Goal: Task Accomplishment & Management: Manage account settings

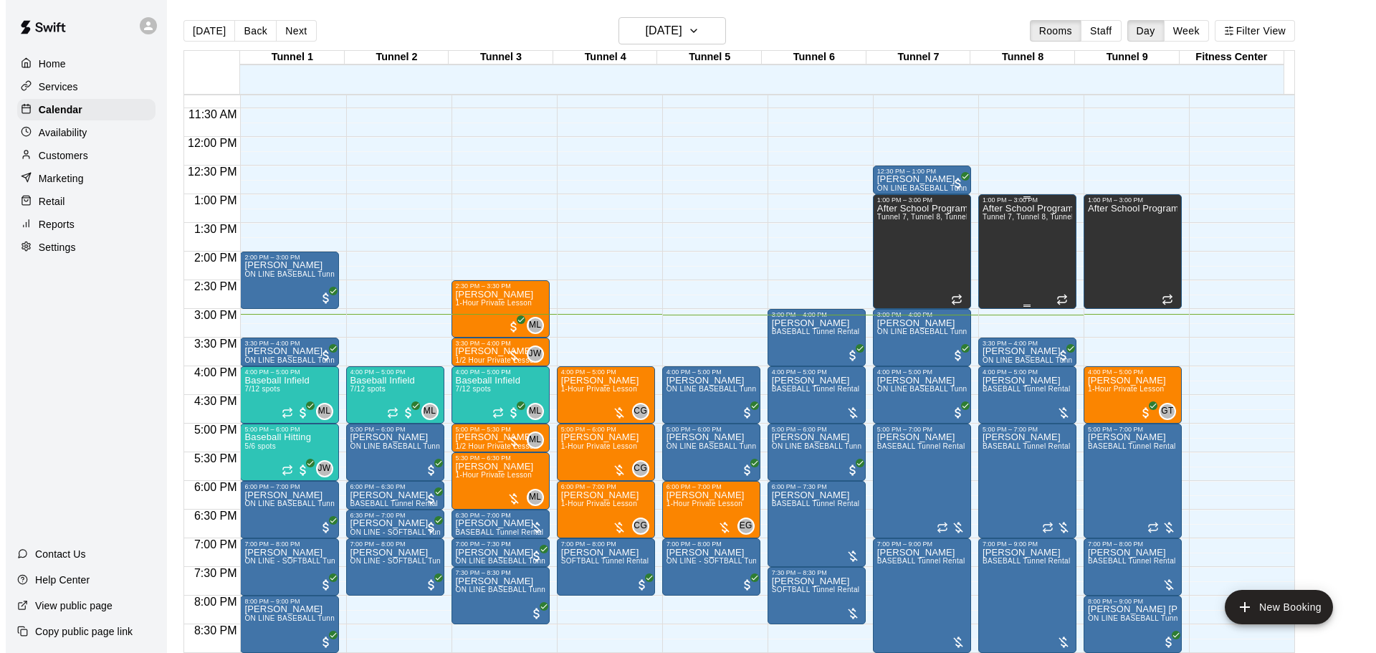
scroll to position [684, 0]
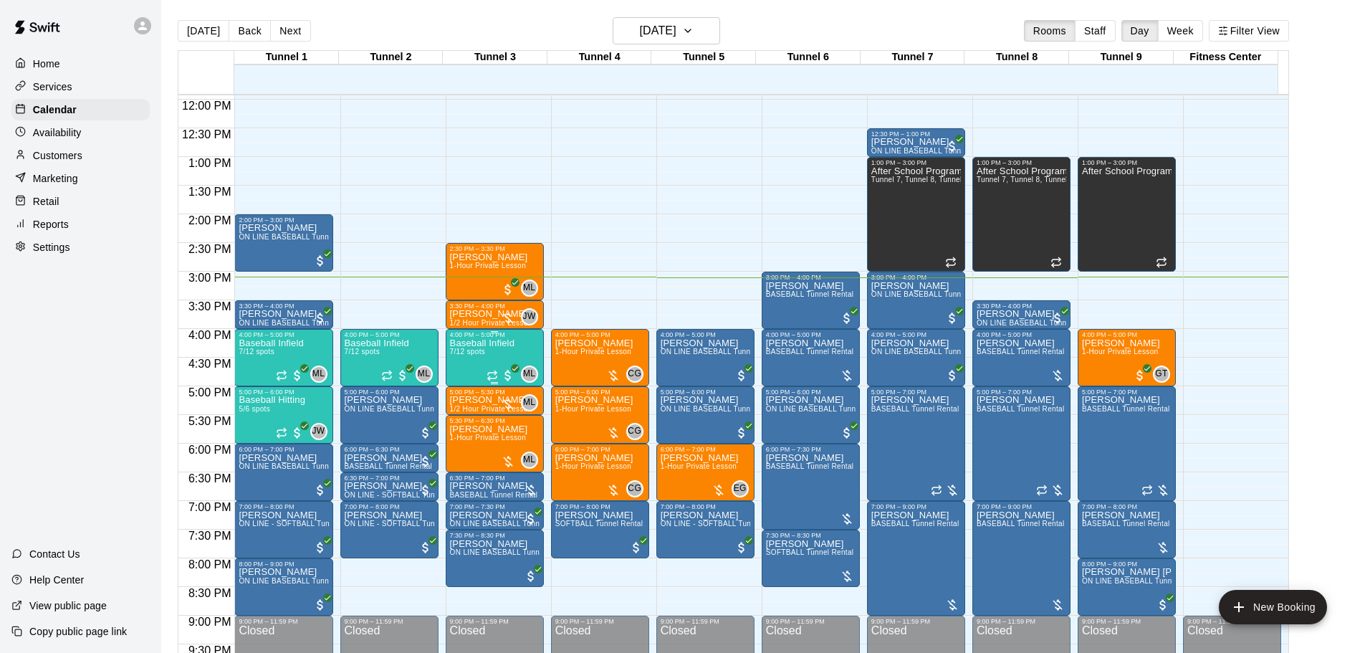
click at [486, 343] on p "Baseball Infield" at bounding box center [482, 343] width 64 height 0
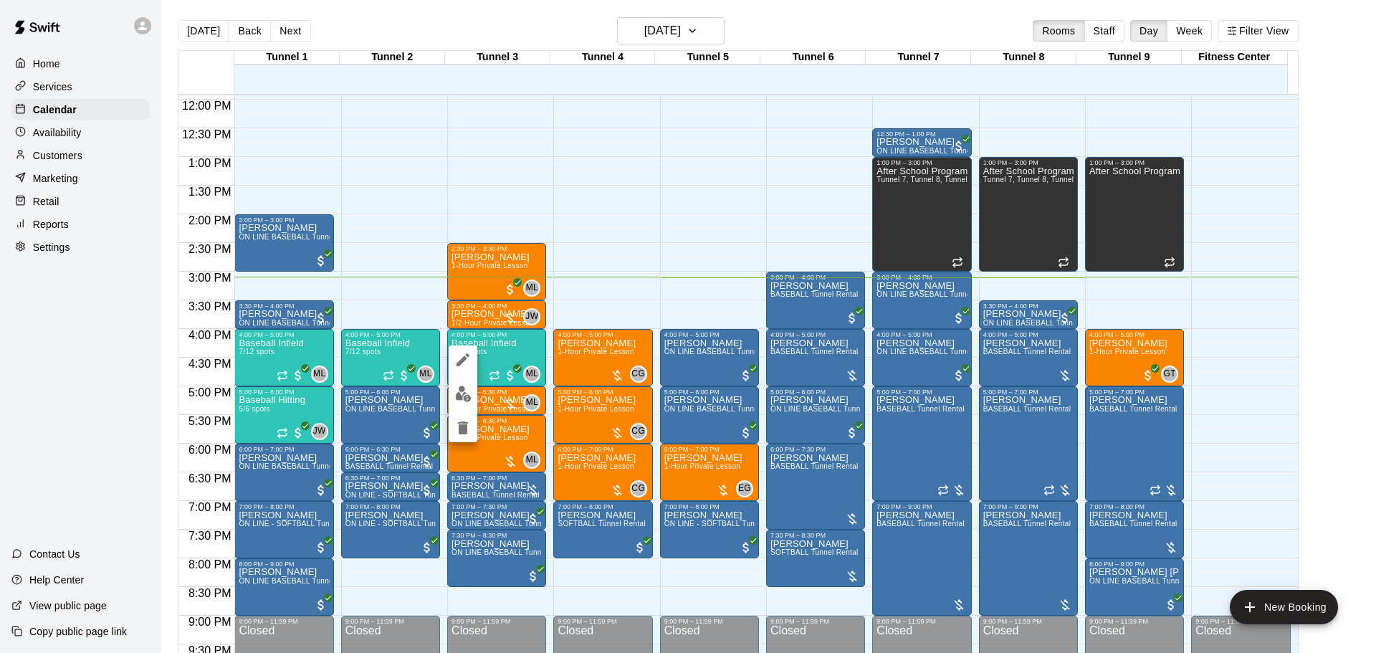
click at [468, 381] on button "edit" at bounding box center [463, 394] width 29 height 28
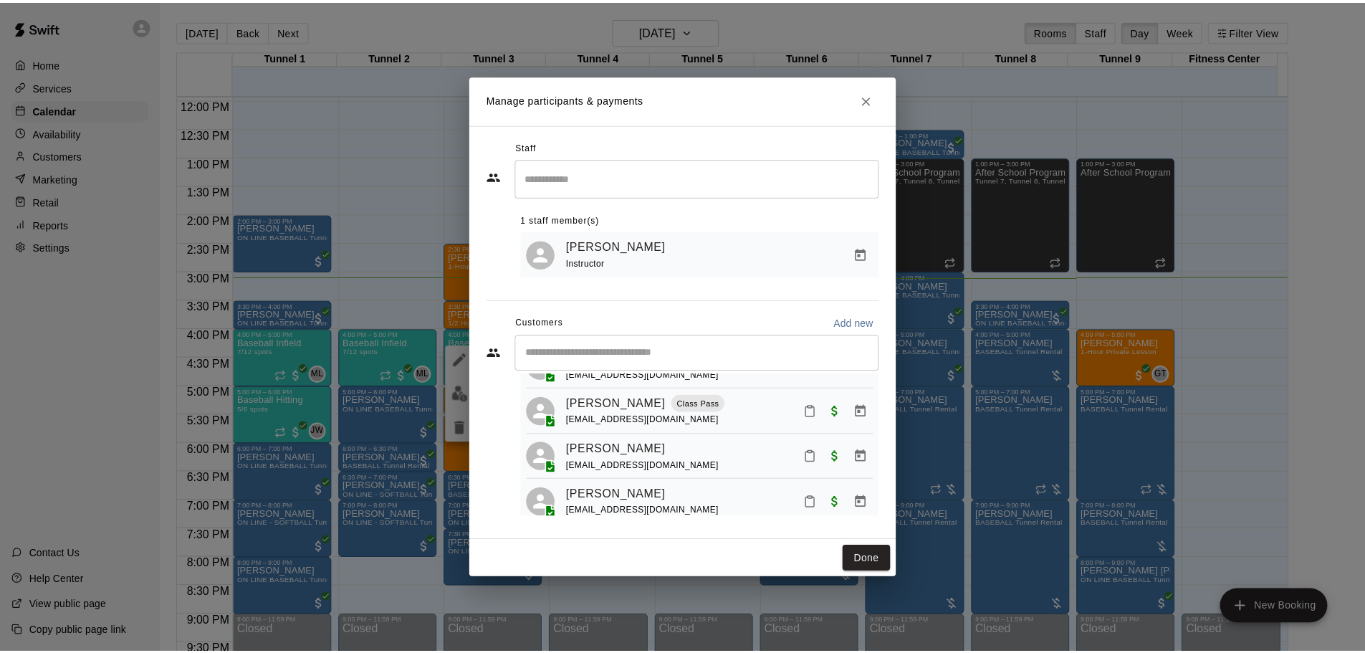
scroll to position [143, 0]
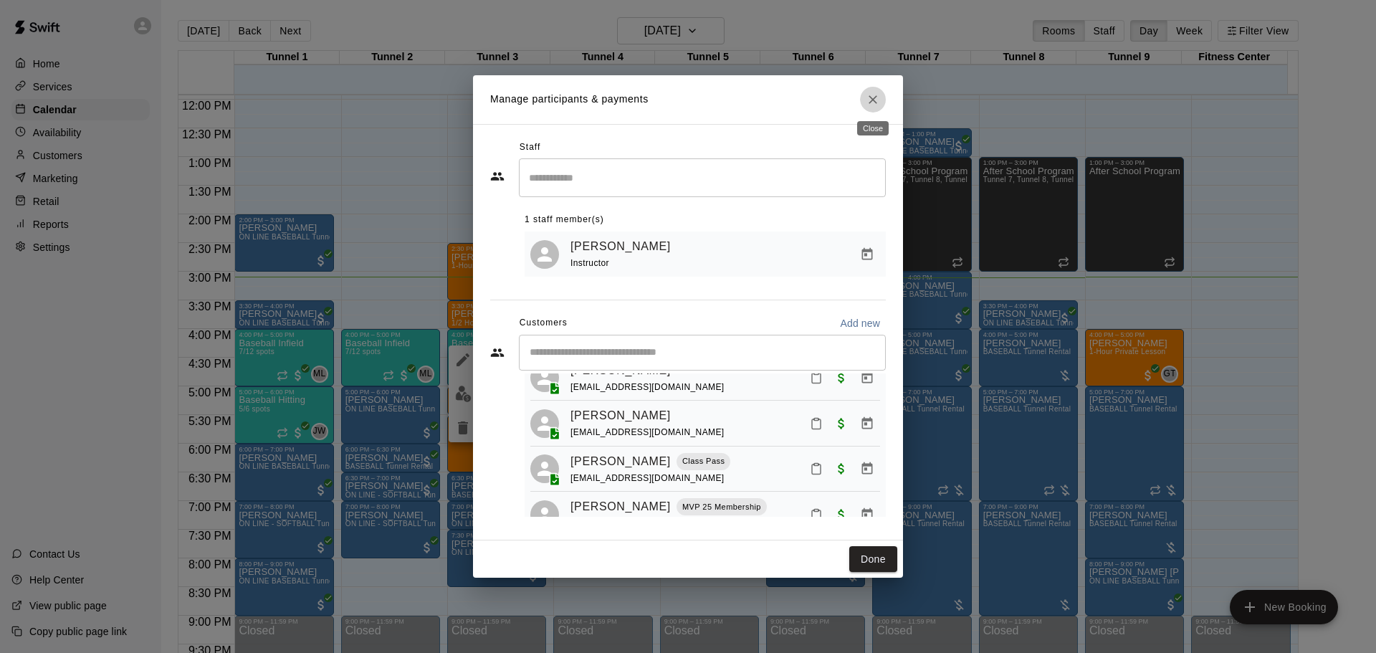
click at [874, 97] on icon "Close" at bounding box center [873, 99] width 9 height 9
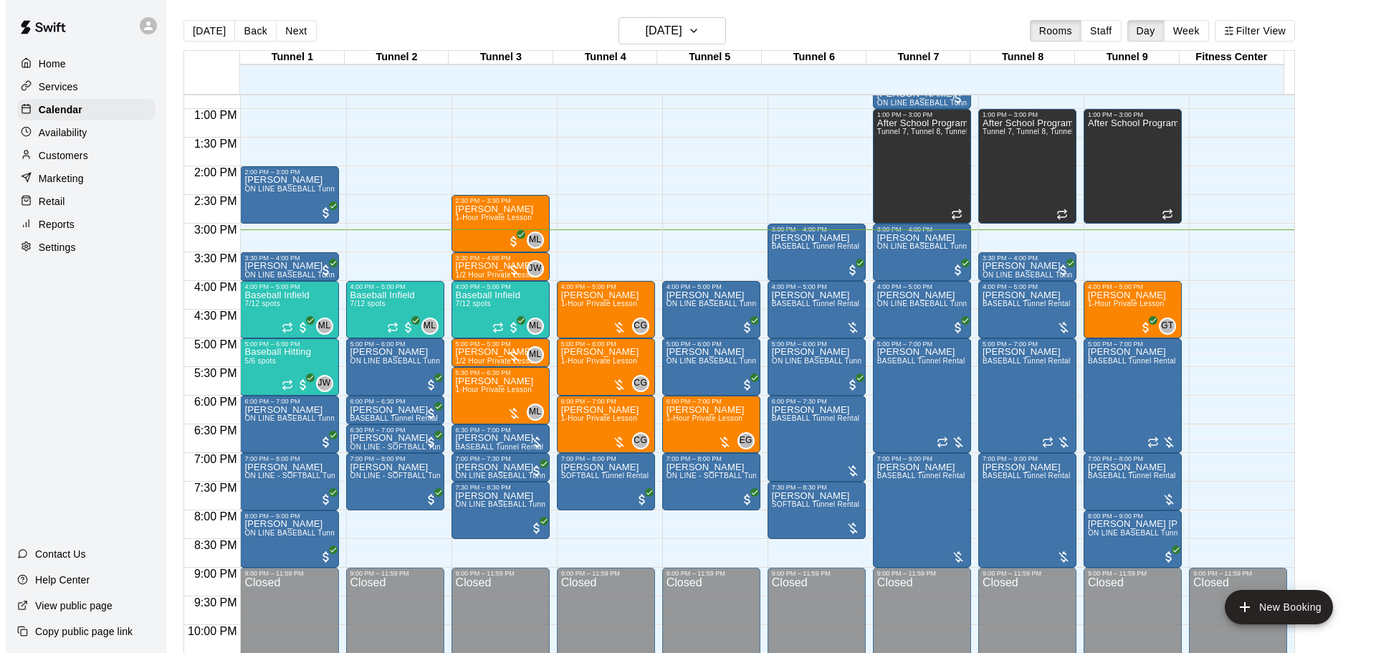
scroll to position [23, 0]
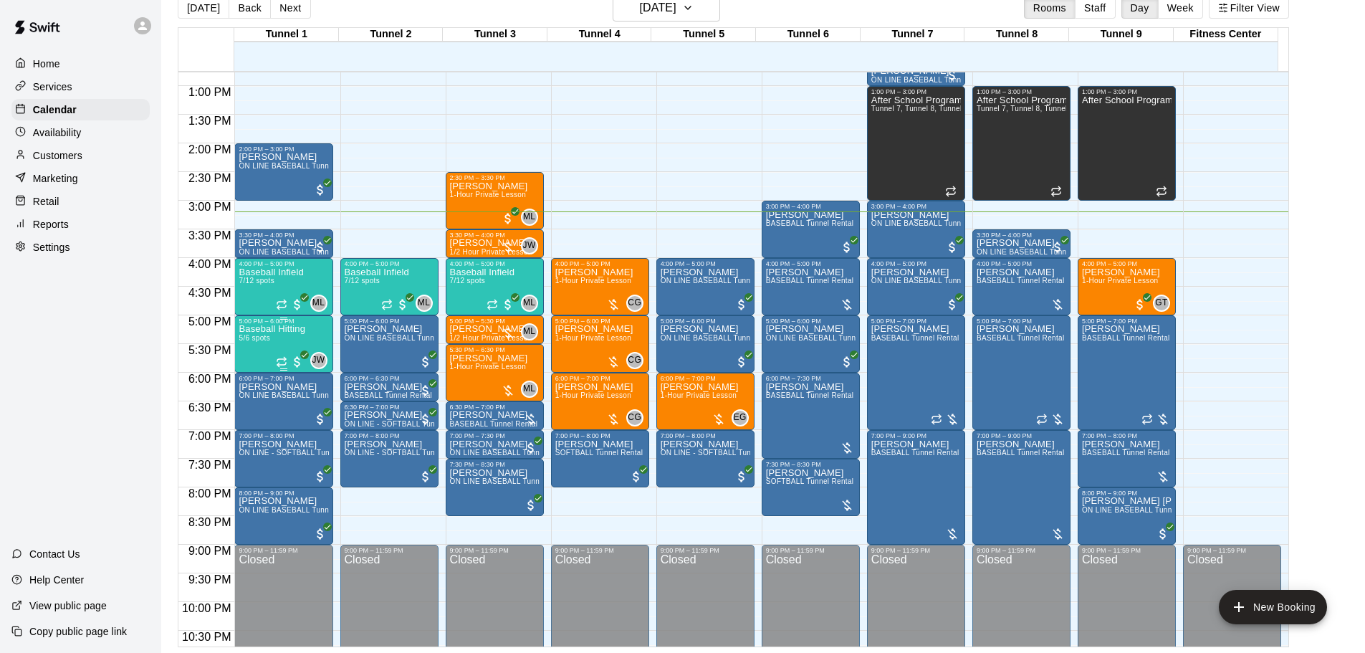
click at [284, 343] on div "Baseball Hitting 5/6 spots" at bounding box center [272, 651] width 67 height 653
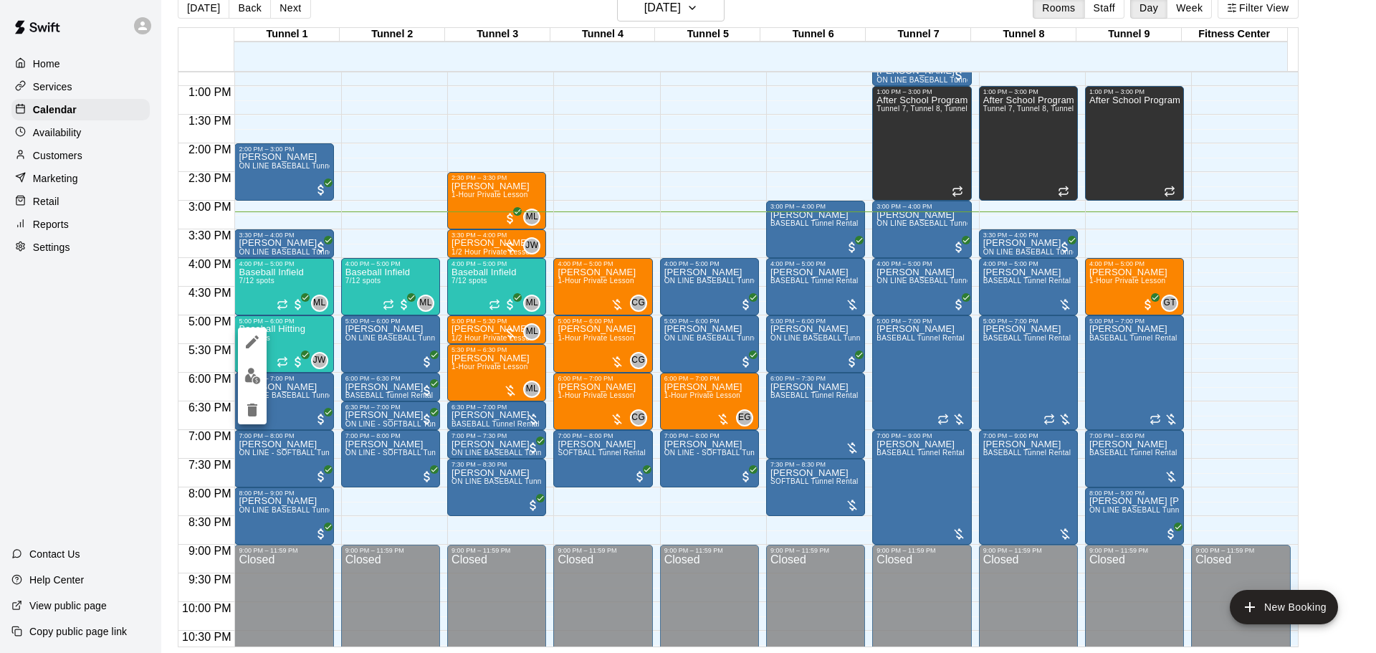
click at [259, 373] on img "edit" at bounding box center [252, 376] width 16 height 16
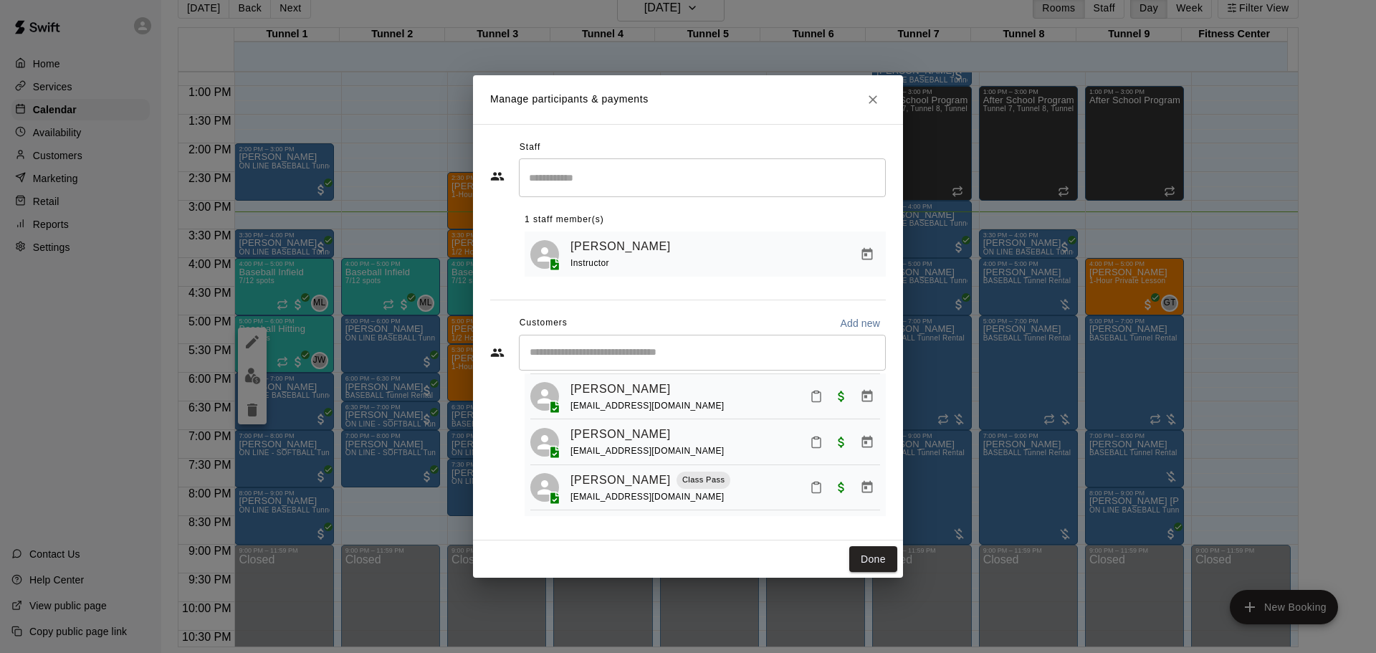
scroll to position [135, 0]
click at [864, 97] on button "Close" at bounding box center [873, 100] width 26 height 26
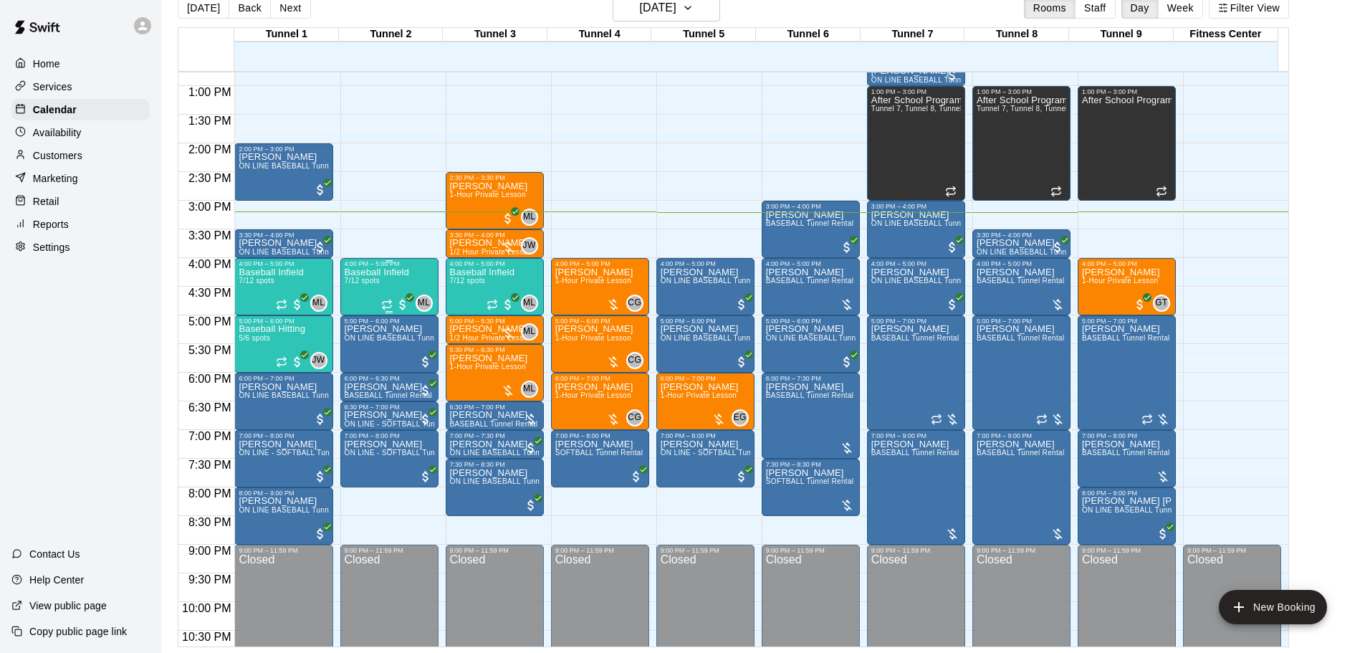
click at [350, 297] on div "Baseball Infield 7/12 spots" at bounding box center [377, 593] width 64 height 653
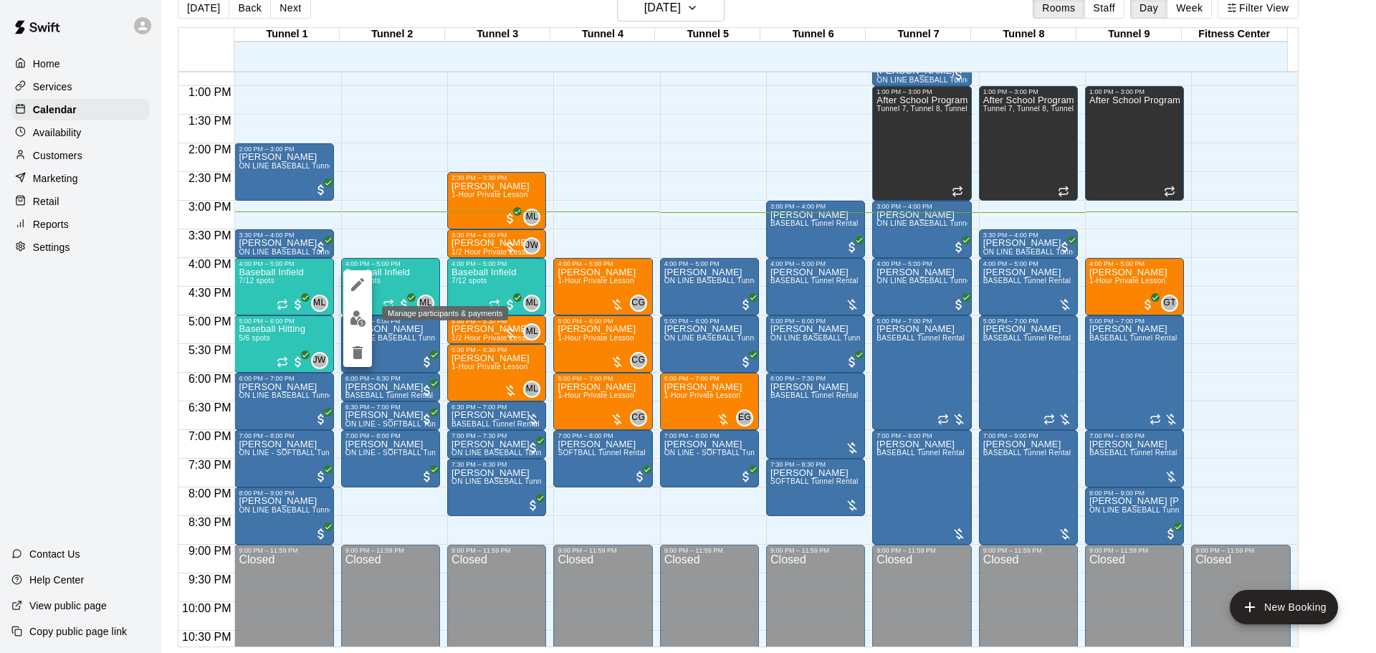
click at [358, 307] on button "edit" at bounding box center [357, 319] width 29 height 28
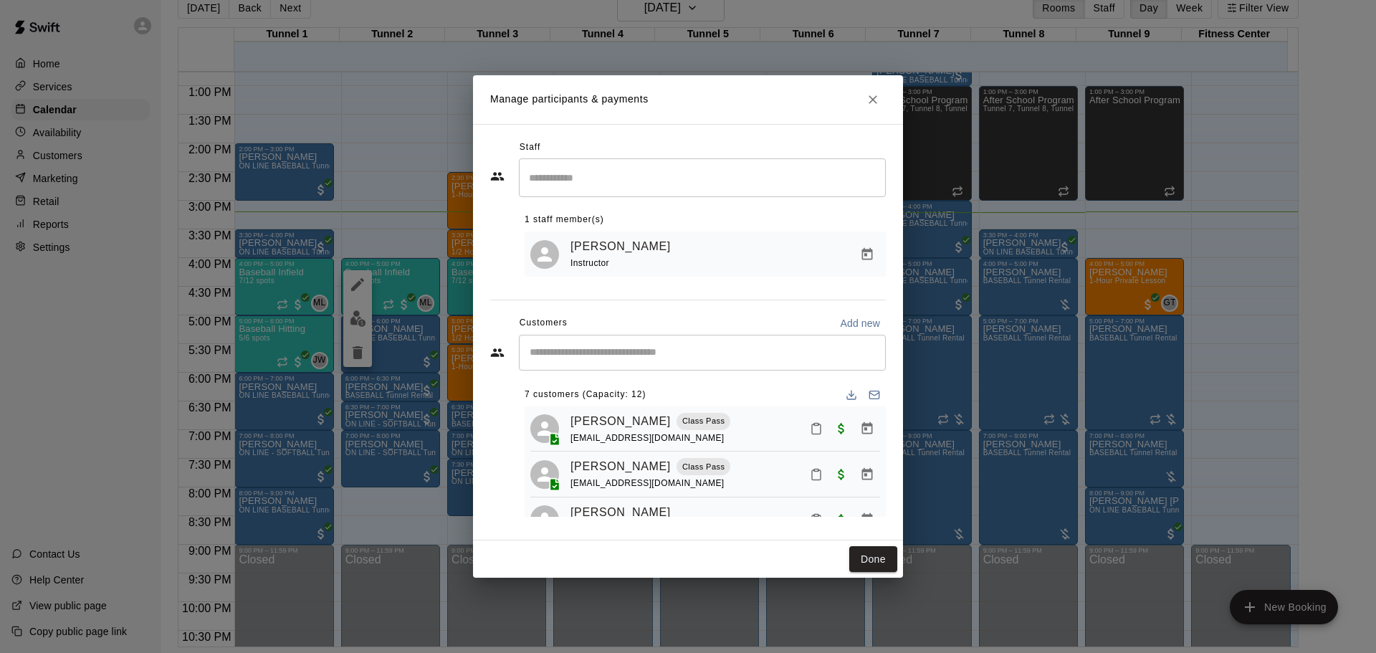
scroll to position [0, 0]
click at [873, 104] on icon "Close" at bounding box center [873, 99] width 14 height 14
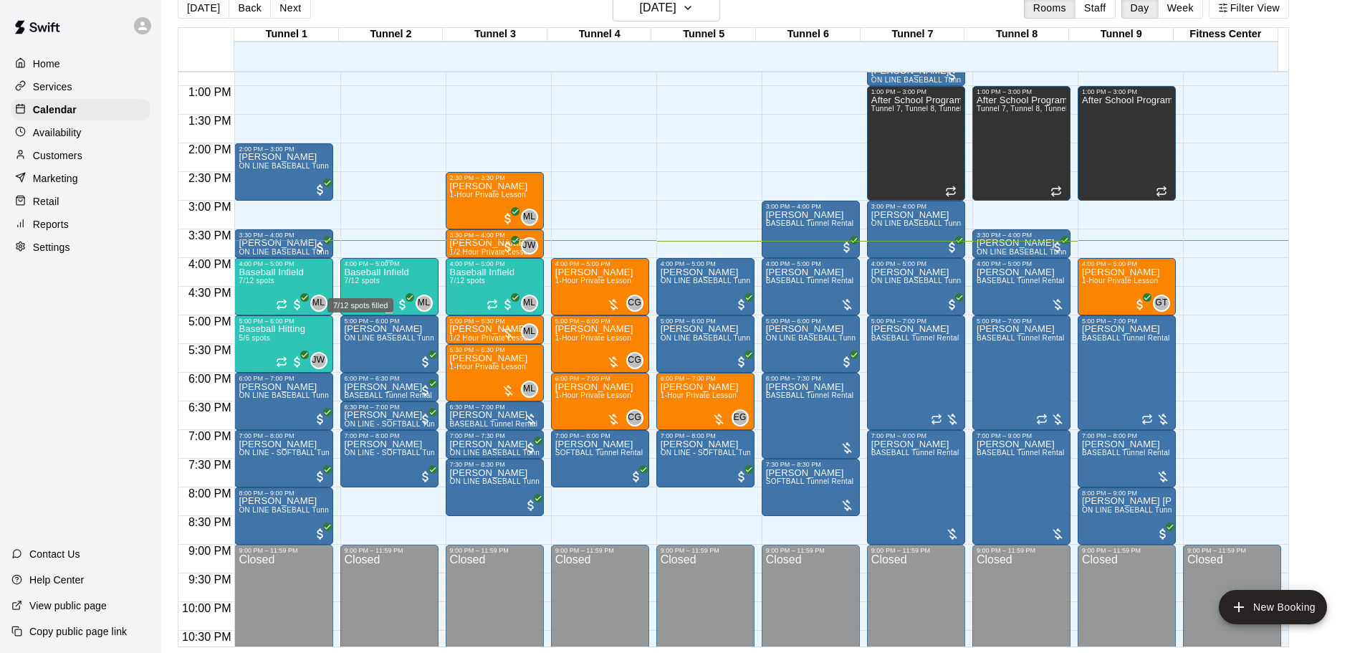
click at [367, 285] on span "7/12 spots" at bounding box center [362, 281] width 35 height 8
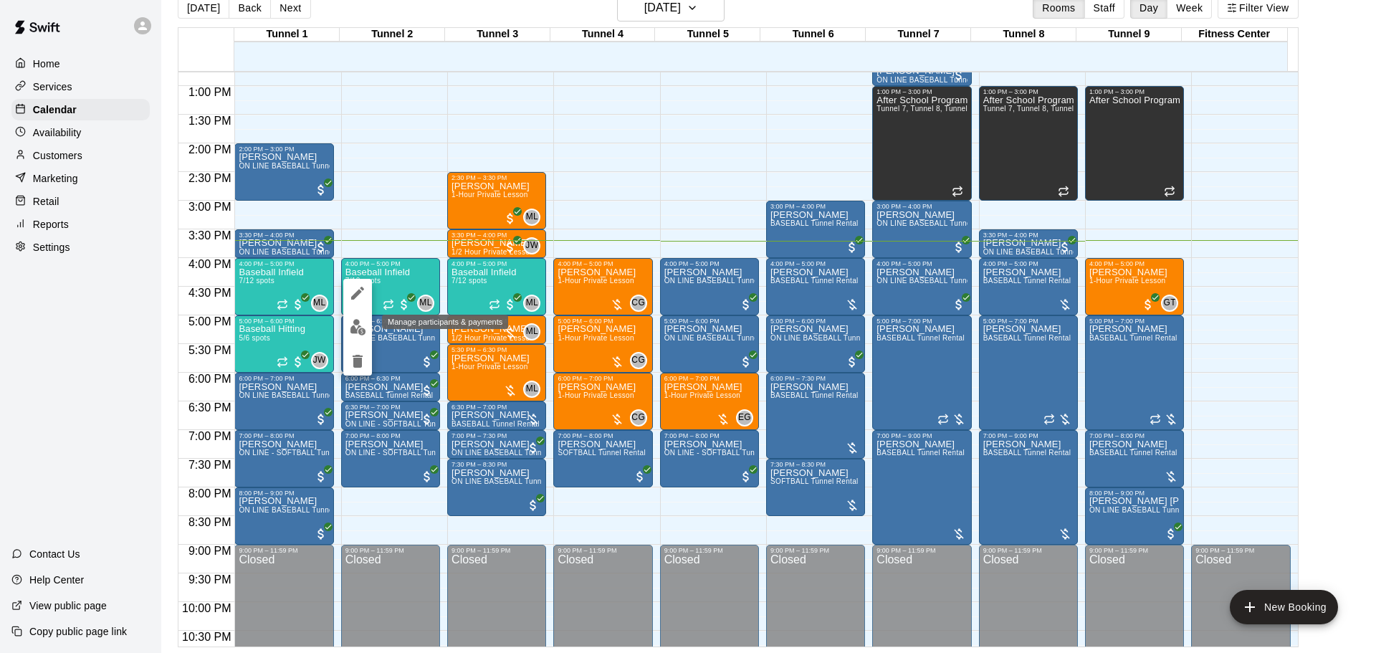
click at [350, 331] on img "edit" at bounding box center [358, 327] width 16 height 16
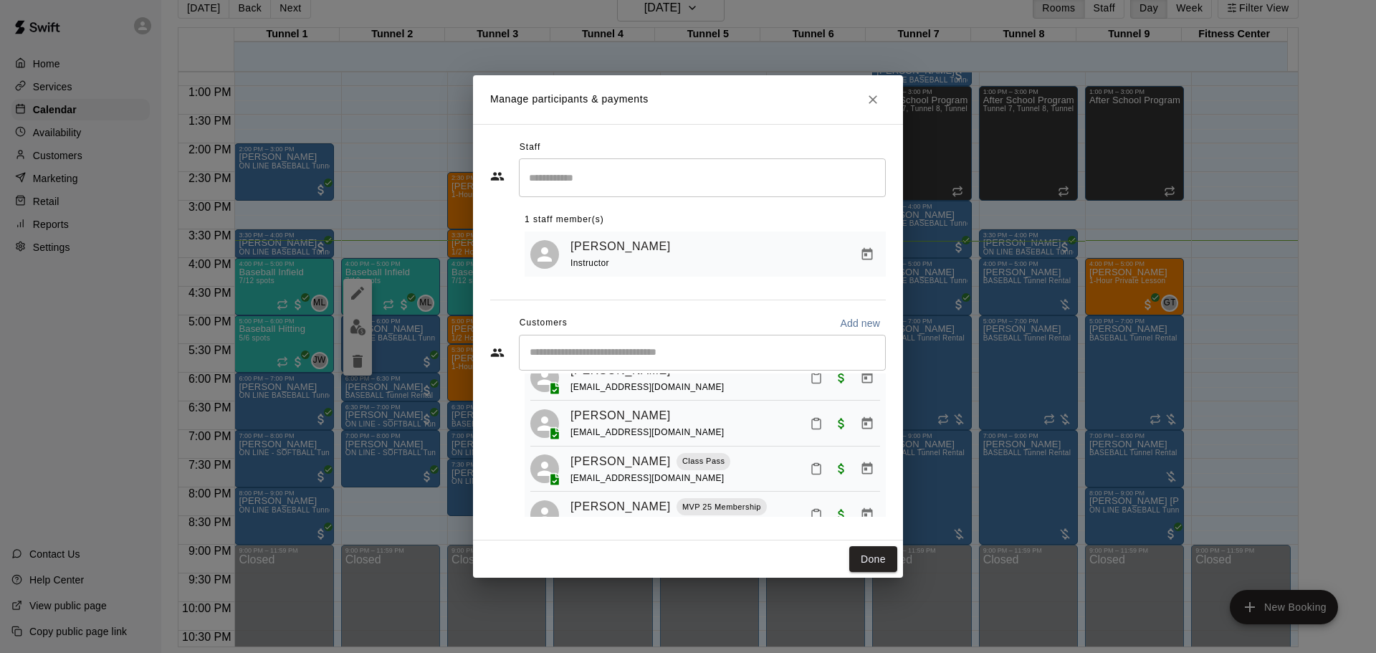
scroll to position [215, 0]
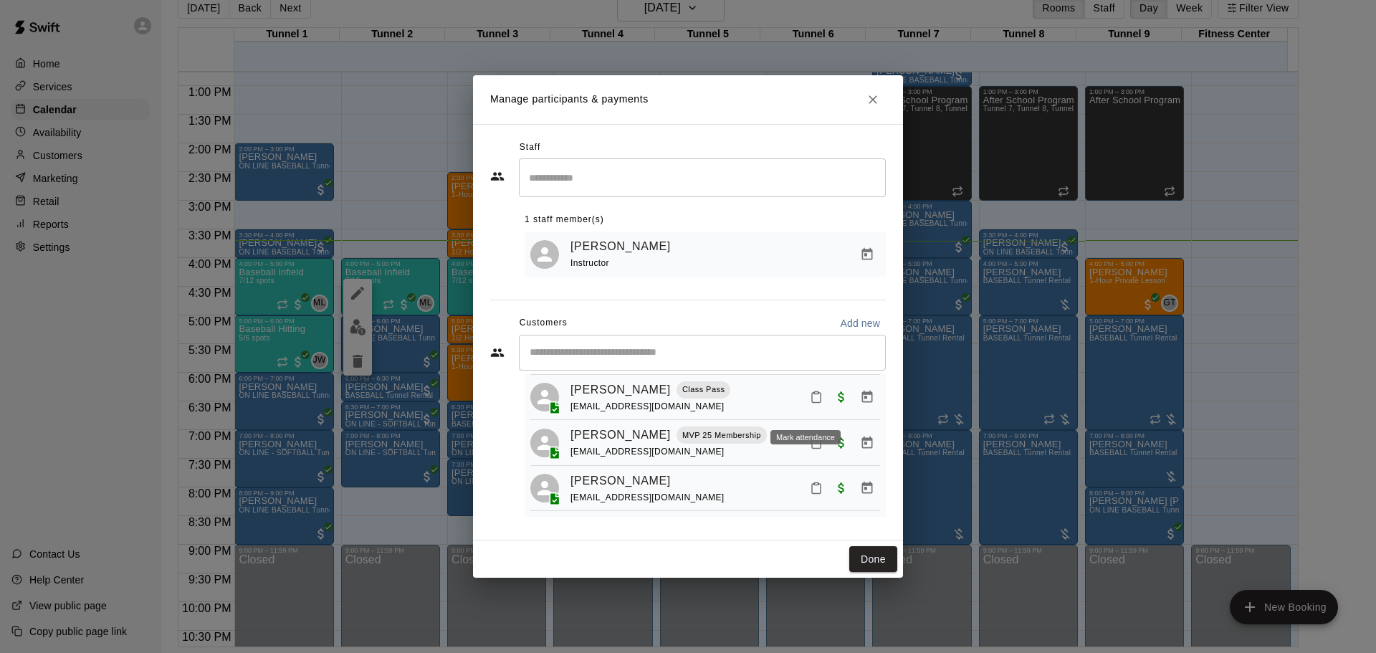
click at [810, 403] on icon "Mark attendance" at bounding box center [816, 397] width 13 height 13
click at [864, 397] on p "[PERSON_NAME] attended" at bounding box center [891, 390] width 127 height 14
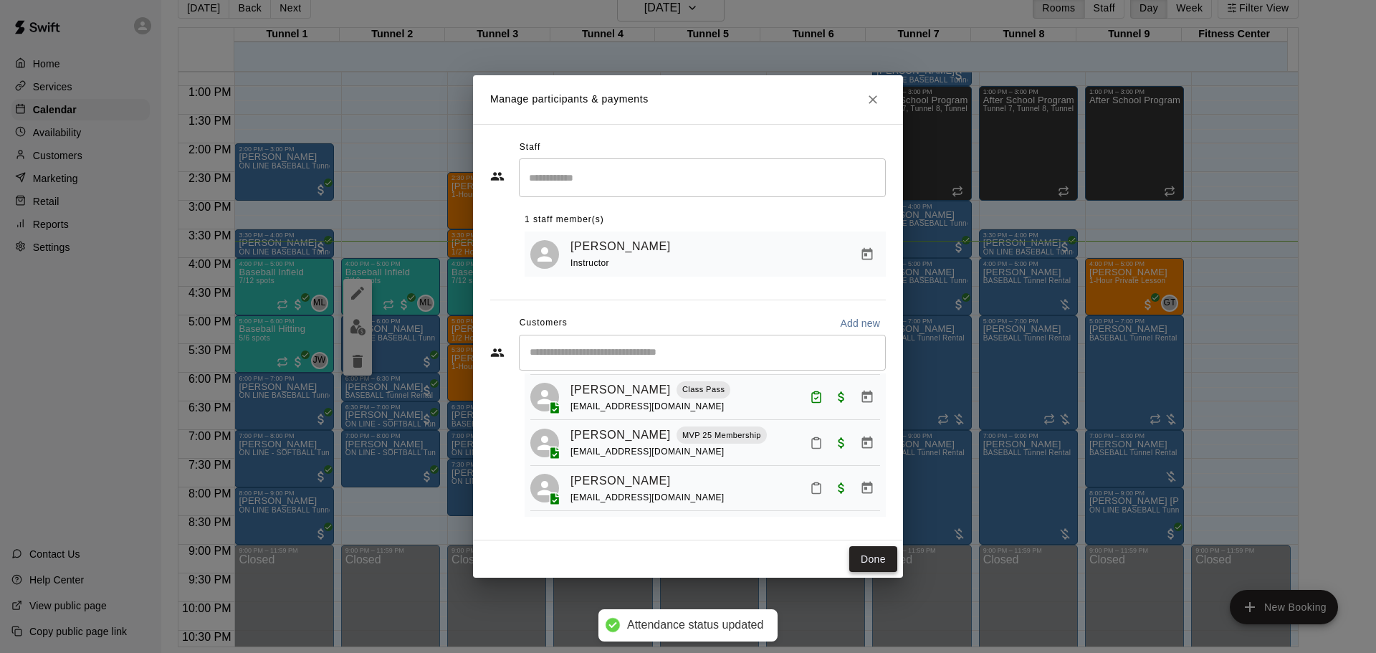
click at [863, 563] on button "Done" at bounding box center [873, 559] width 48 height 27
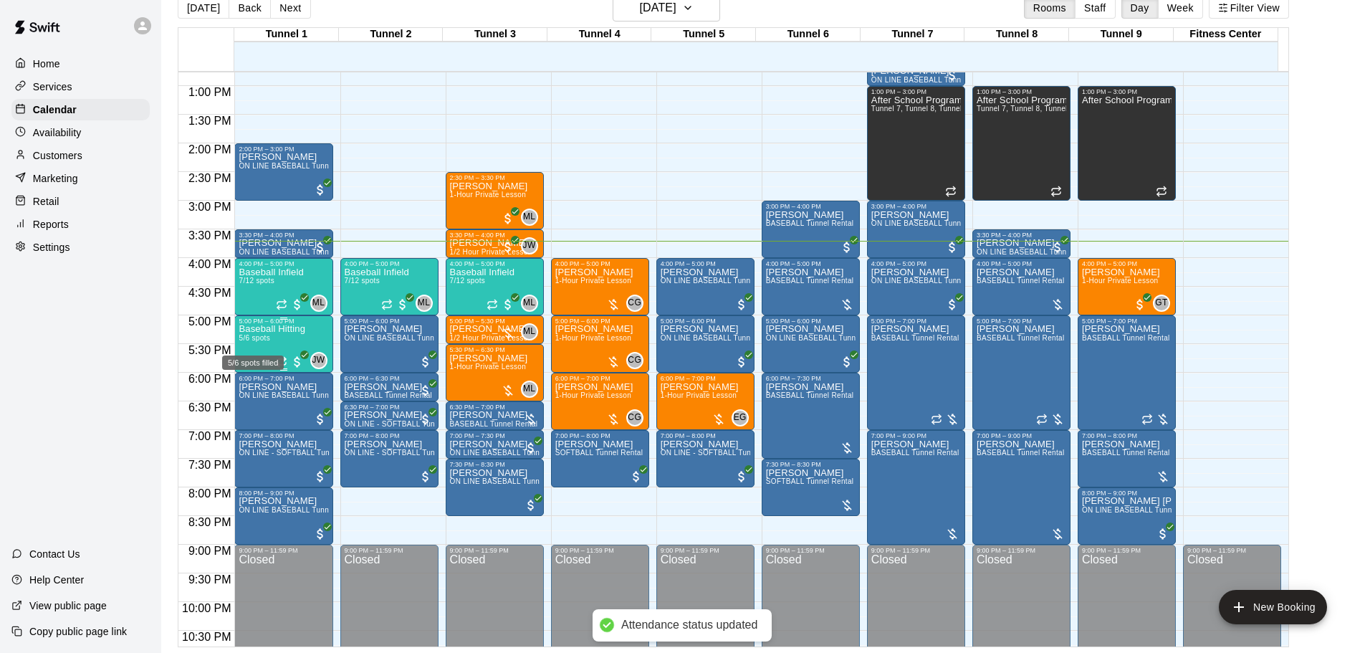
click at [243, 342] on span "5/6 spots" at bounding box center [255, 338] width 32 height 8
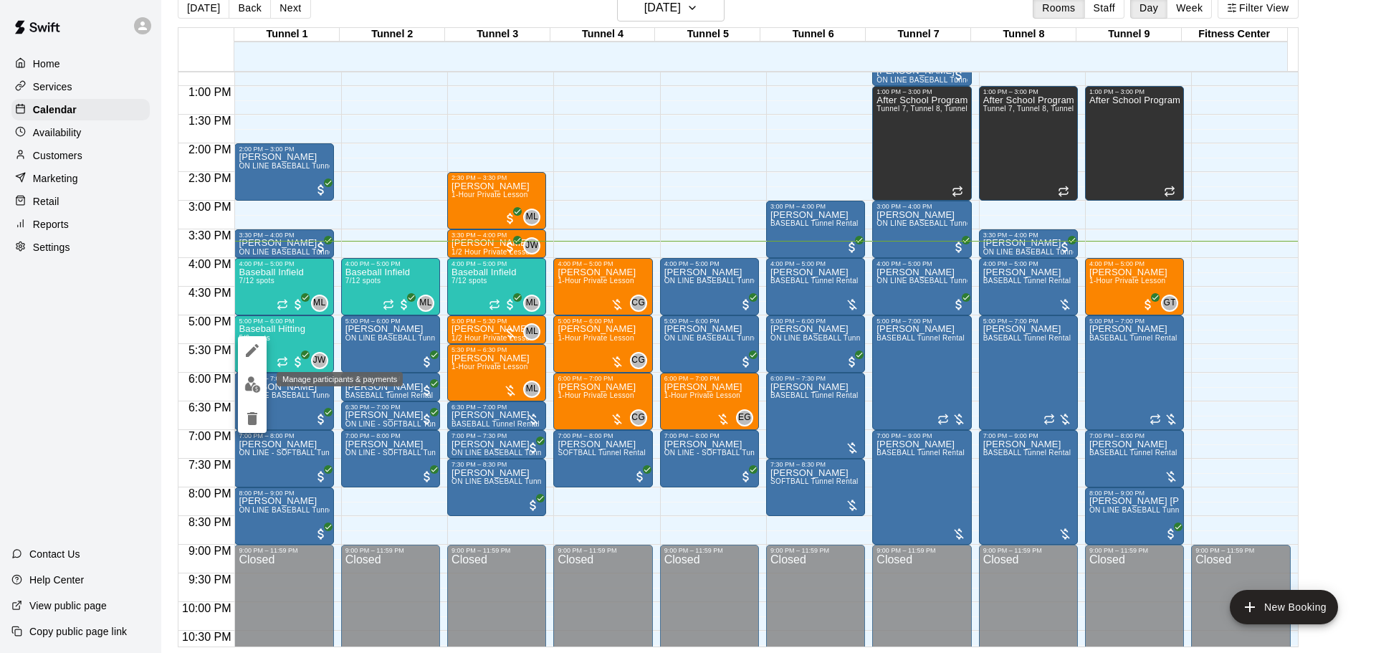
click at [258, 377] on img "edit" at bounding box center [252, 384] width 16 height 16
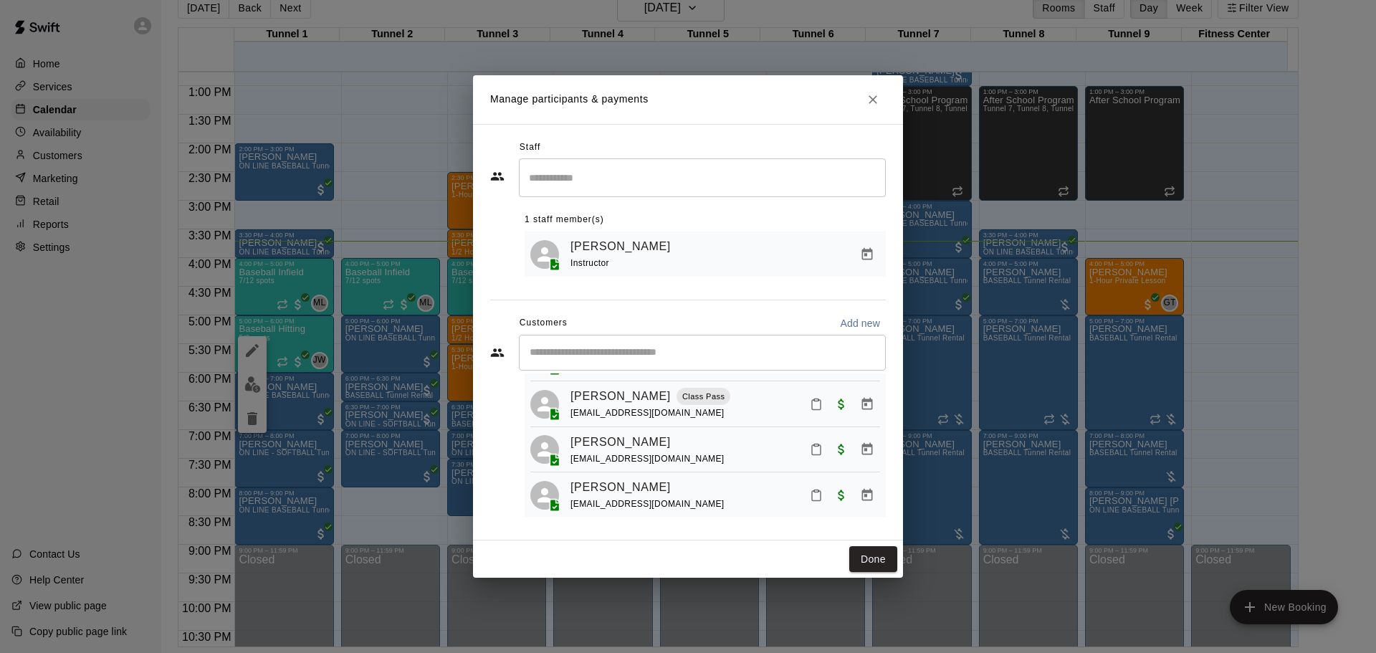
scroll to position [135, 0]
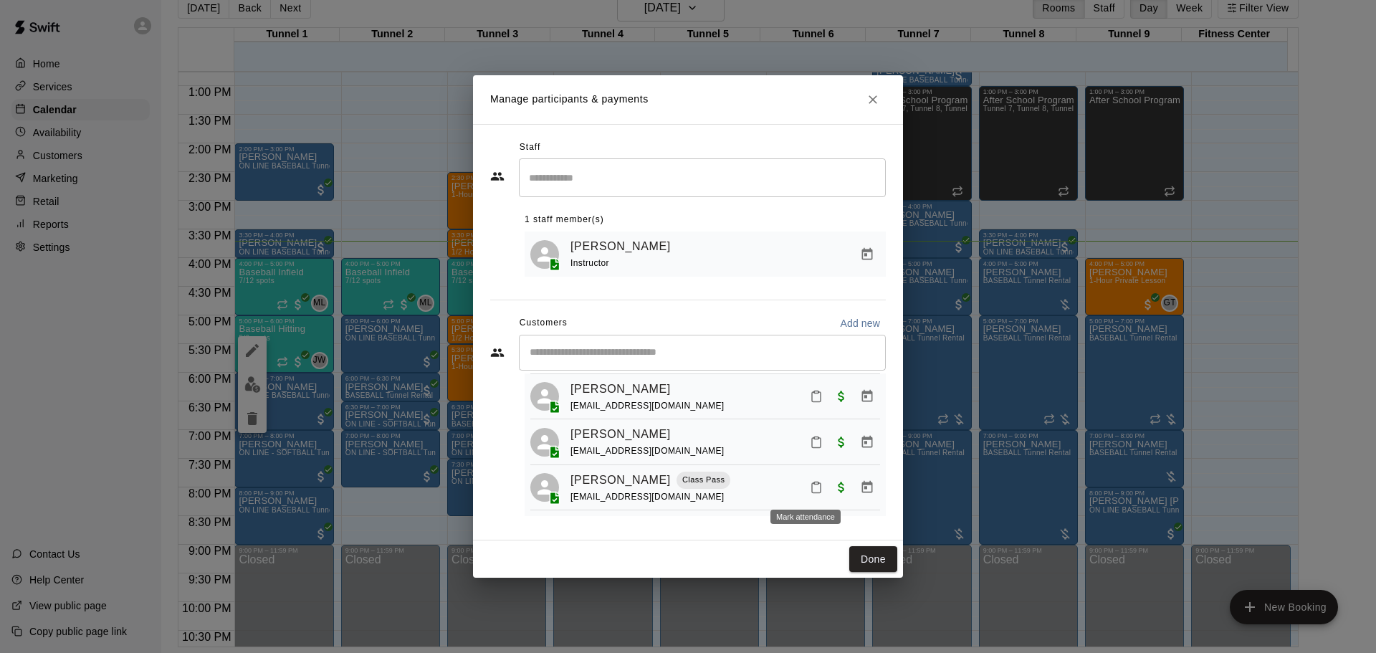
click at [813, 487] on button "Mark attendance" at bounding box center [816, 487] width 24 height 24
click at [836, 471] on p "[PERSON_NAME] attended" at bounding box center [886, 464] width 127 height 14
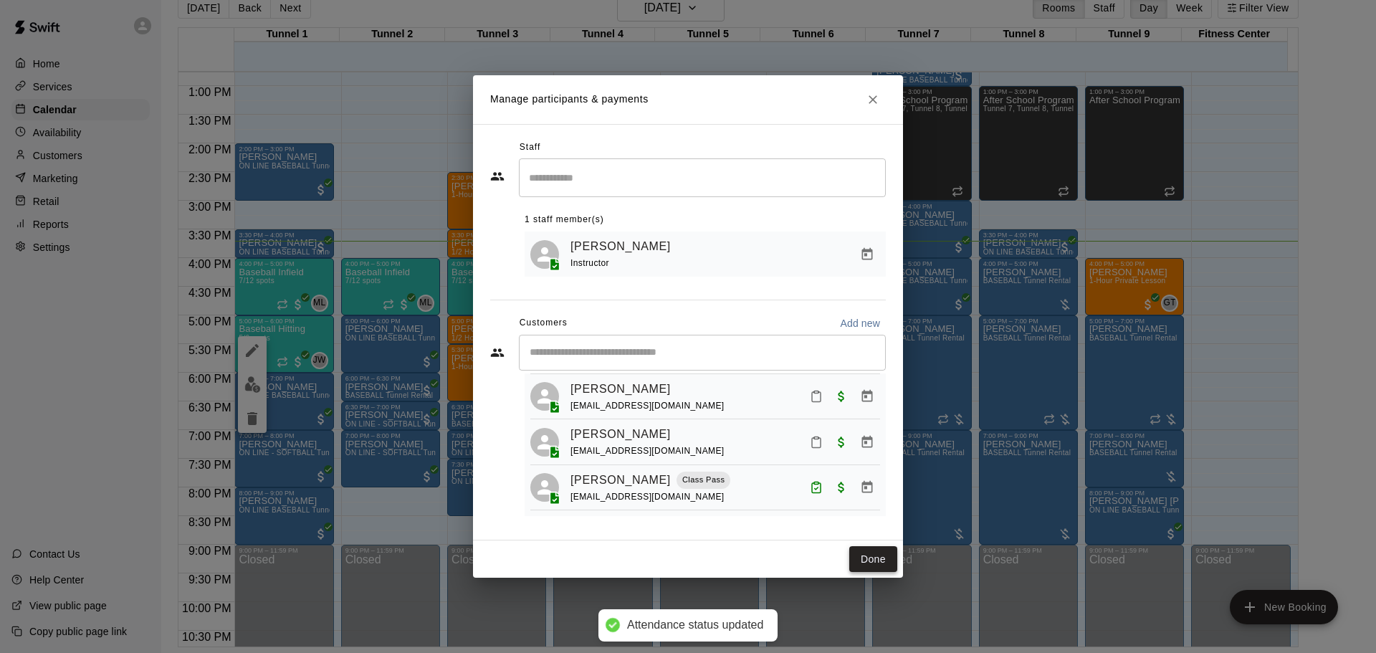
click at [871, 561] on button "Done" at bounding box center [873, 559] width 48 height 27
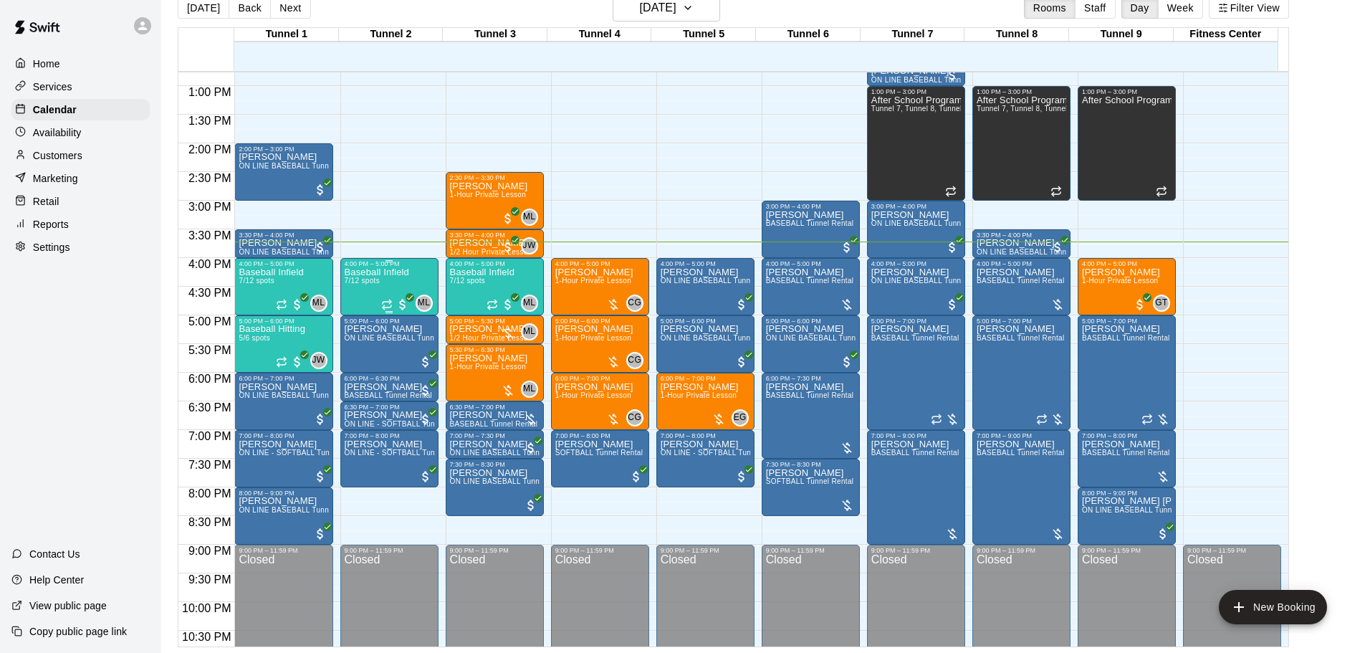
click at [378, 285] on span "7/12 spots" at bounding box center [362, 281] width 35 height 8
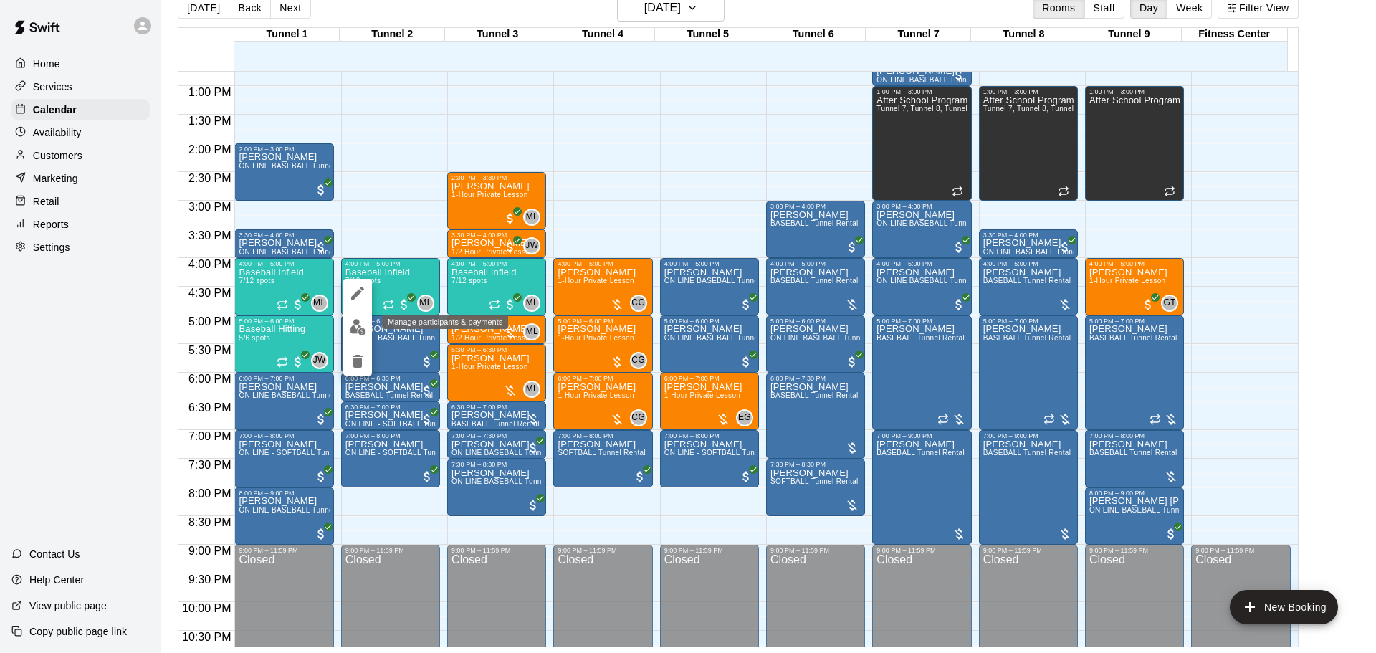
click at [363, 325] on img "edit" at bounding box center [358, 327] width 16 height 16
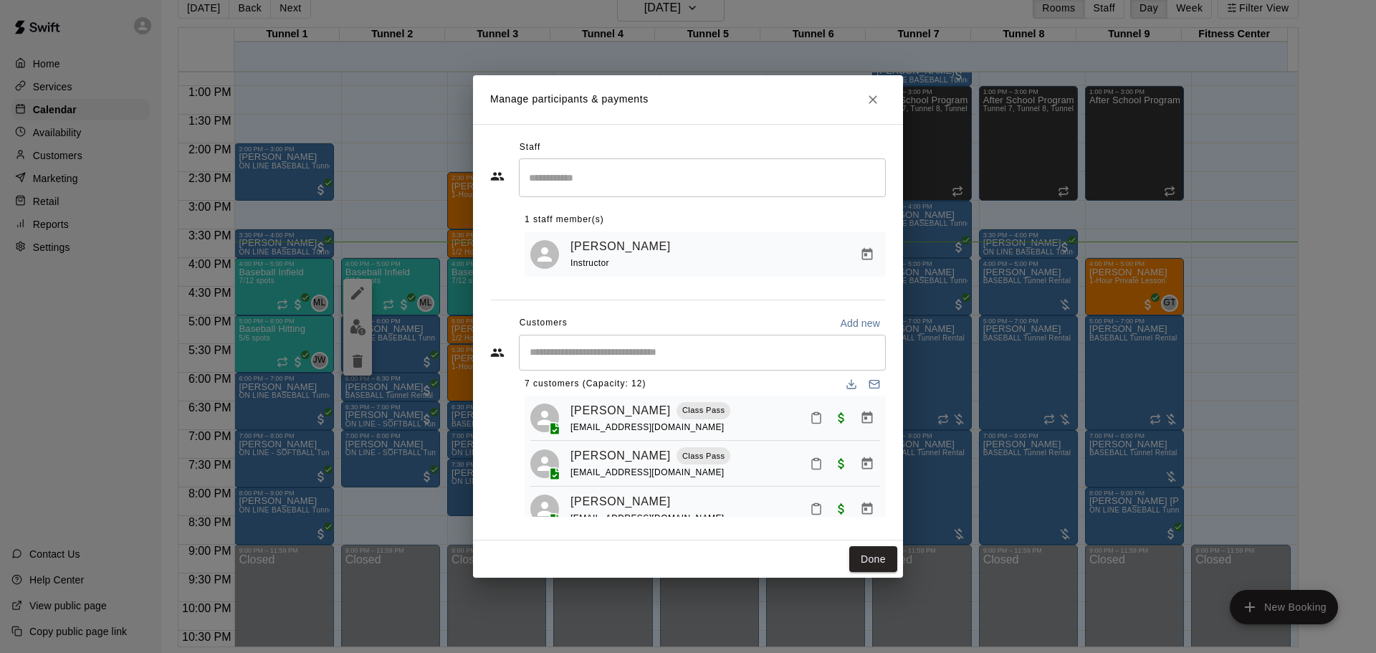
scroll to position [0, 0]
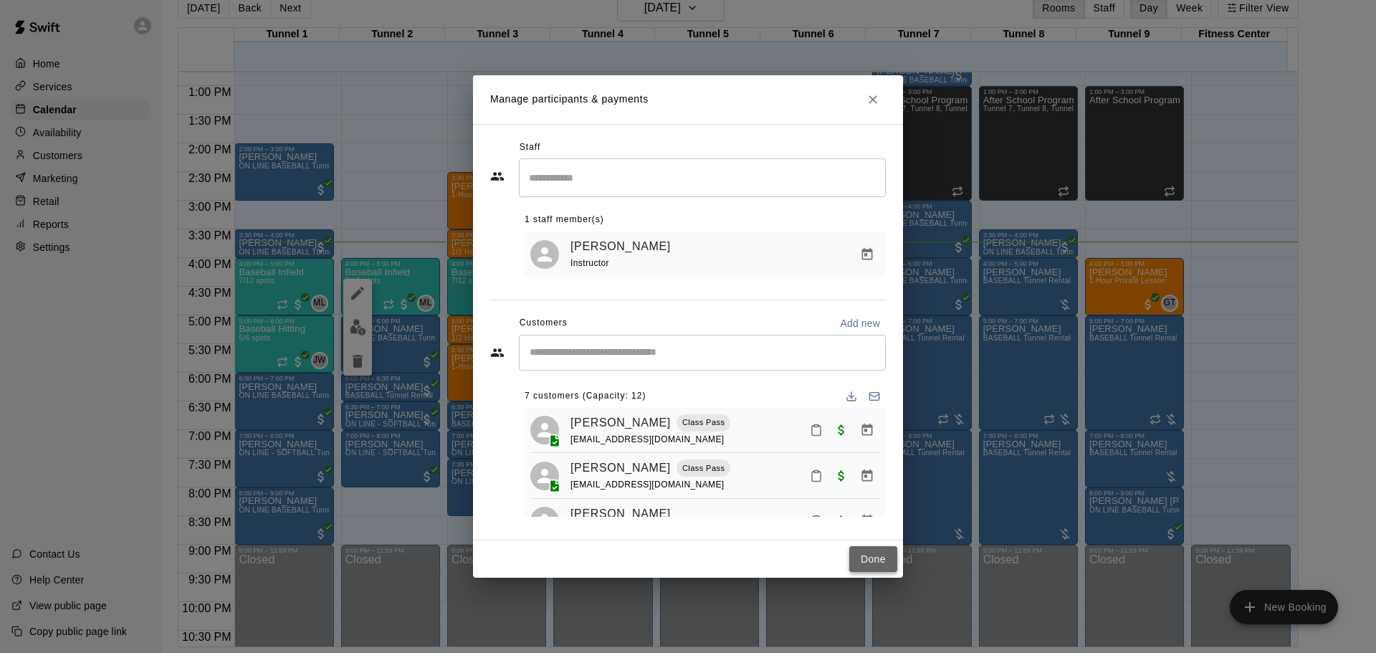
click at [877, 556] on button "Done" at bounding box center [873, 559] width 48 height 27
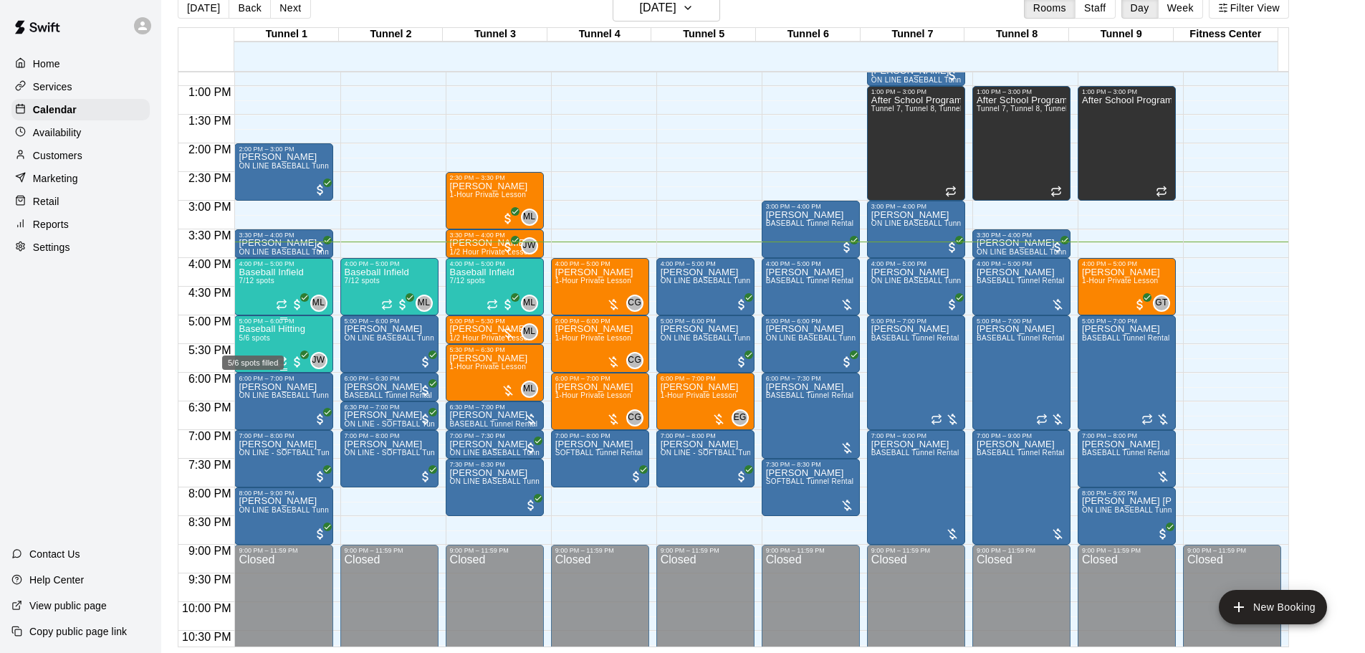
click at [268, 342] on span "5/6 spots" at bounding box center [255, 338] width 32 height 8
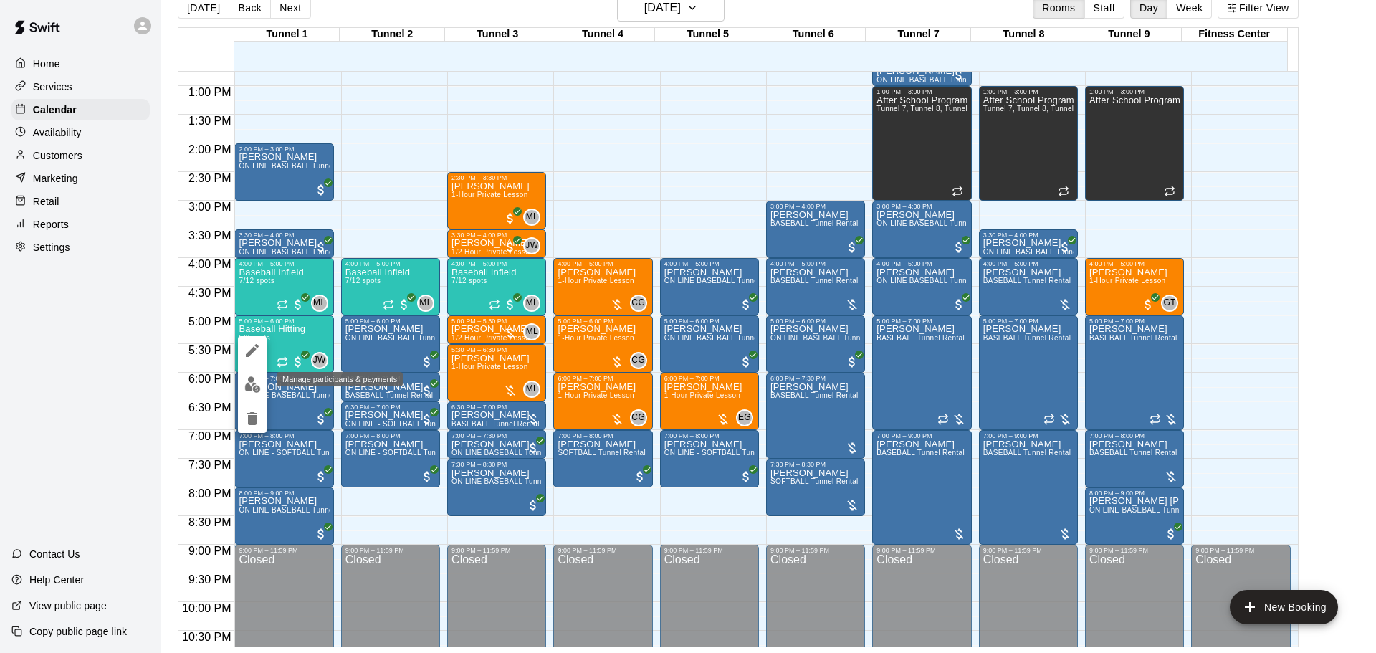
click at [259, 390] on img "edit" at bounding box center [252, 384] width 16 height 16
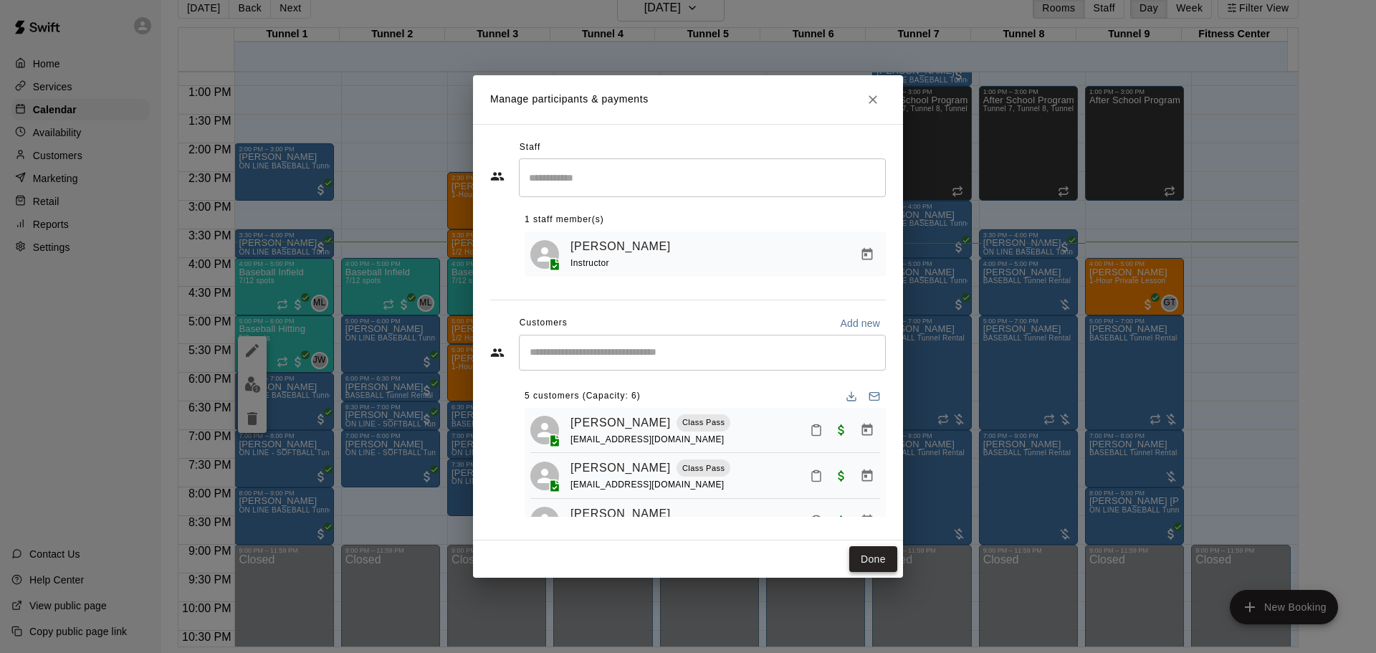
click at [862, 558] on button "Done" at bounding box center [873, 559] width 48 height 27
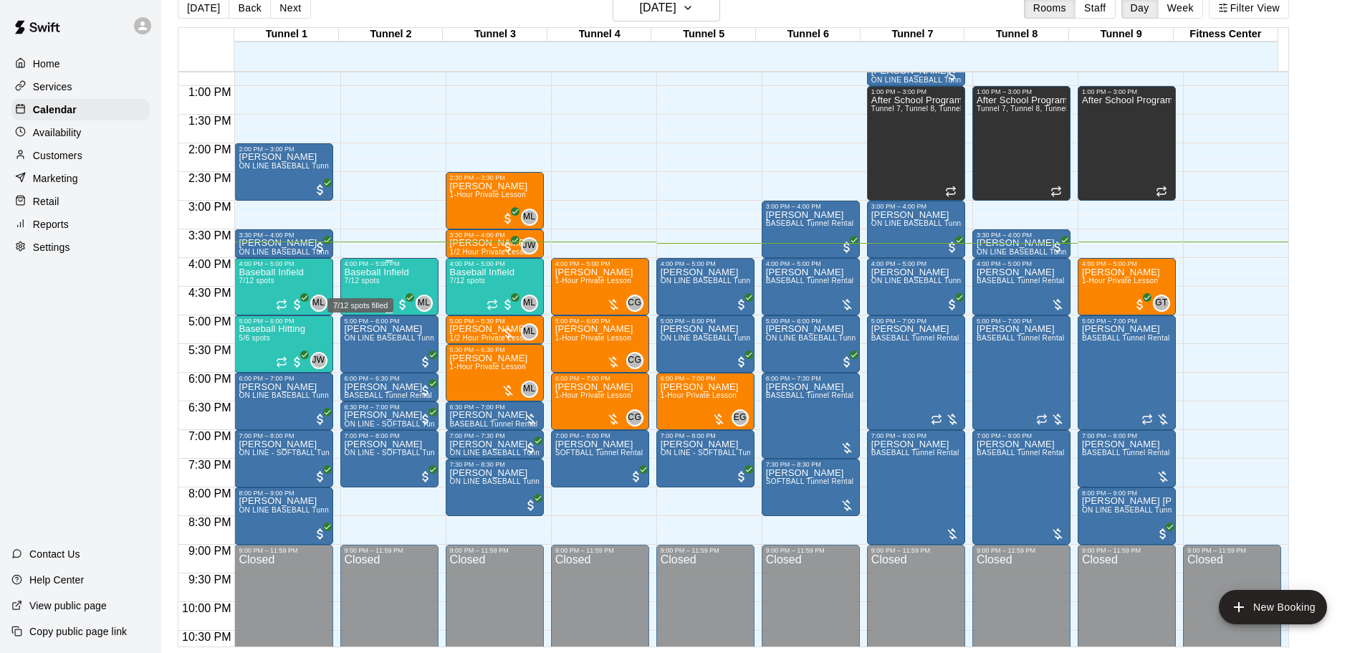
click at [364, 283] on span "7/12 spots" at bounding box center [362, 281] width 35 height 8
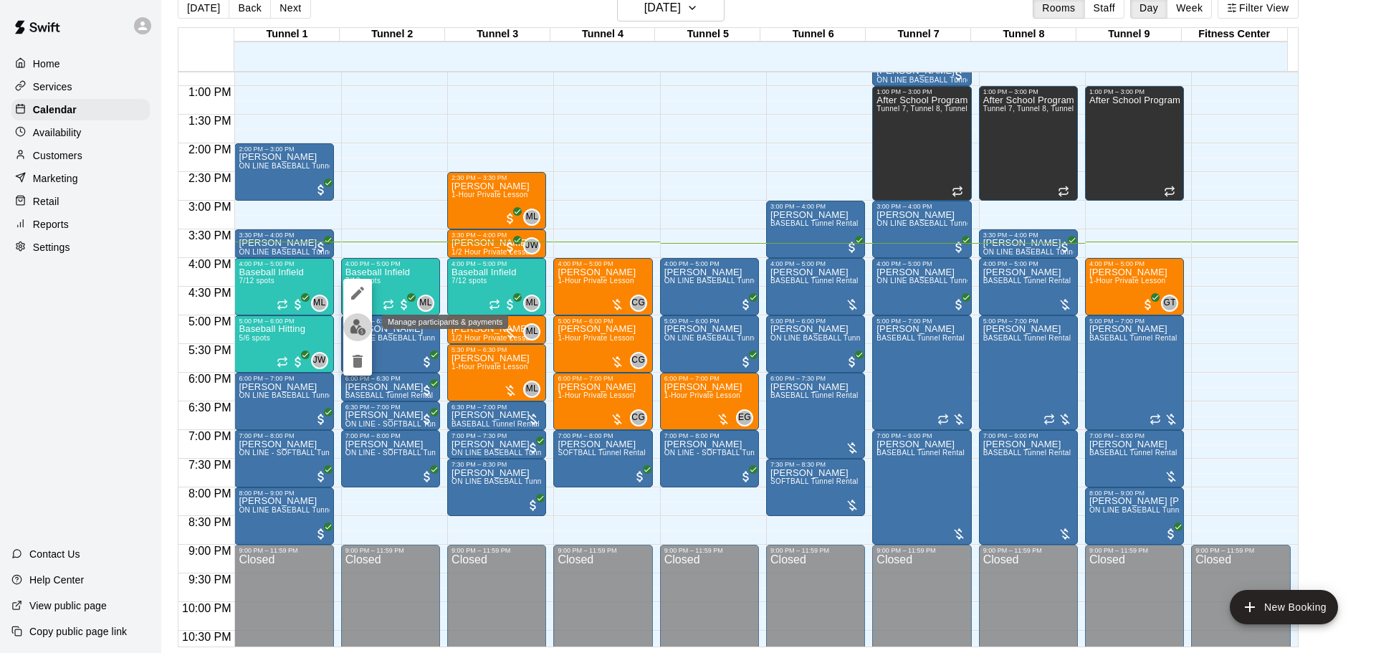
click at [362, 321] on img "edit" at bounding box center [358, 327] width 16 height 16
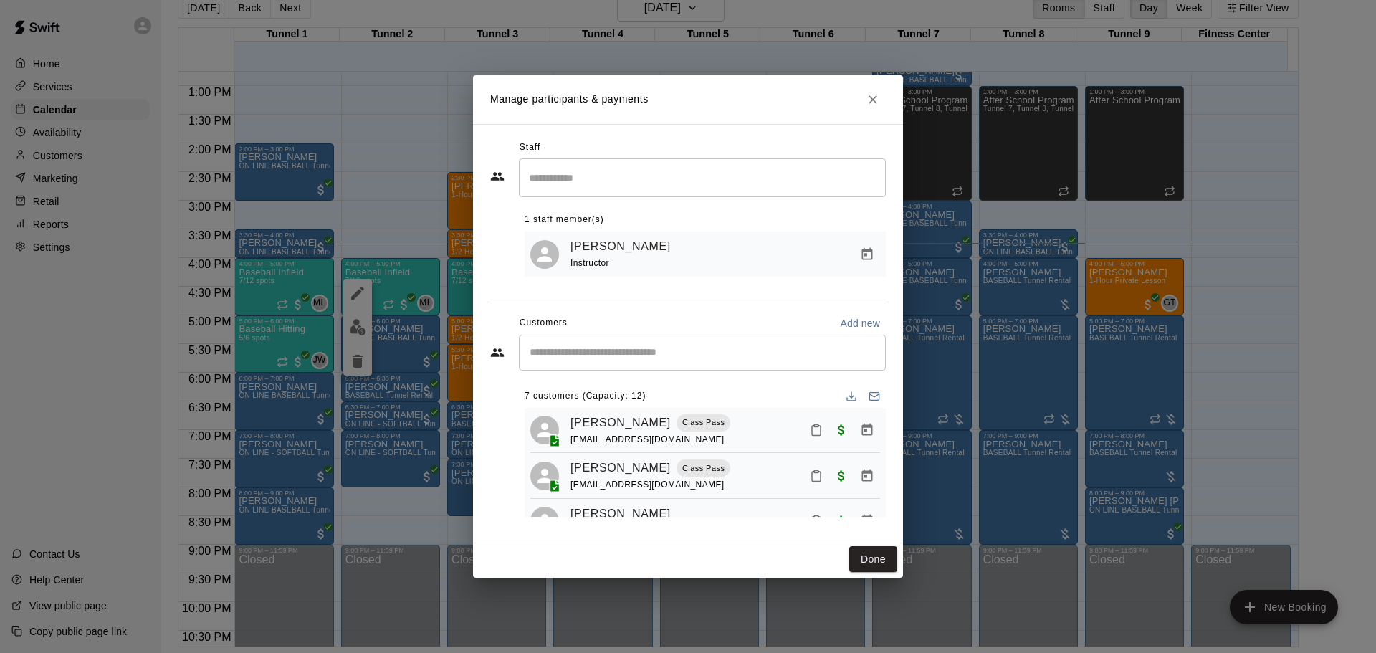
scroll to position [143, 0]
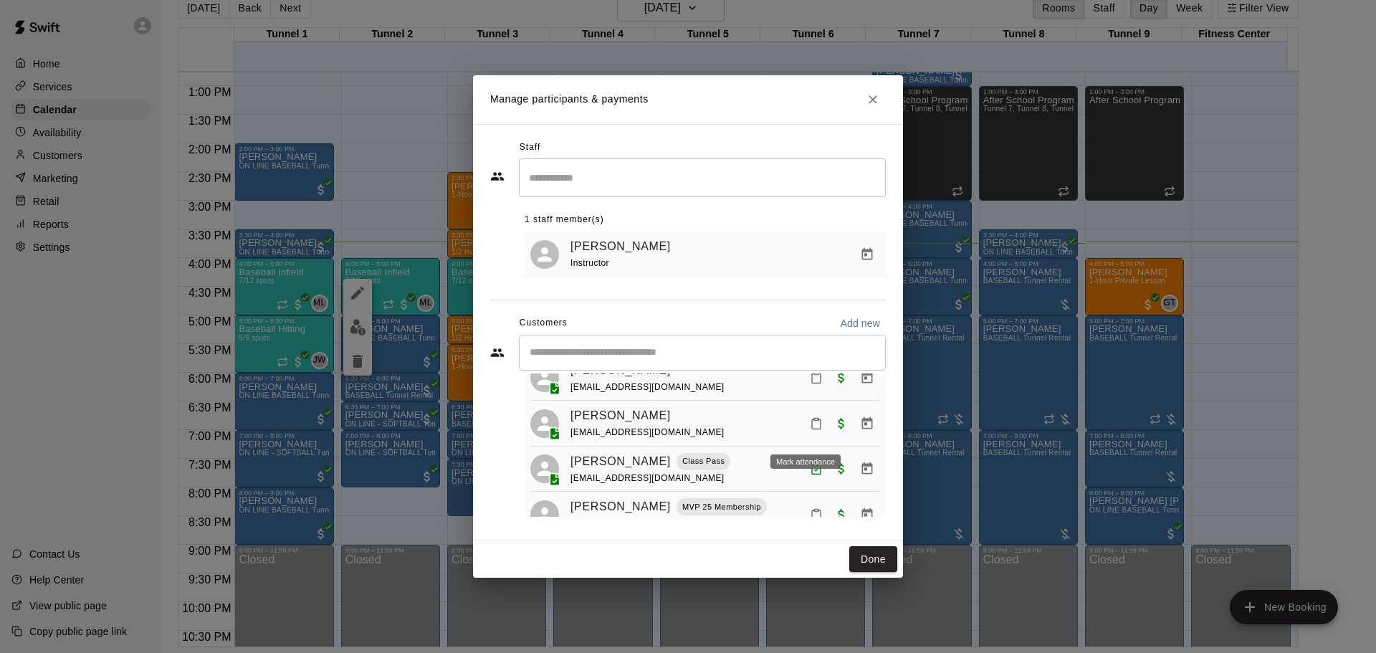
click at [812, 432] on button "Mark attendance" at bounding box center [816, 423] width 24 height 24
click at [829, 420] on li "[PERSON_NAME] attended" at bounding box center [877, 408] width 168 height 23
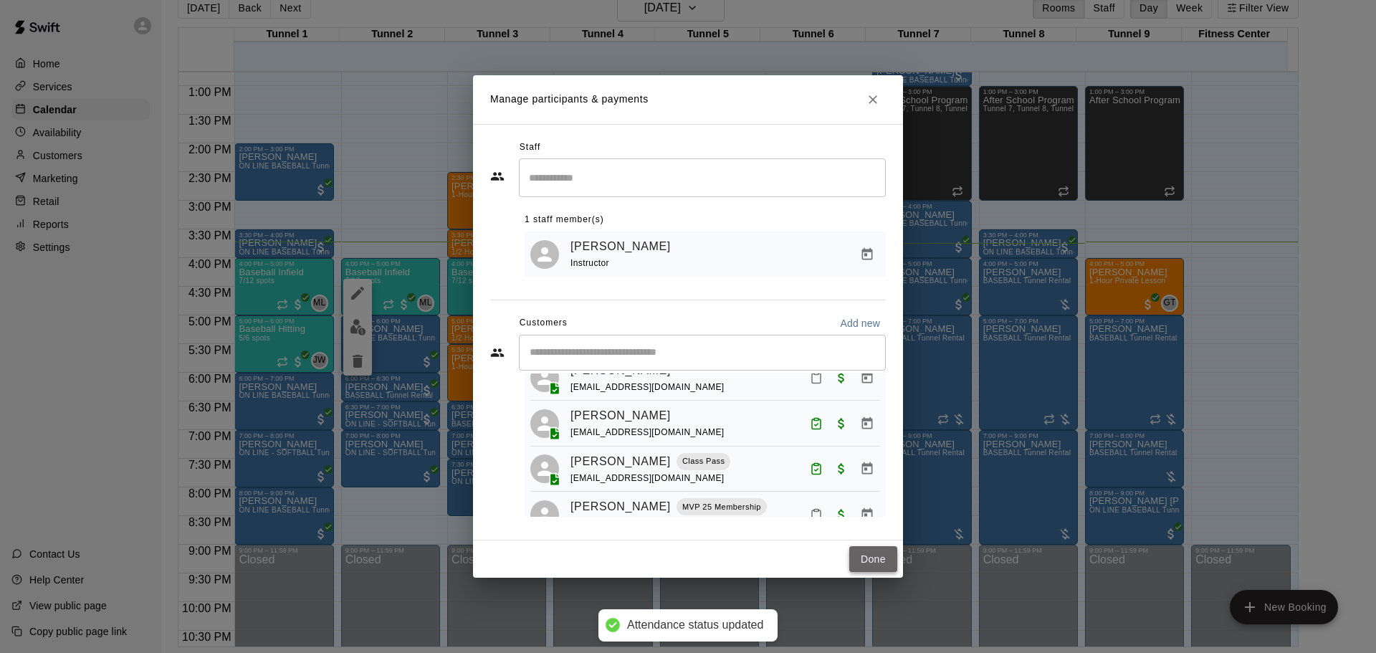
click at [879, 562] on button "Done" at bounding box center [873, 559] width 48 height 27
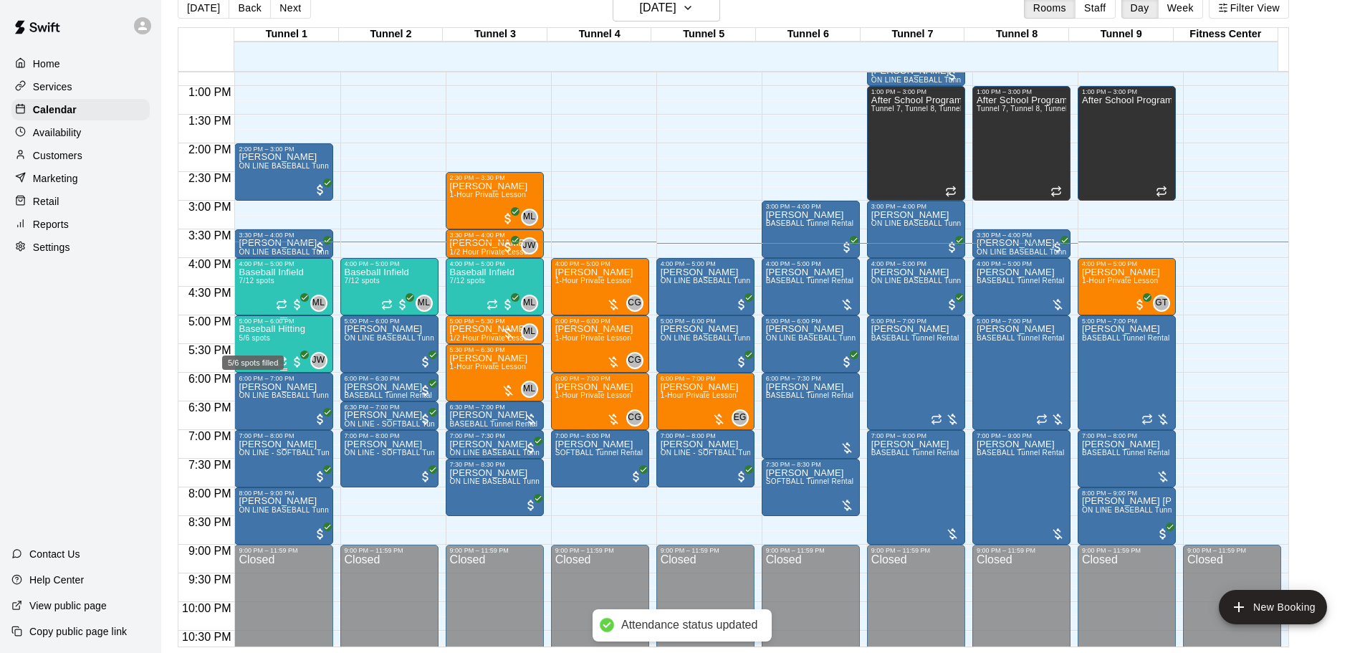
click at [268, 342] on span "5/6 spots" at bounding box center [255, 338] width 32 height 8
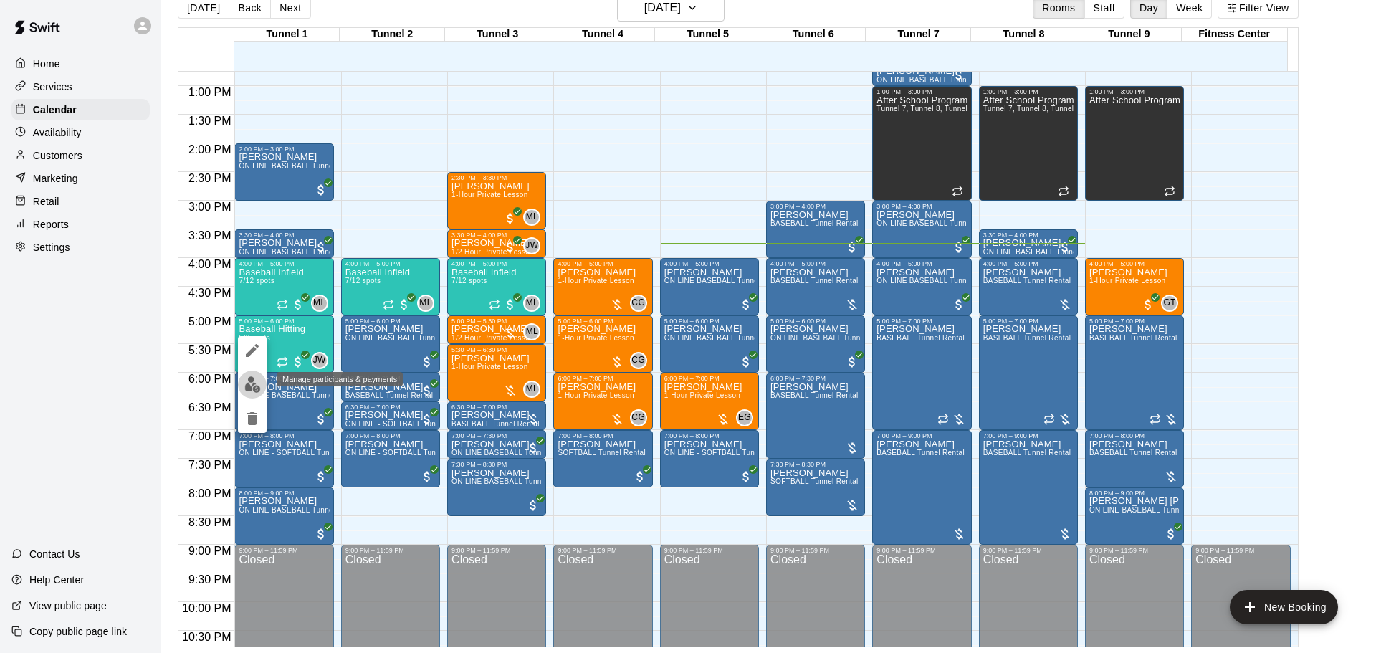
click at [260, 381] on img "edit" at bounding box center [252, 384] width 16 height 16
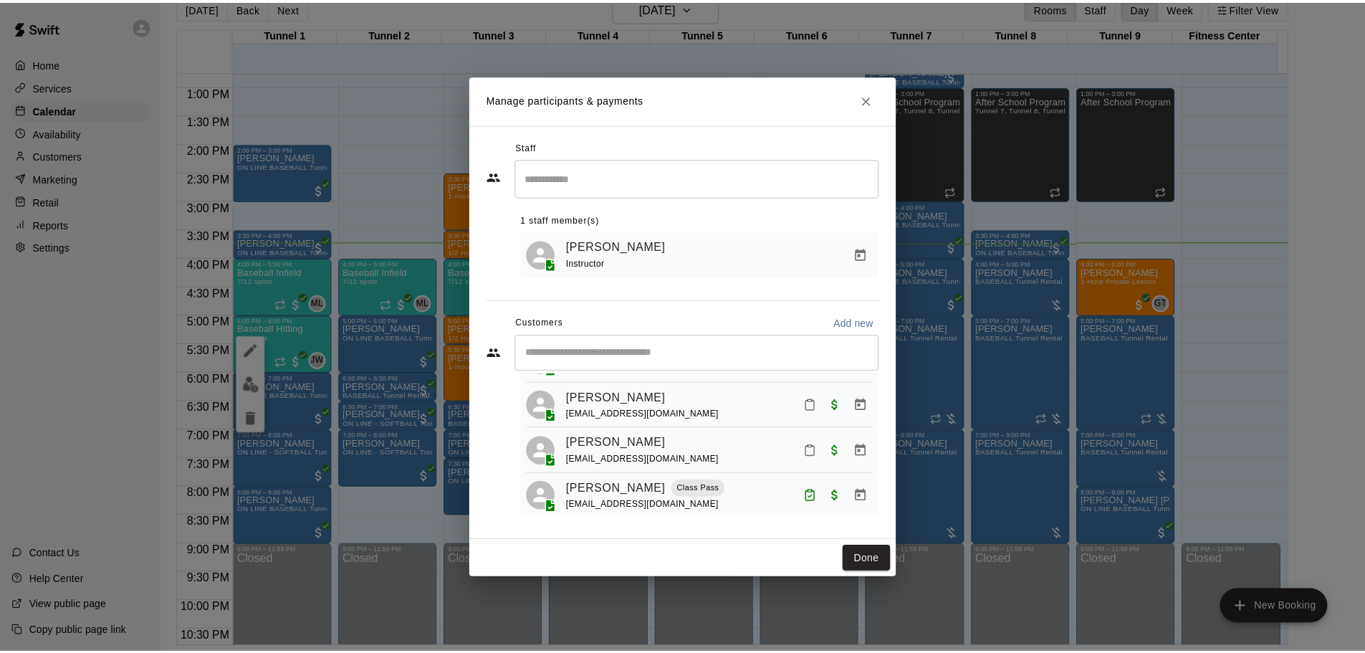
scroll to position [135, 0]
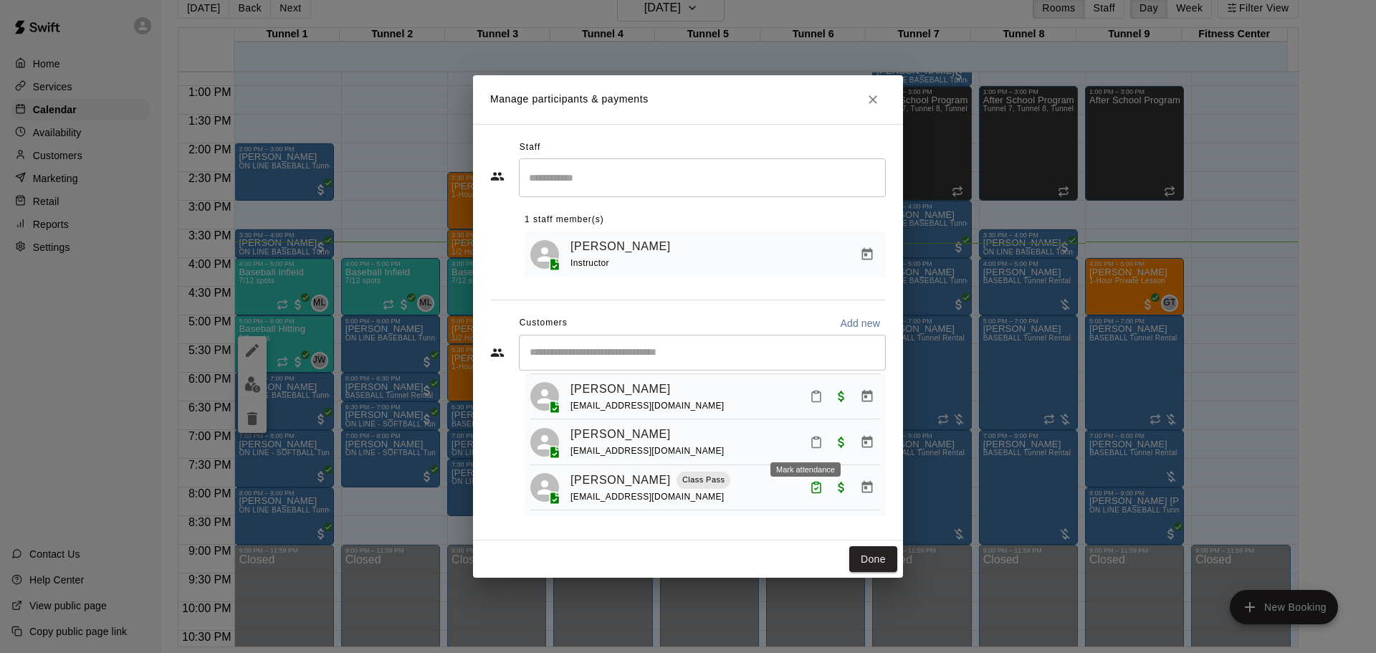
click at [804, 441] on button "Mark attendance" at bounding box center [816, 442] width 24 height 24
click at [838, 424] on p "[PERSON_NAME] attended" at bounding box center [886, 416] width 127 height 14
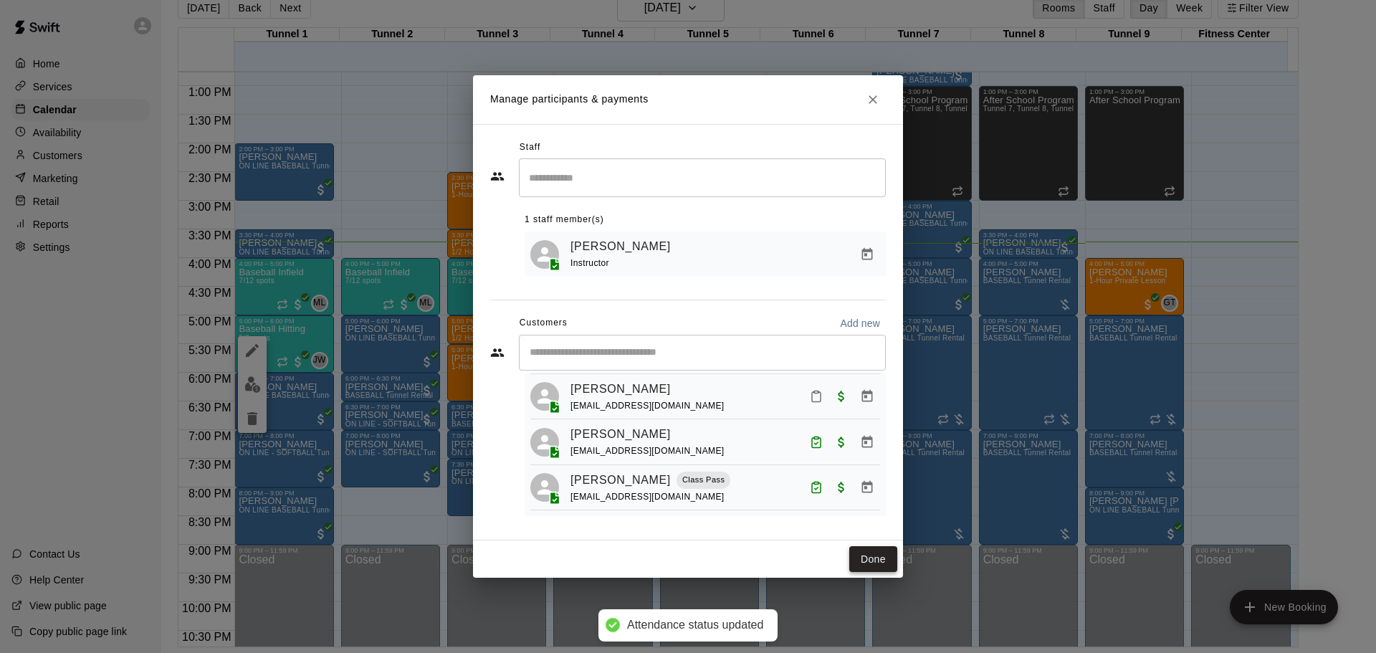
click at [856, 560] on button "Done" at bounding box center [873, 559] width 48 height 27
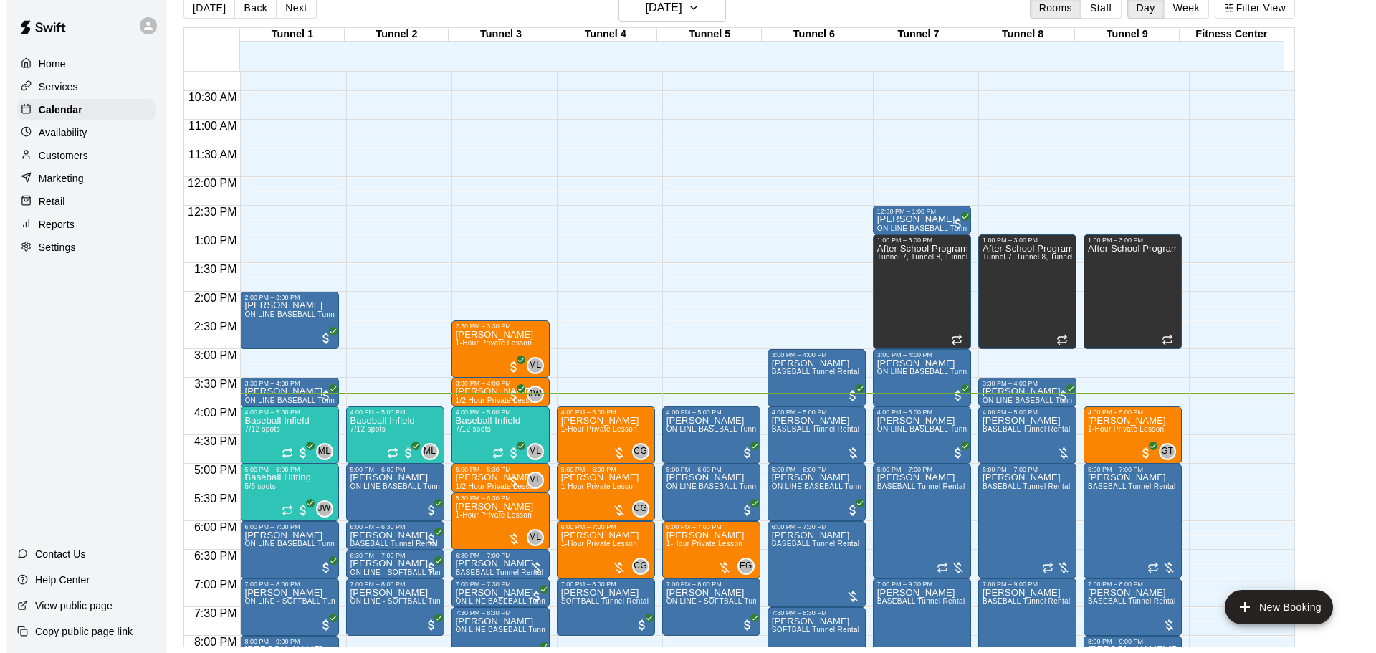
scroll to position [588, 0]
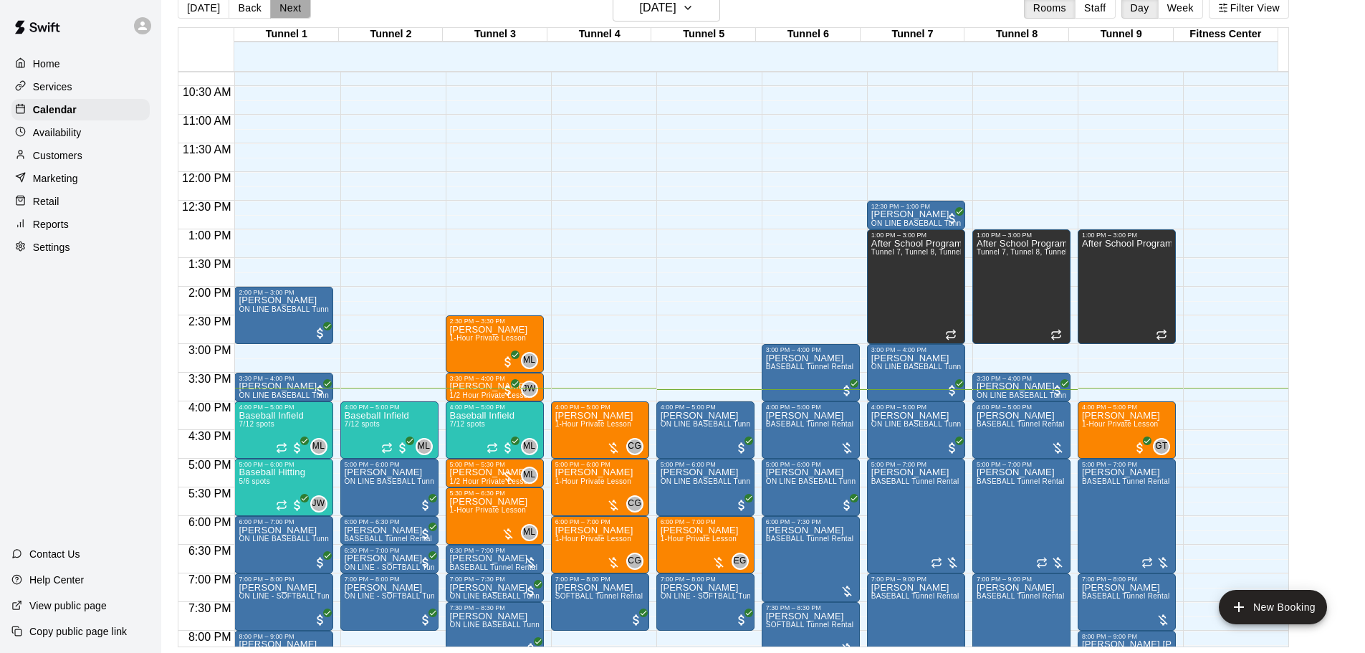
click at [288, 5] on button "Next" at bounding box center [290, 7] width 40 height 21
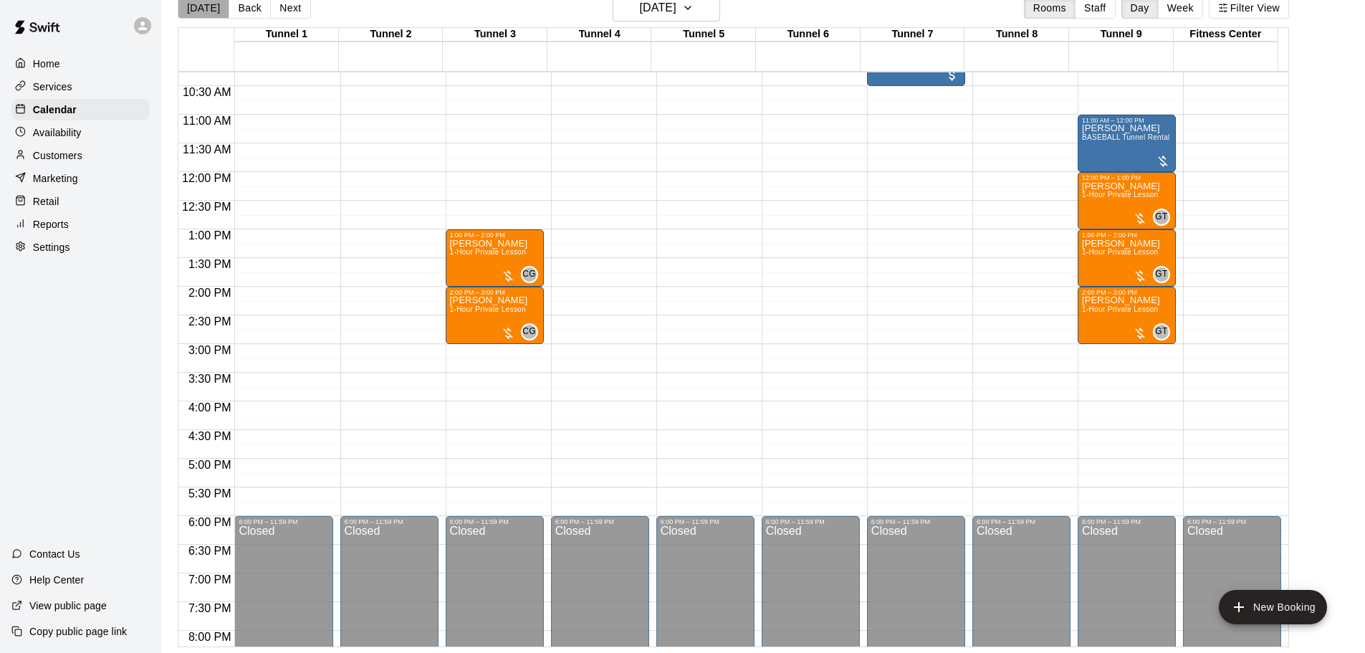
click at [214, 12] on button "[DATE]" at bounding box center [204, 7] width 52 height 21
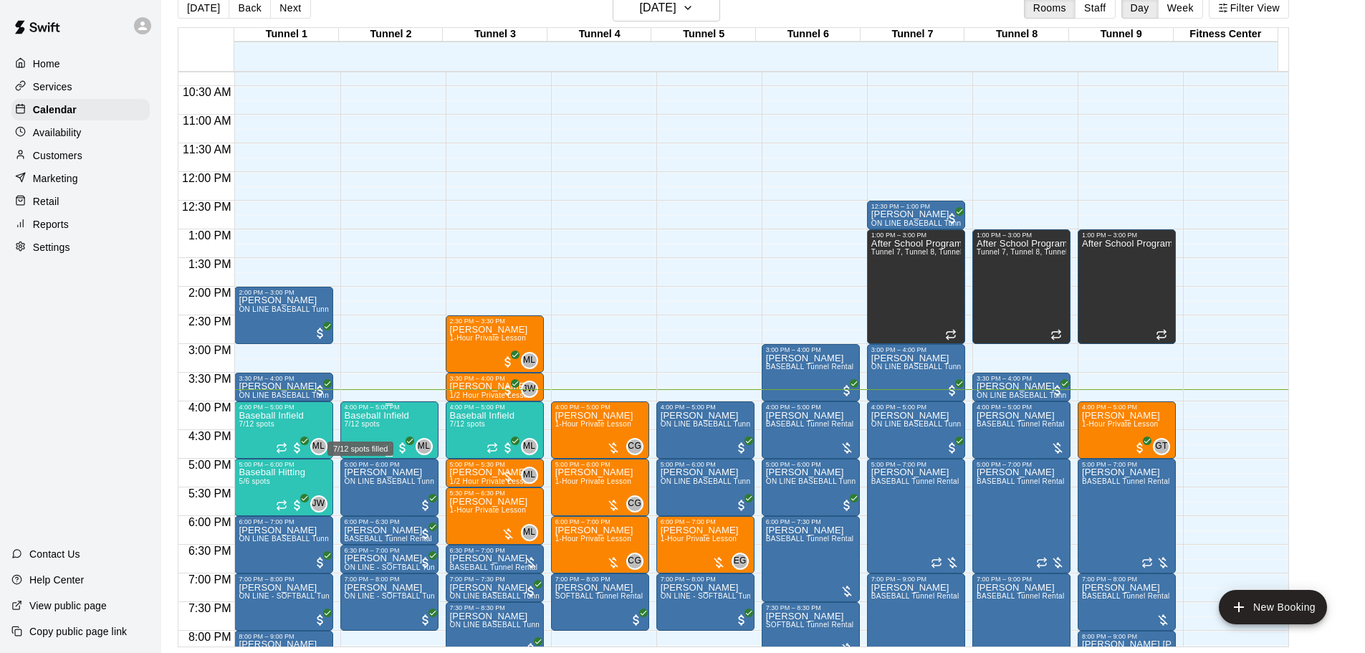
click at [364, 428] on span "7/12 spots" at bounding box center [362, 424] width 35 height 8
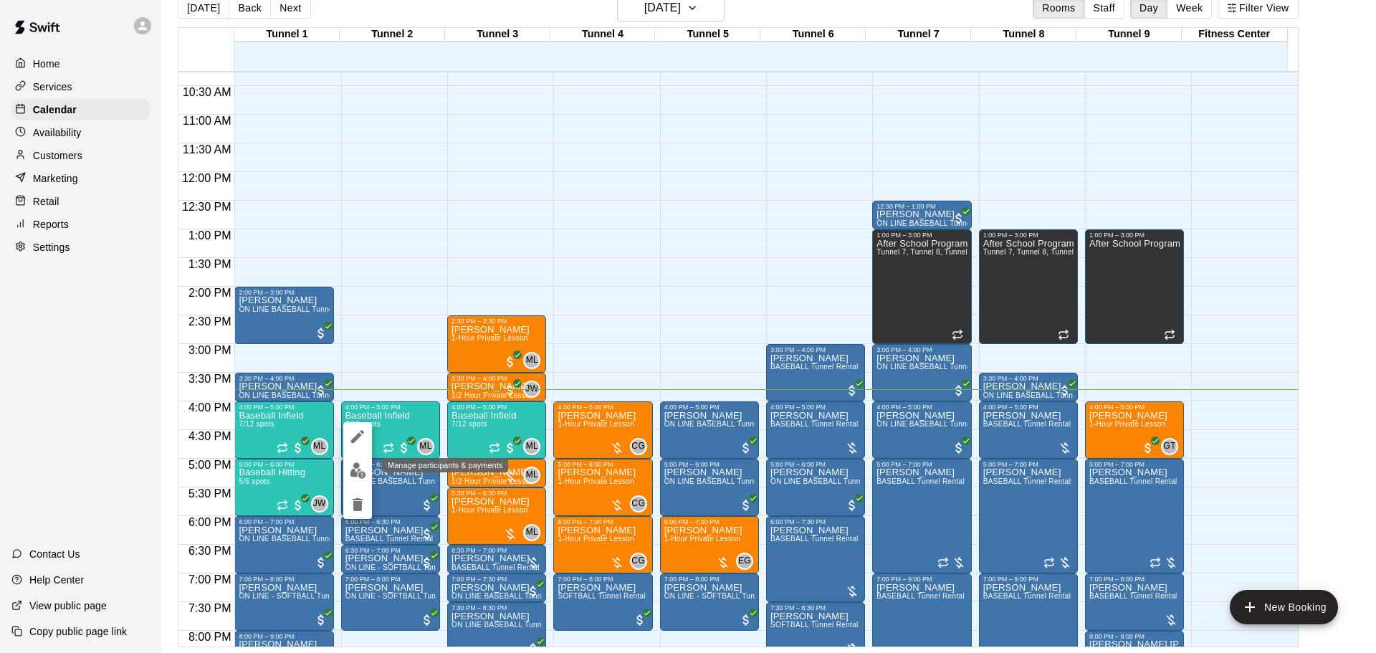
click at [354, 461] on button "edit" at bounding box center [357, 471] width 29 height 28
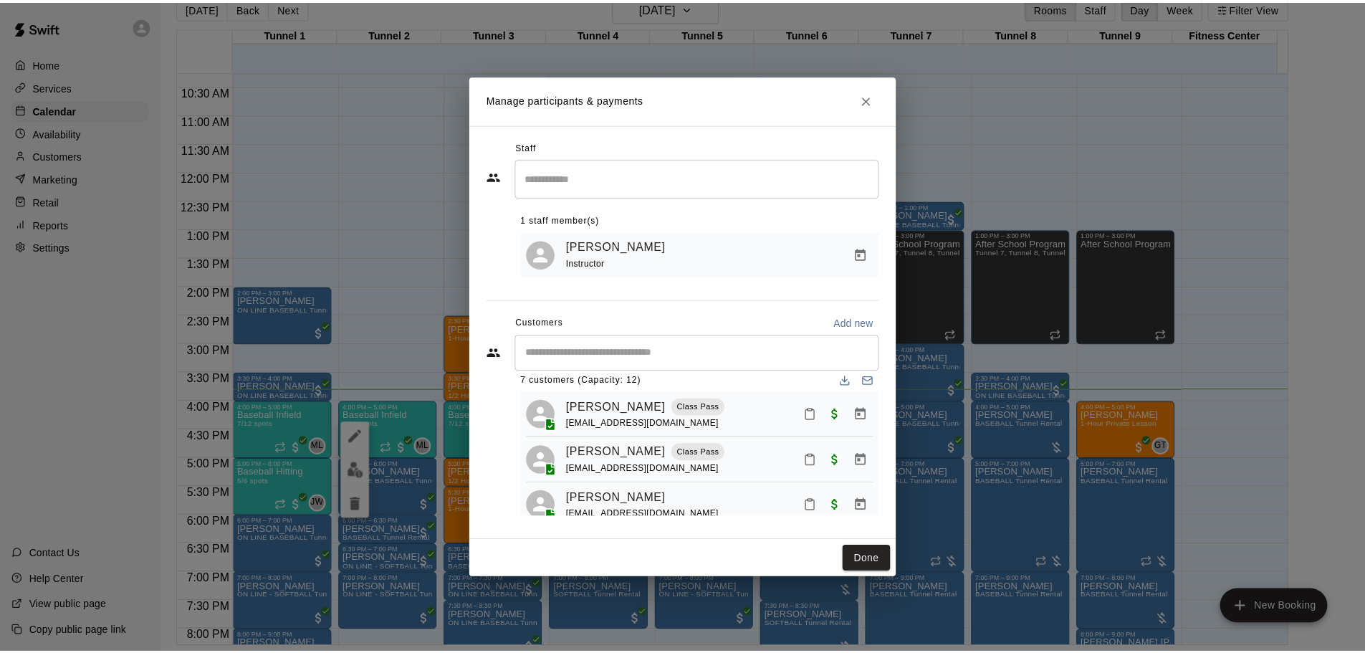
scroll to position [0, 0]
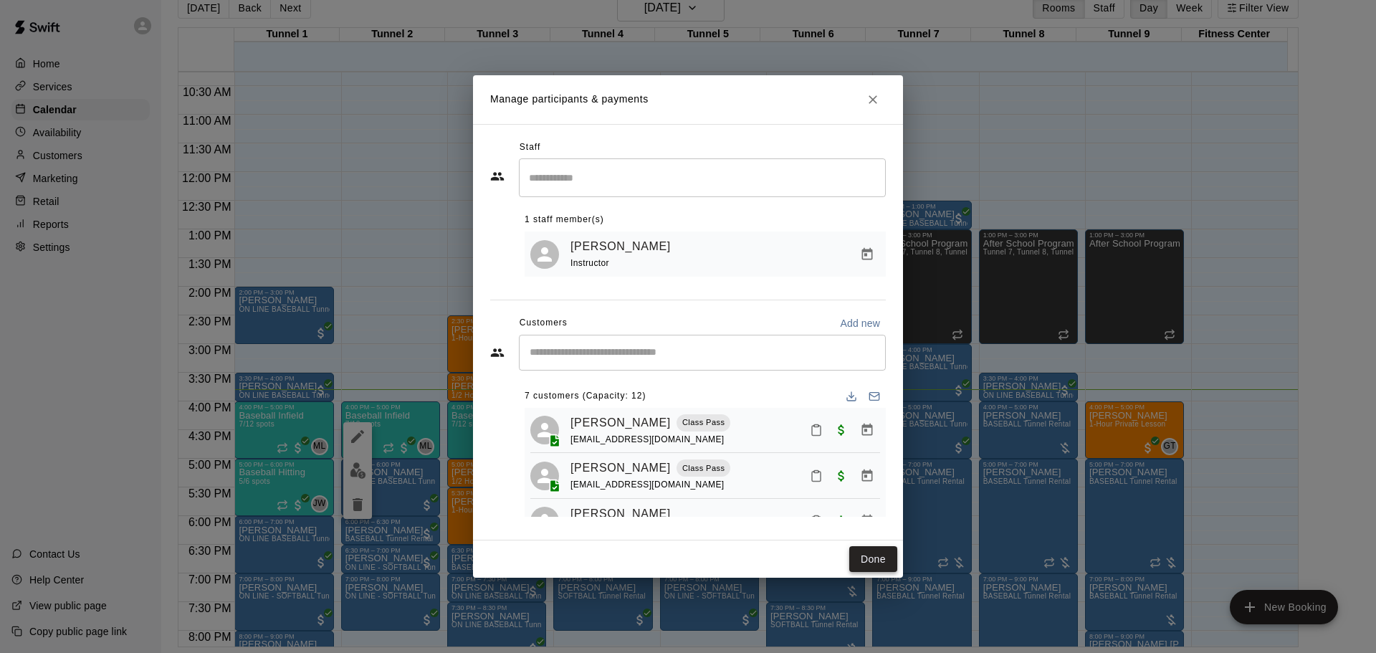
click at [864, 563] on button "Done" at bounding box center [873, 559] width 48 height 27
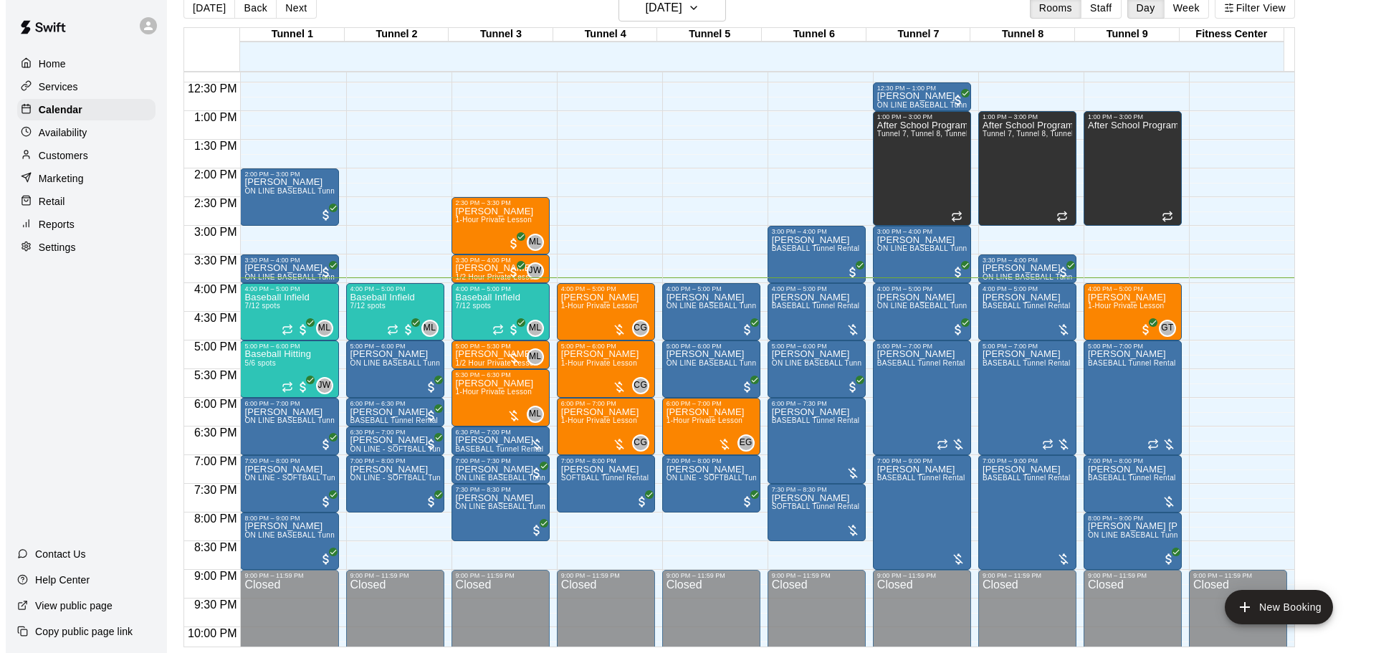
scroll to position [732, 0]
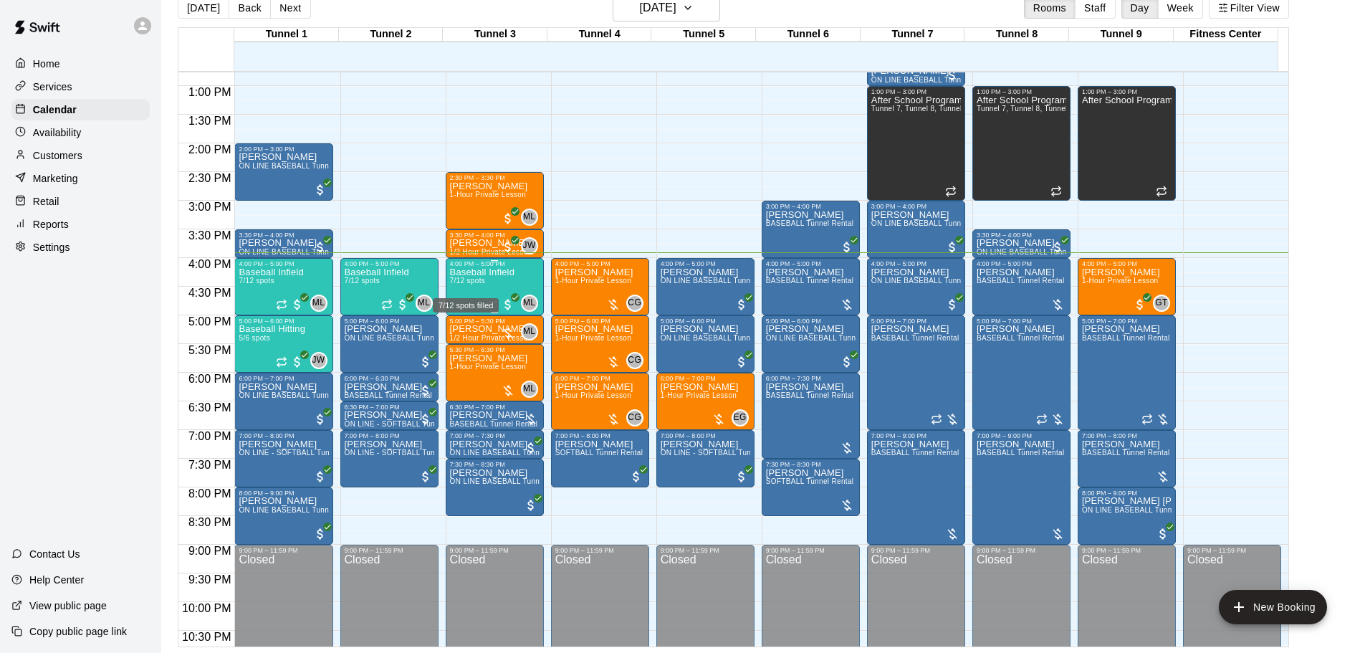
click at [468, 279] on span "7/12 spots" at bounding box center [467, 281] width 35 height 8
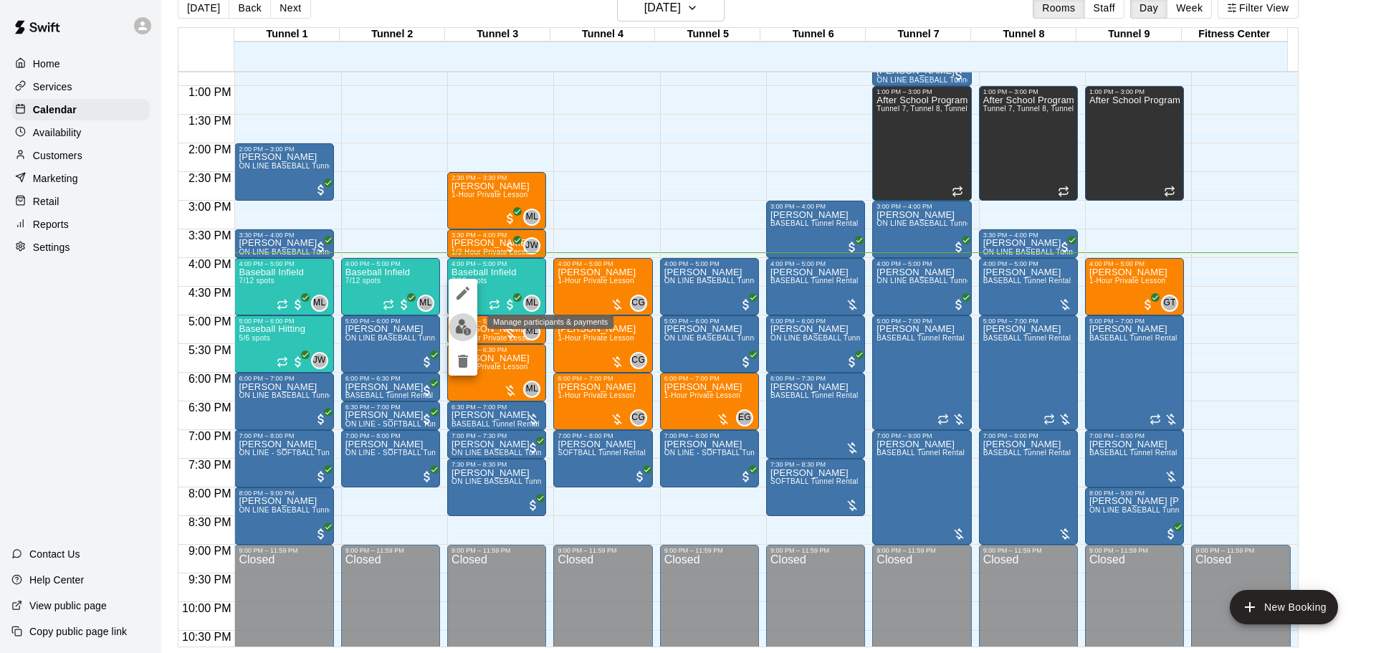
click at [464, 322] on img "edit" at bounding box center [463, 327] width 16 height 16
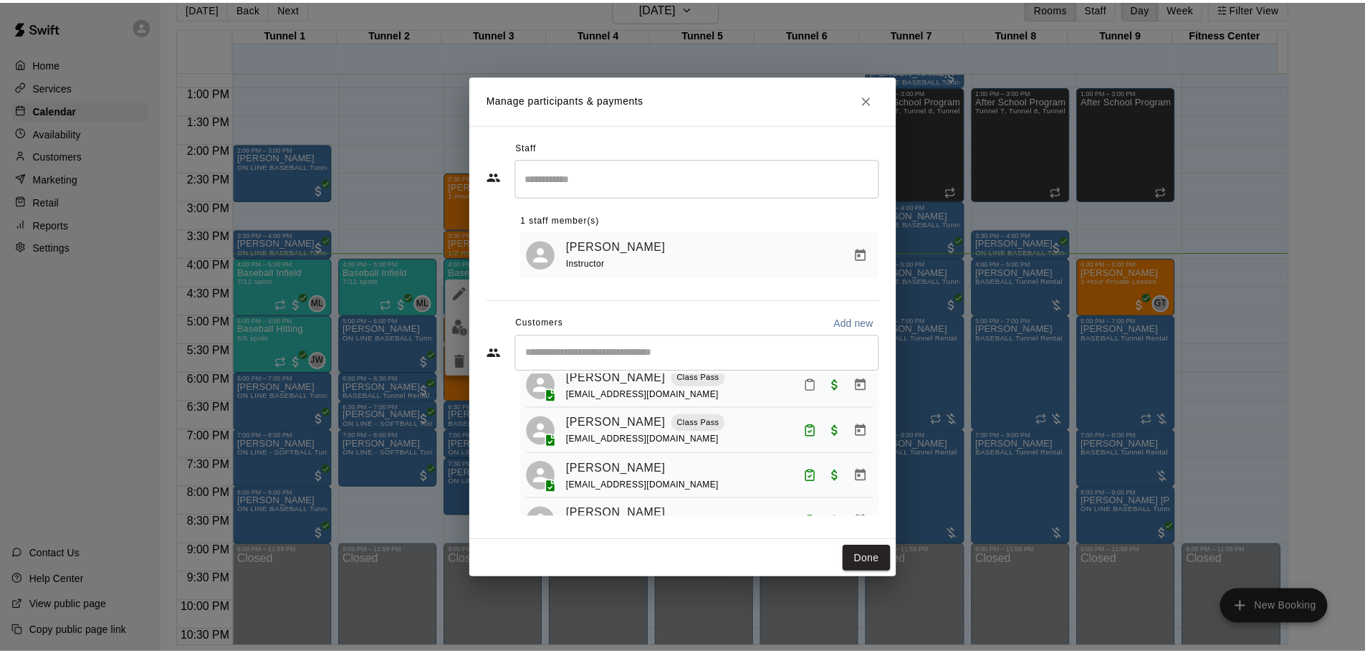
scroll to position [0, 0]
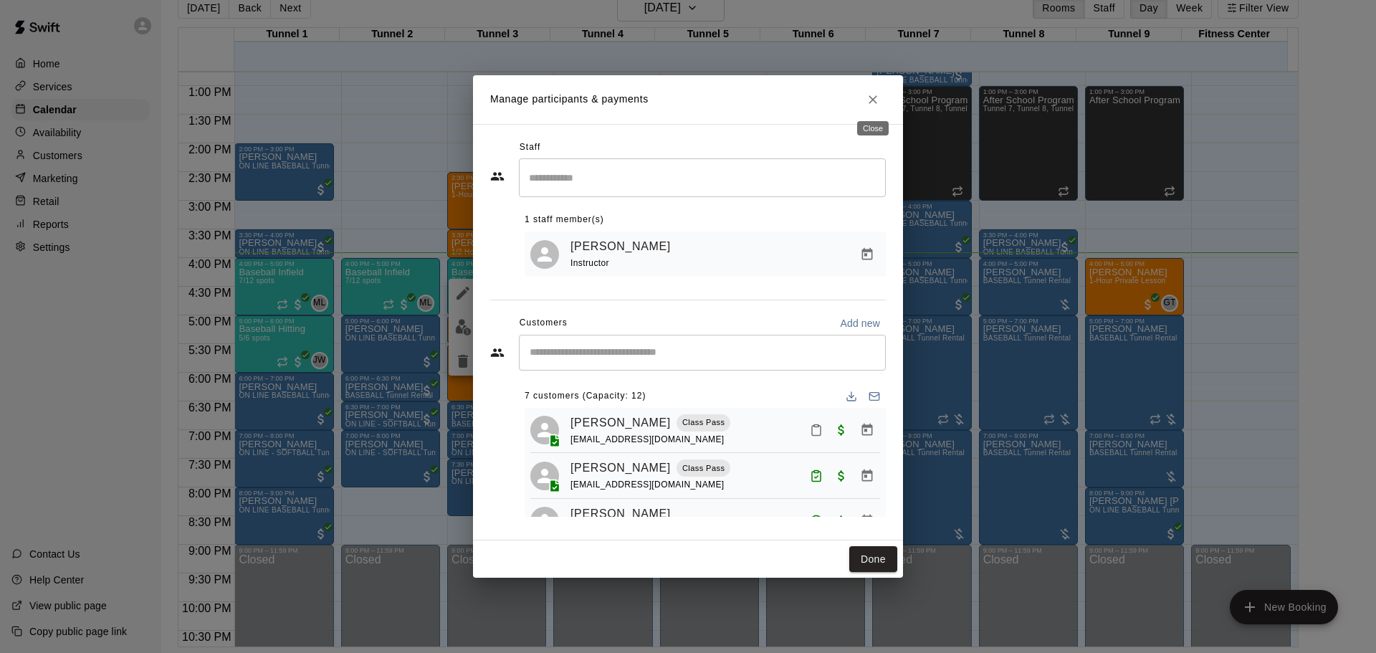
click at [880, 87] on button "Close" at bounding box center [873, 100] width 26 height 26
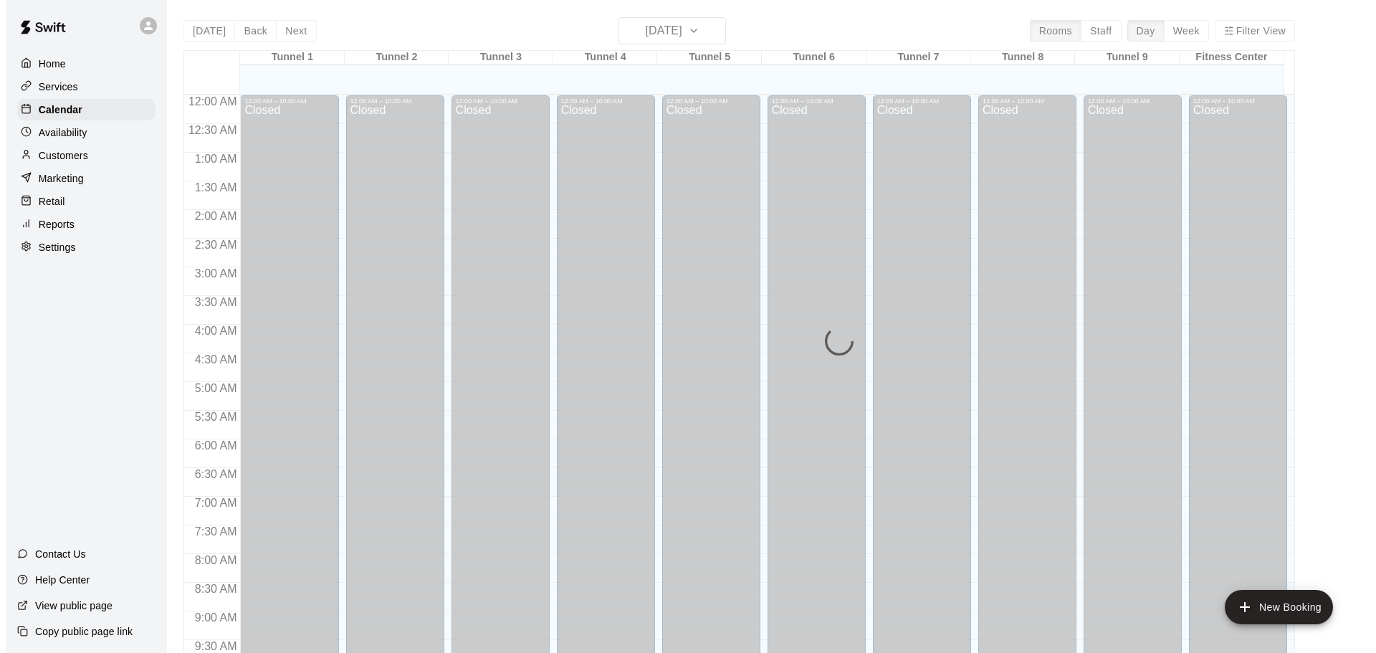
scroll to position [759, 0]
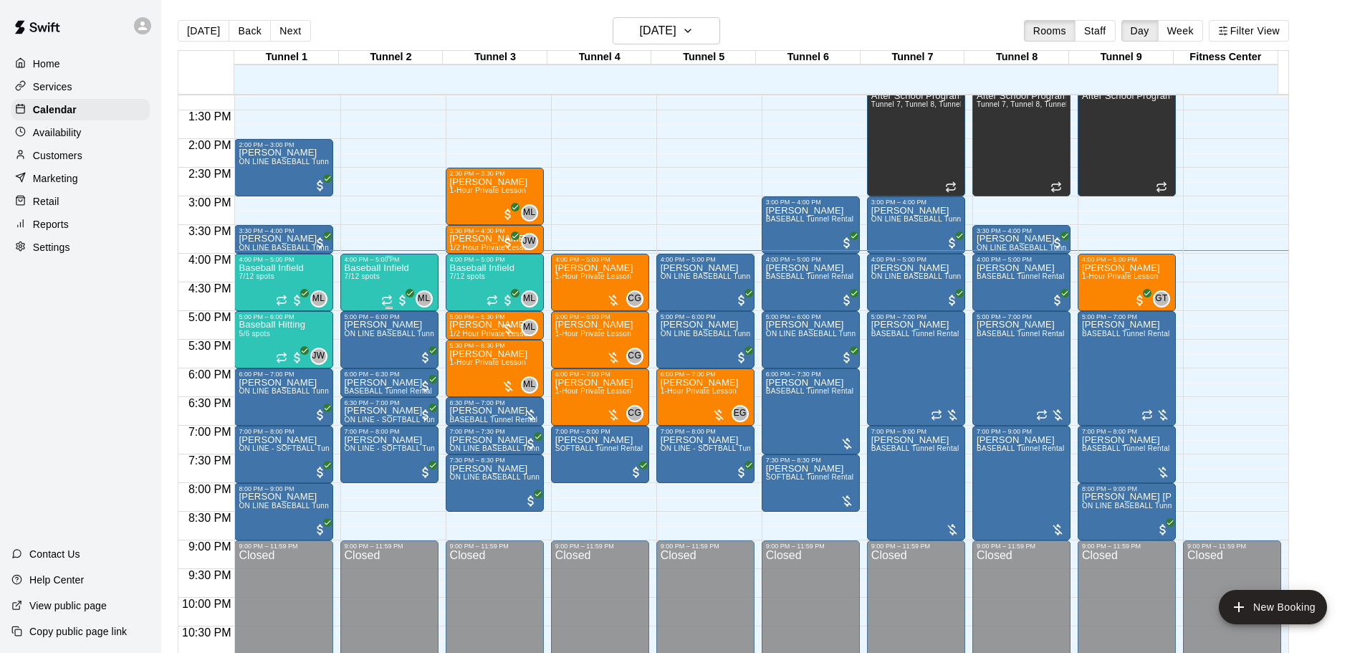
click at [405, 268] on p "Baseball Infield" at bounding box center [377, 268] width 64 height 0
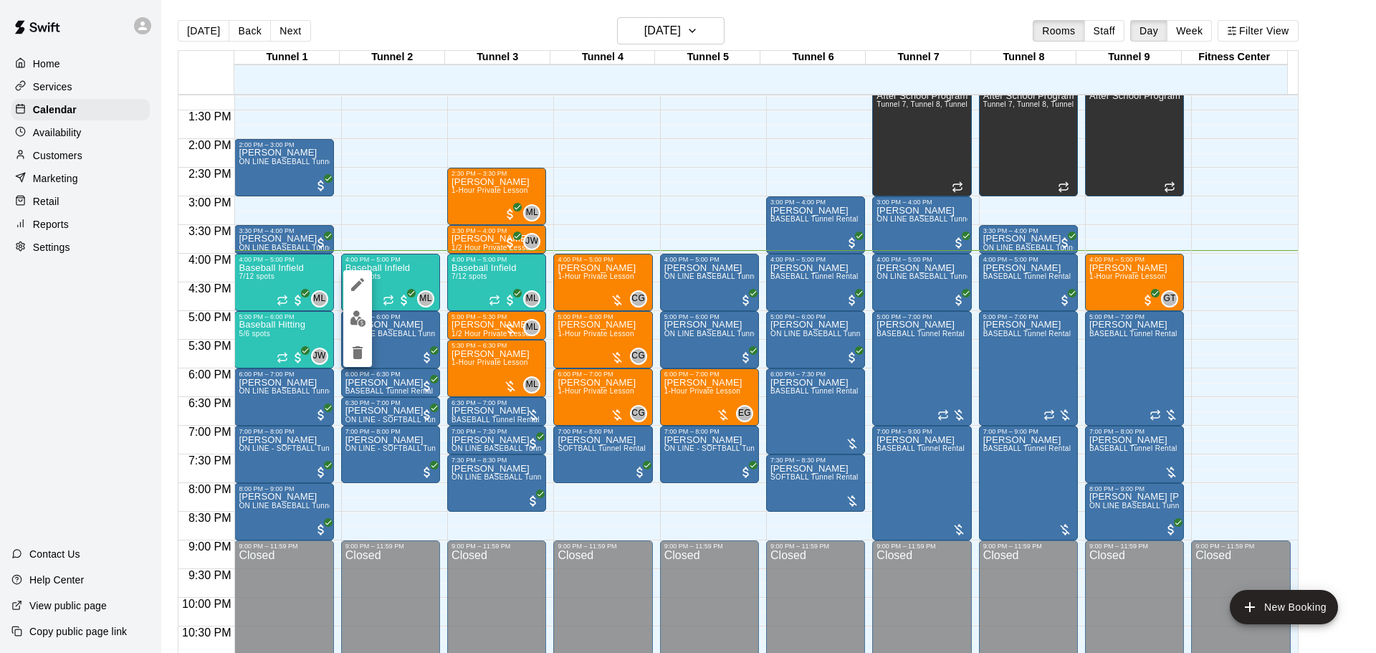
click at [297, 340] on div at bounding box center [688, 326] width 1376 height 653
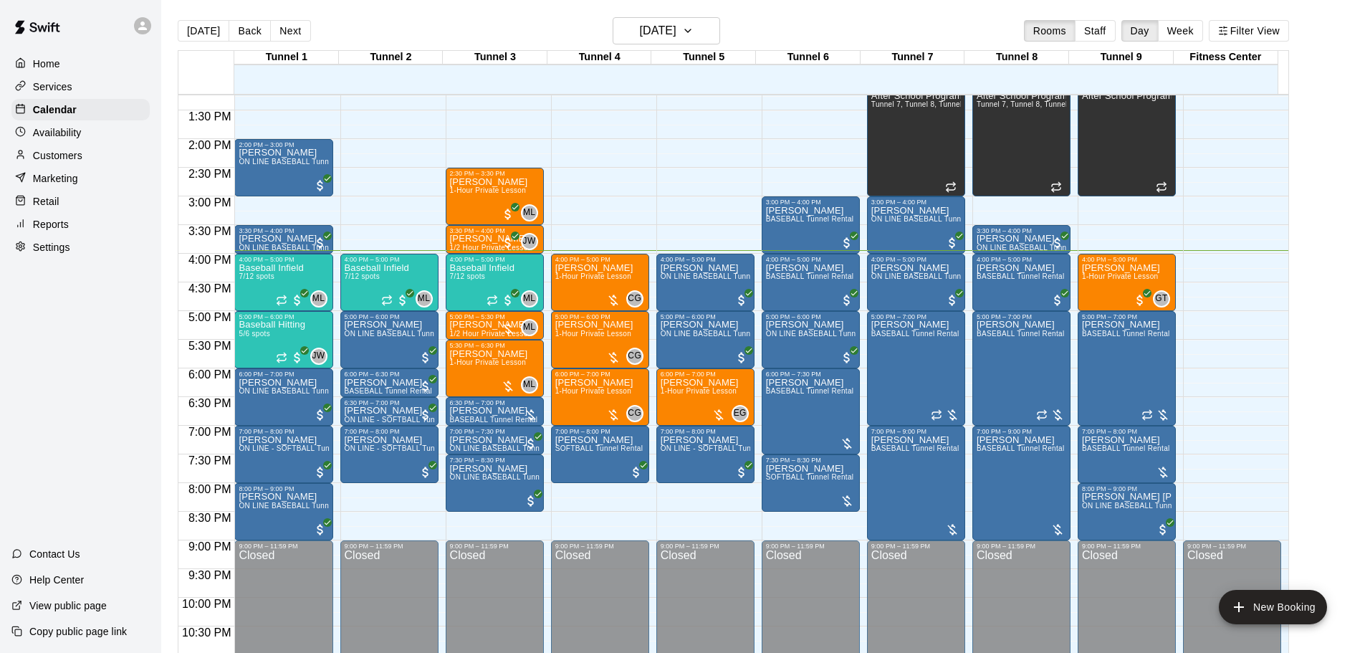
click at [295, 338] on div "Baseball Hitting 5/6 spots" at bounding box center [272, 646] width 67 height 653
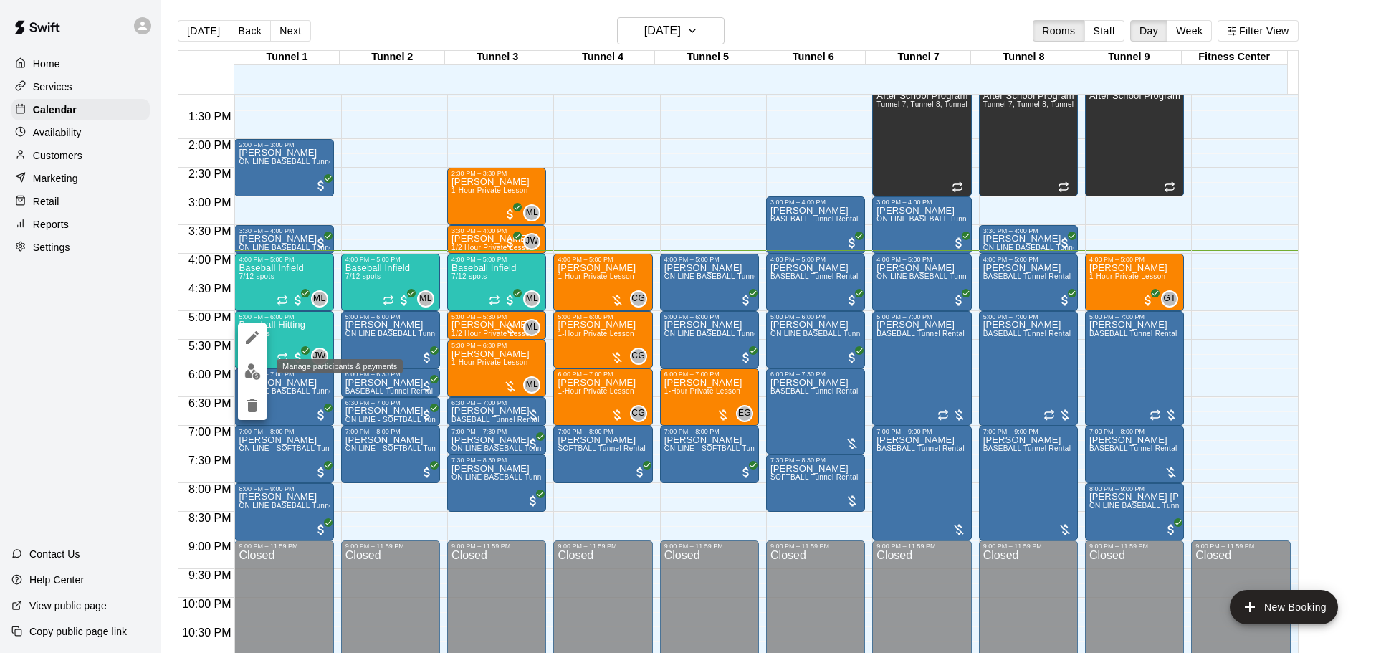
click at [249, 383] on button "edit" at bounding box center [252, 372] width 29 height 28
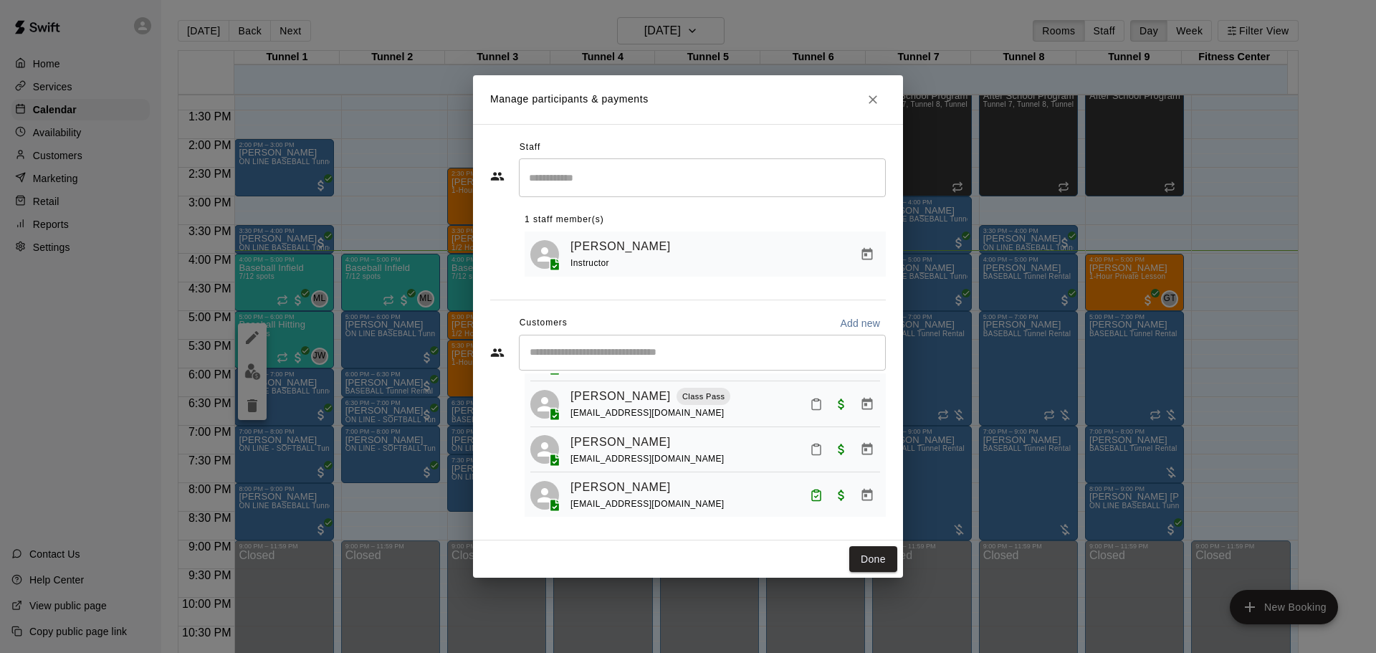
scroll to position [135, 0]
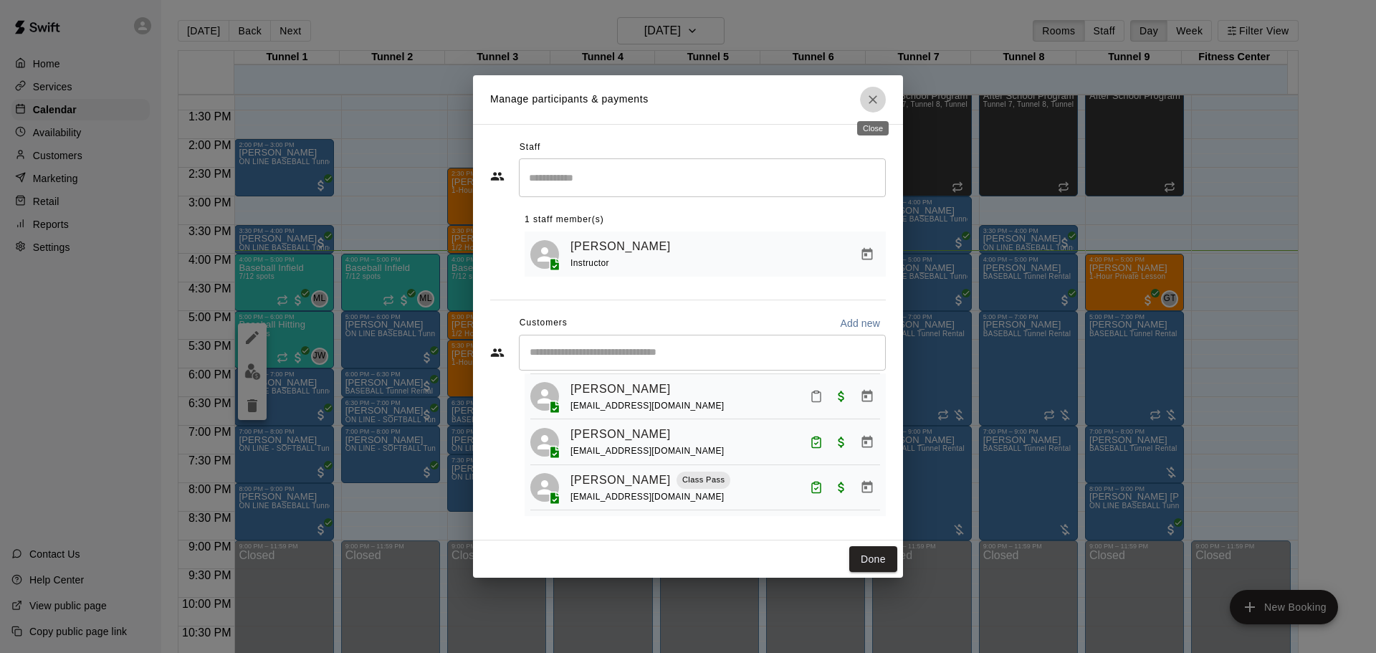
click at [859, 101] on h2 "Manage participants & payments" at bounding box center [688, 99] width 430 height 49
click at [864, 107] on button "Close" at bounding box center [873, 100] width 26 height 26
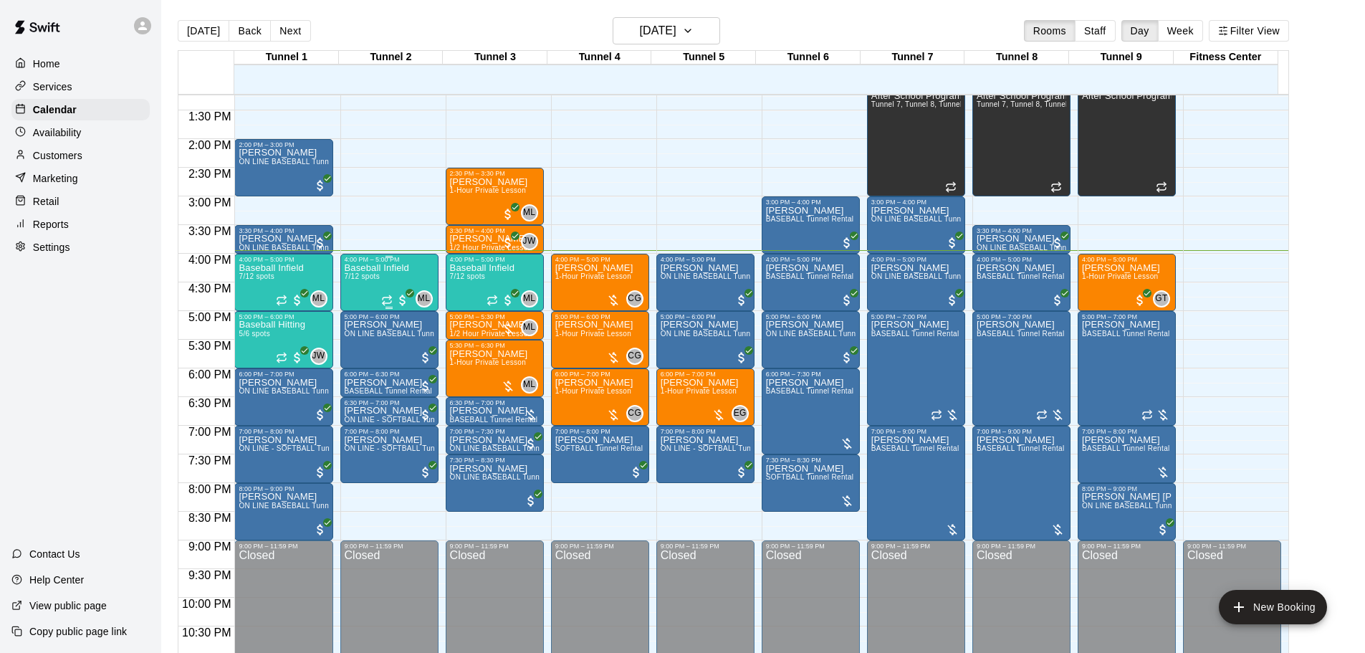
click at [401, 268] on p "Baseball Infield" at bounding box center [377, 268] width 64 height 0
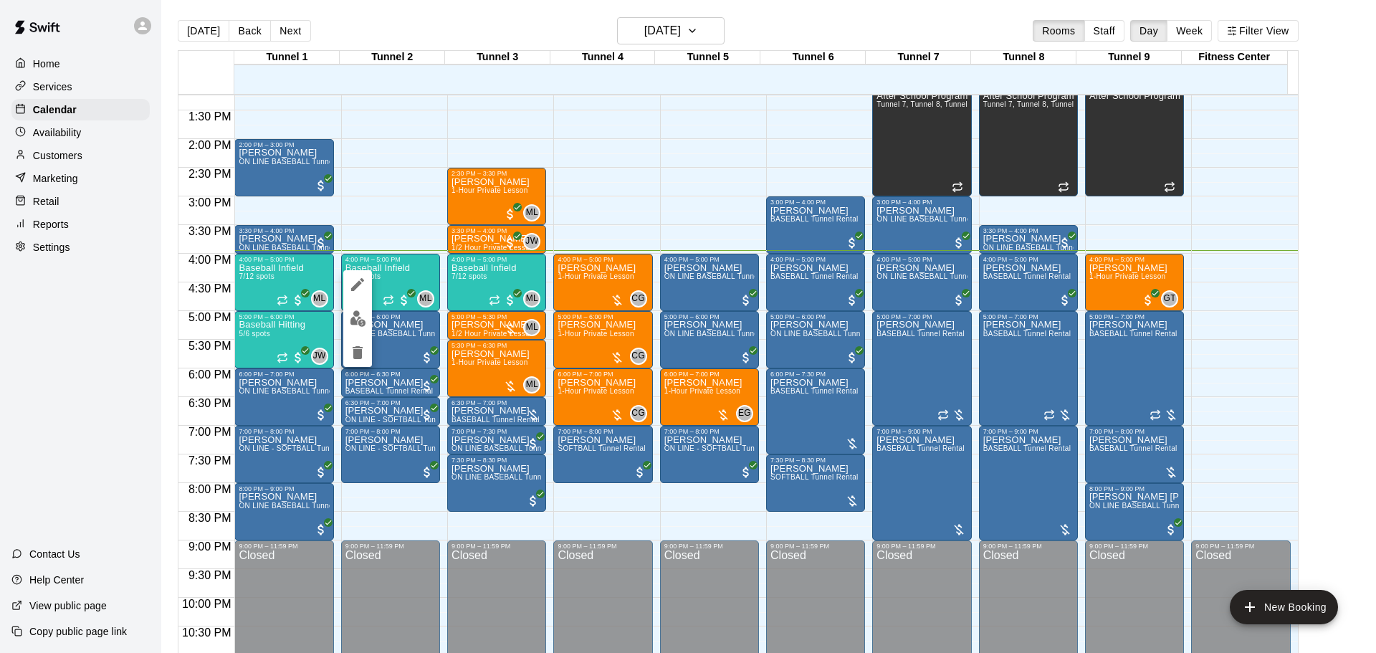
click at [358, 314] on img "edit" at bounding box center [358, 318] width 16 height 16
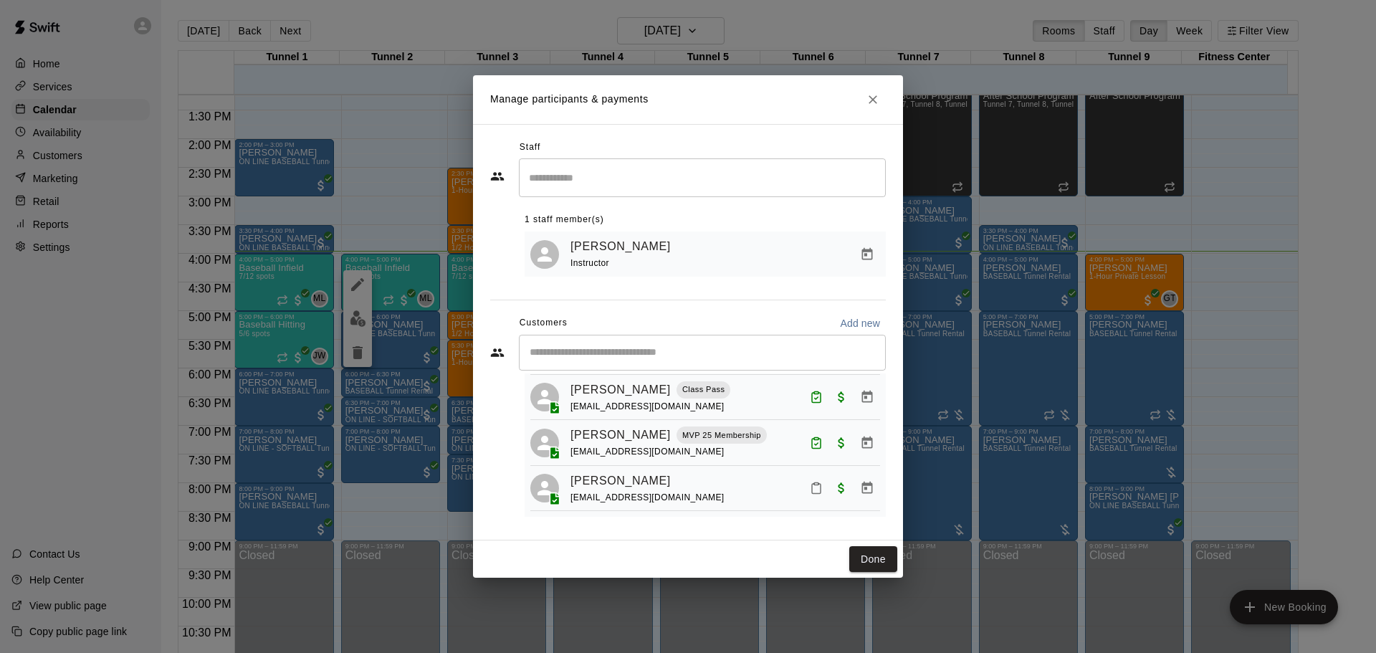
scroll to position [231, 0]
click at [859, 102] on h2 "Manage participants & payments" at bounding box center [688, 99] width 430 height 49
click at [864, 96] on button "Close" at bounding box center [873, 100] width 26 height 26
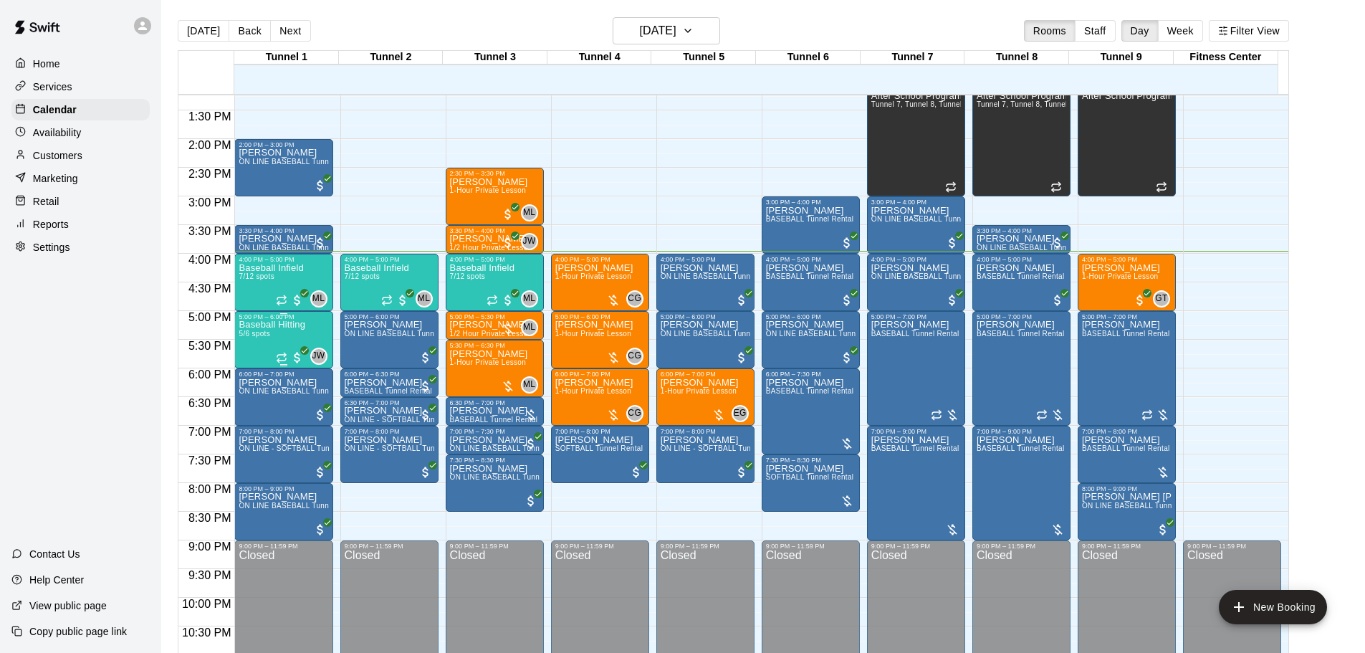
click at [260, 325] on p "Baseball Hitting" at bounding box center [272, 325] width 67 height 0
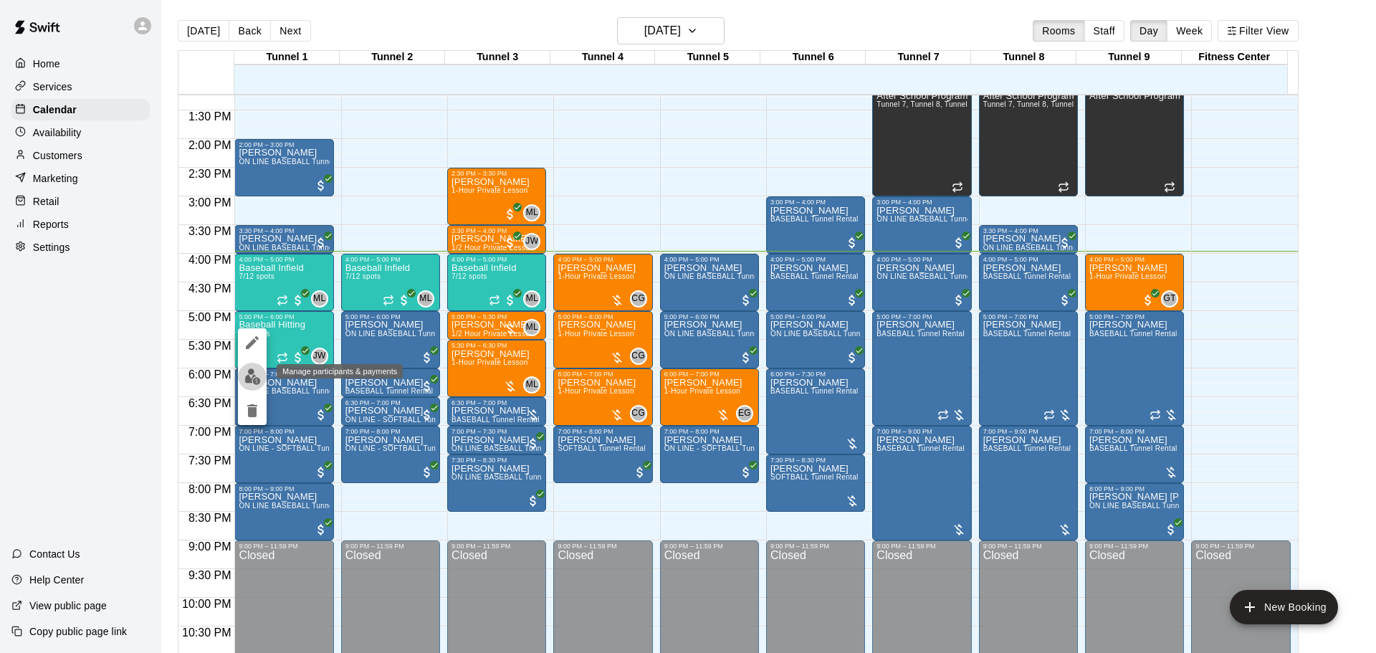
click at [252, 369] on img "edit" at bounding box center [252, 376] width 16 height 16
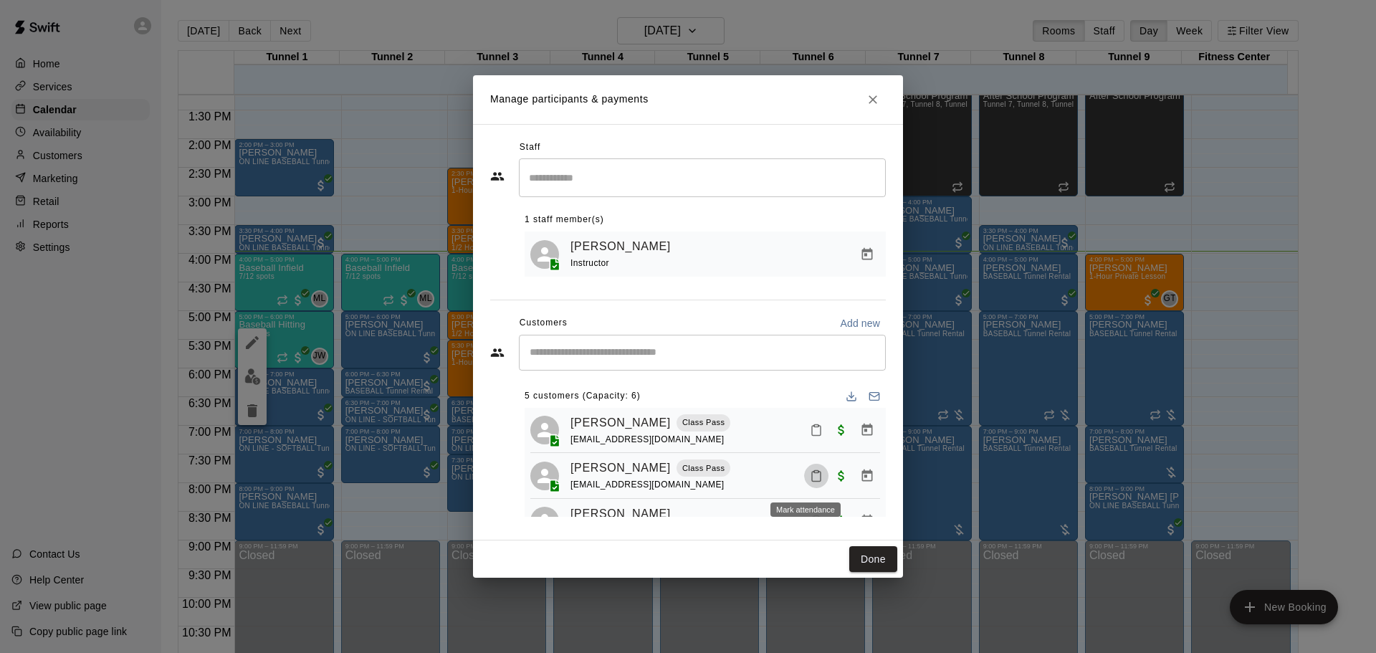
click at [810, 474] on icon "Mark attendance" at bounding box center [816, 475] width 13 height 13
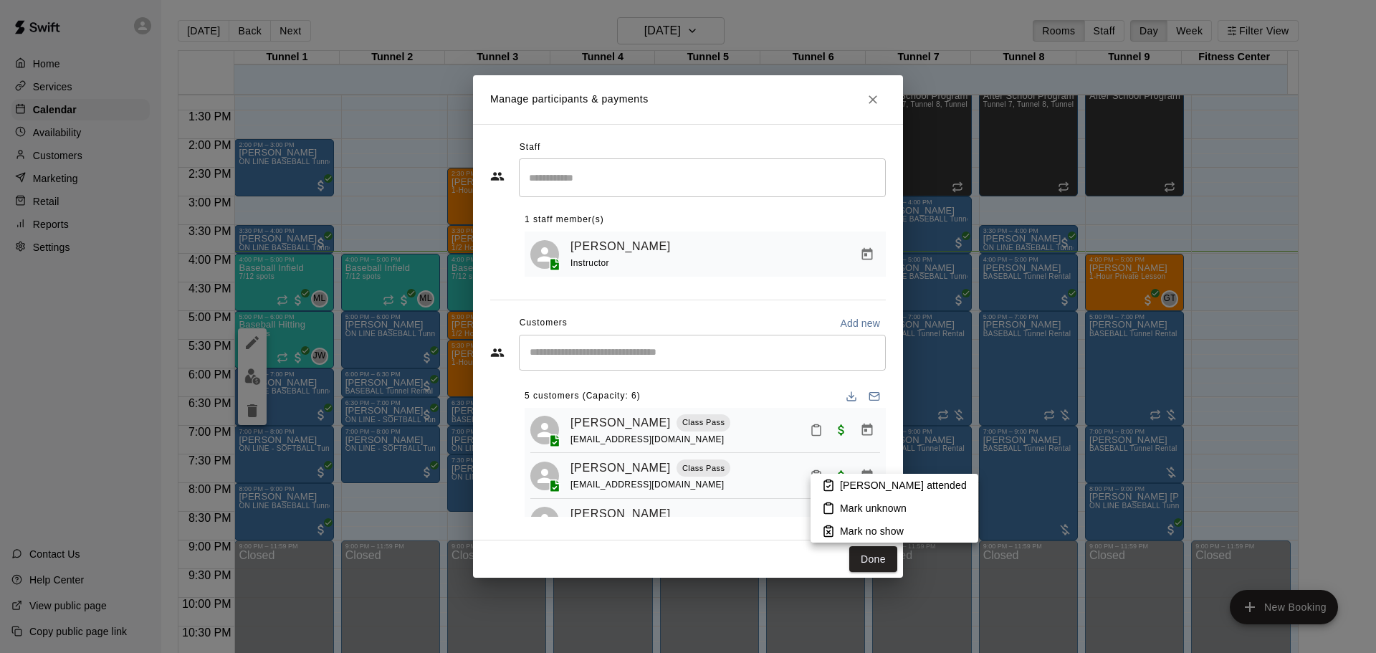
click at [824, 484] on icon at bounding box center [828, 486] width 9 height 10
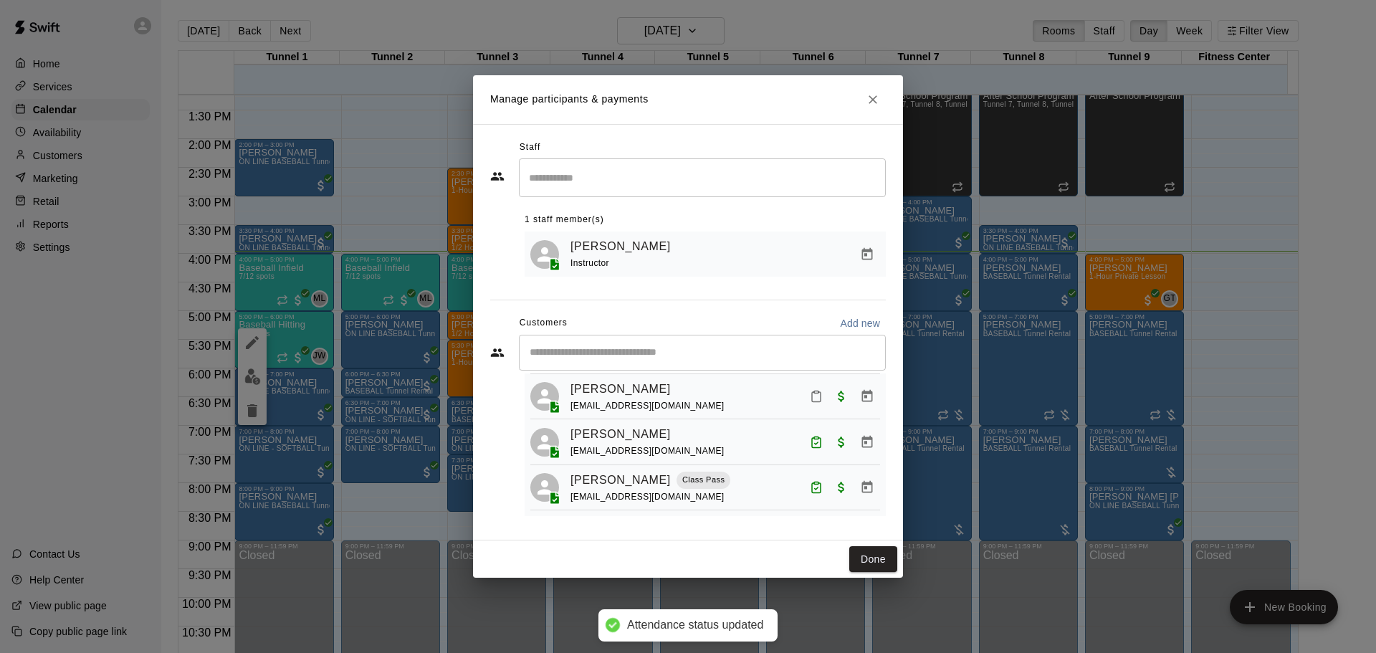
scroll to position [64, 0]
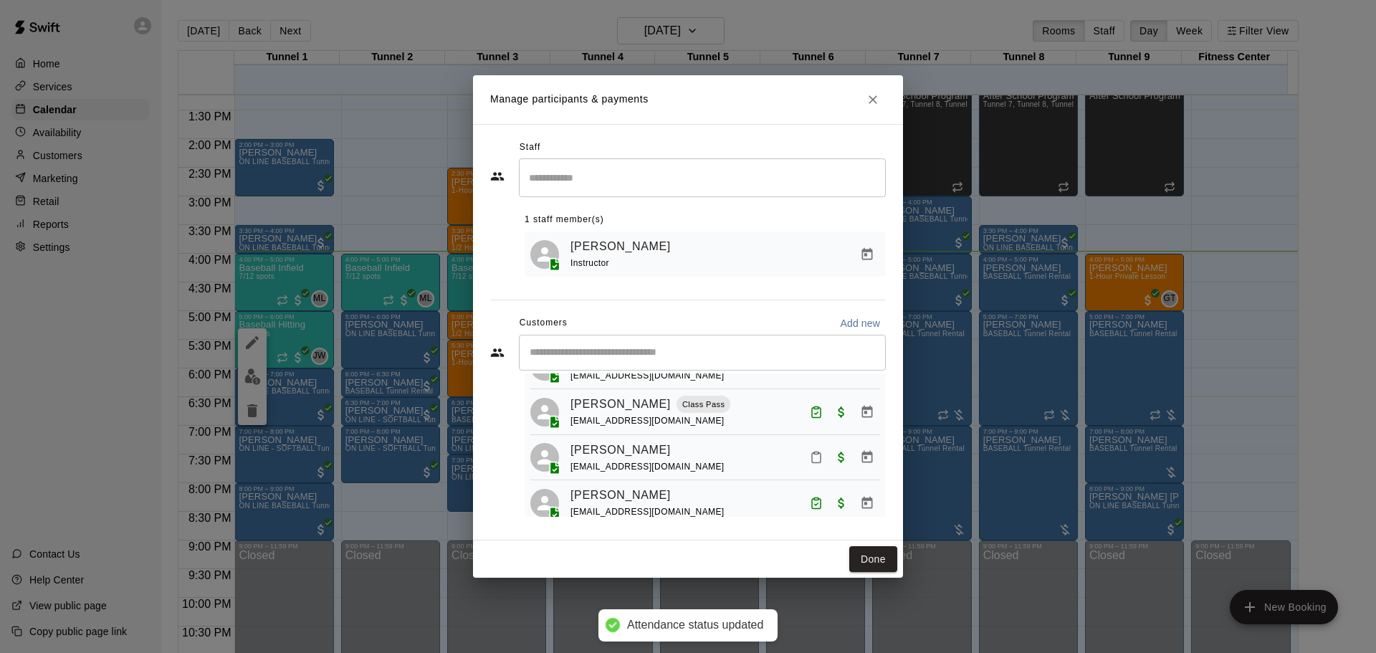
click at [810, 462] on icon "Mark attendance" at bounding box center [816, 457] width 13 height 13
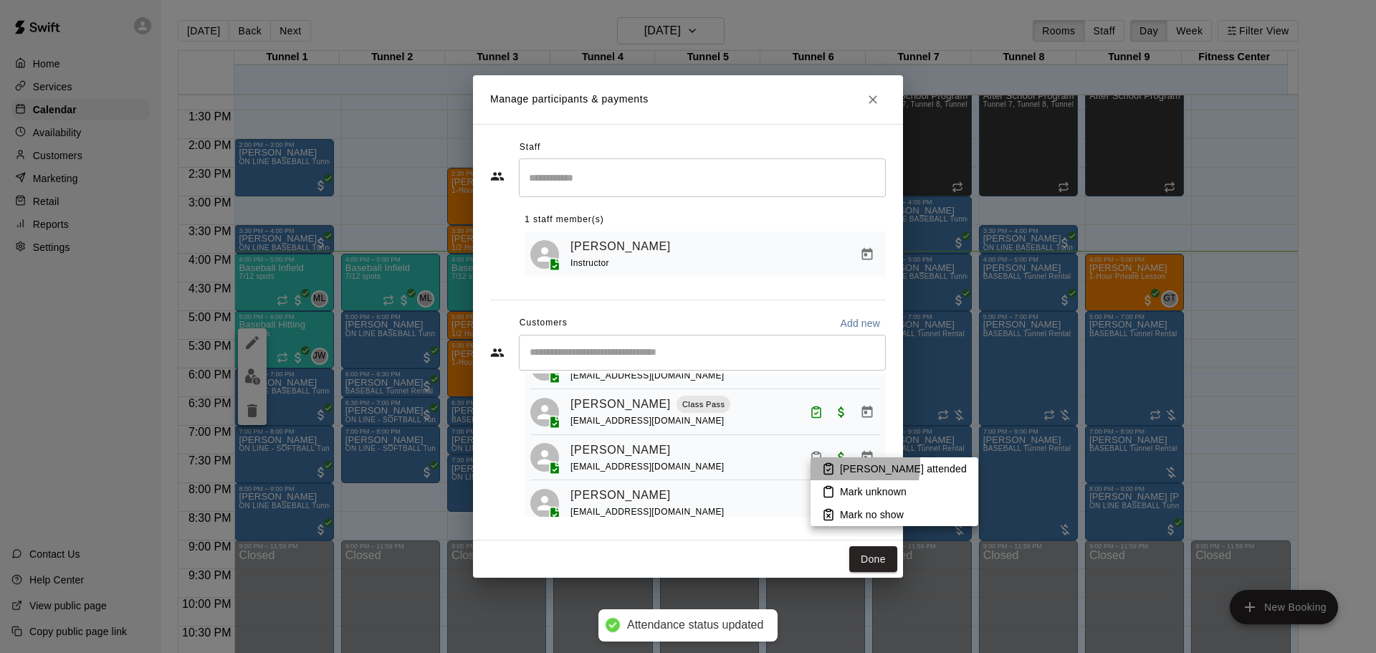
click at [812, 463] on li "[PERSON_NAME] attended" at bounding box center [895, 468] width 168 height 23
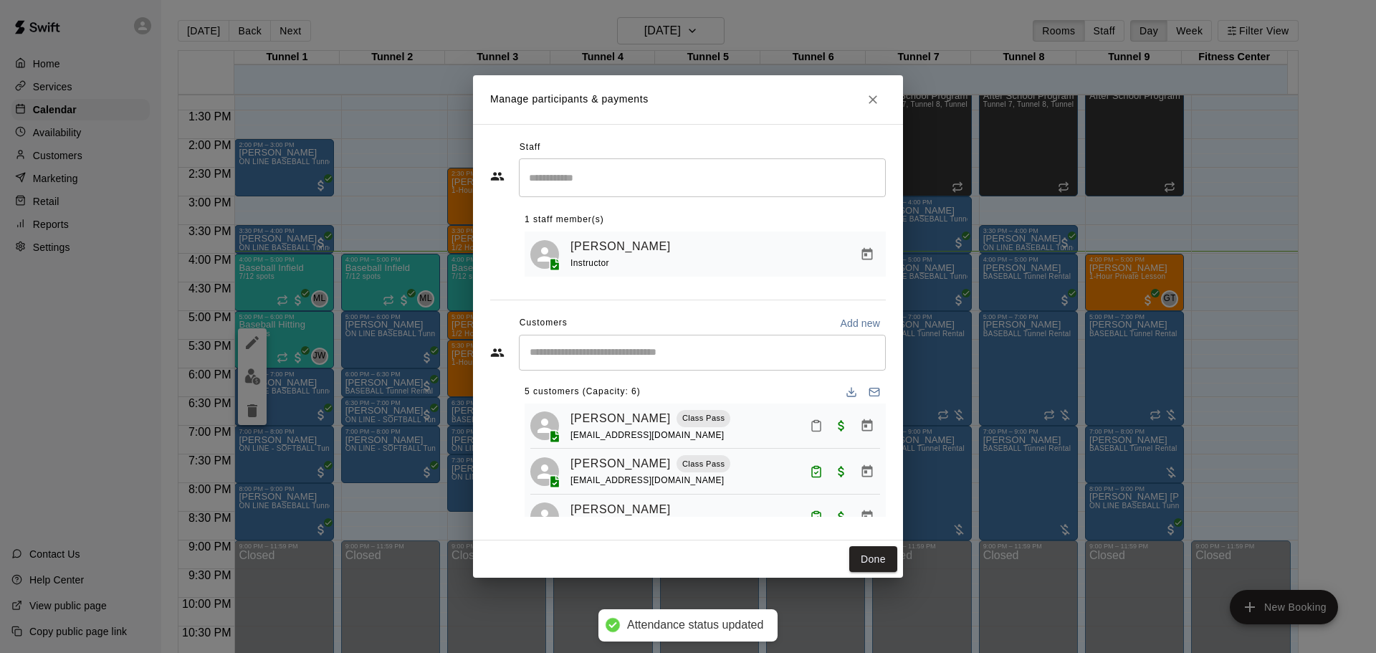
scroll to position [0, 0]
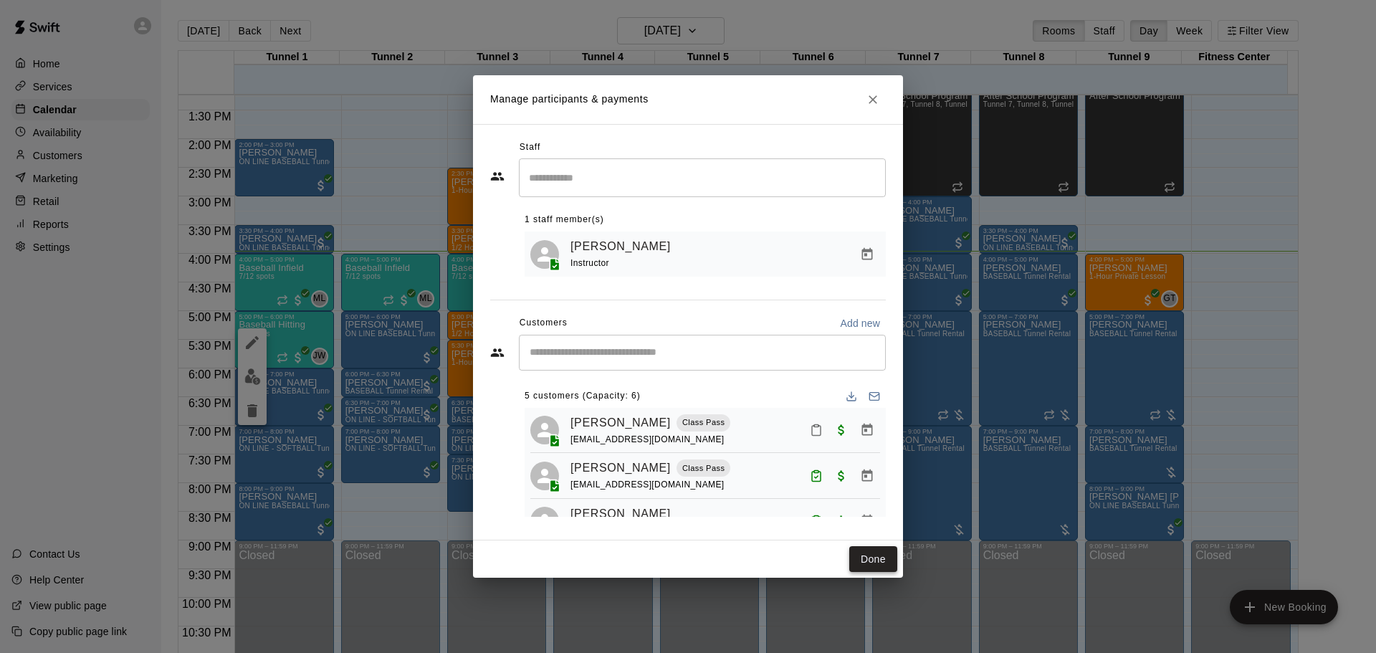
click at [854, 561] on button "Done" at bounding box center [873, 559] width 48 height 27
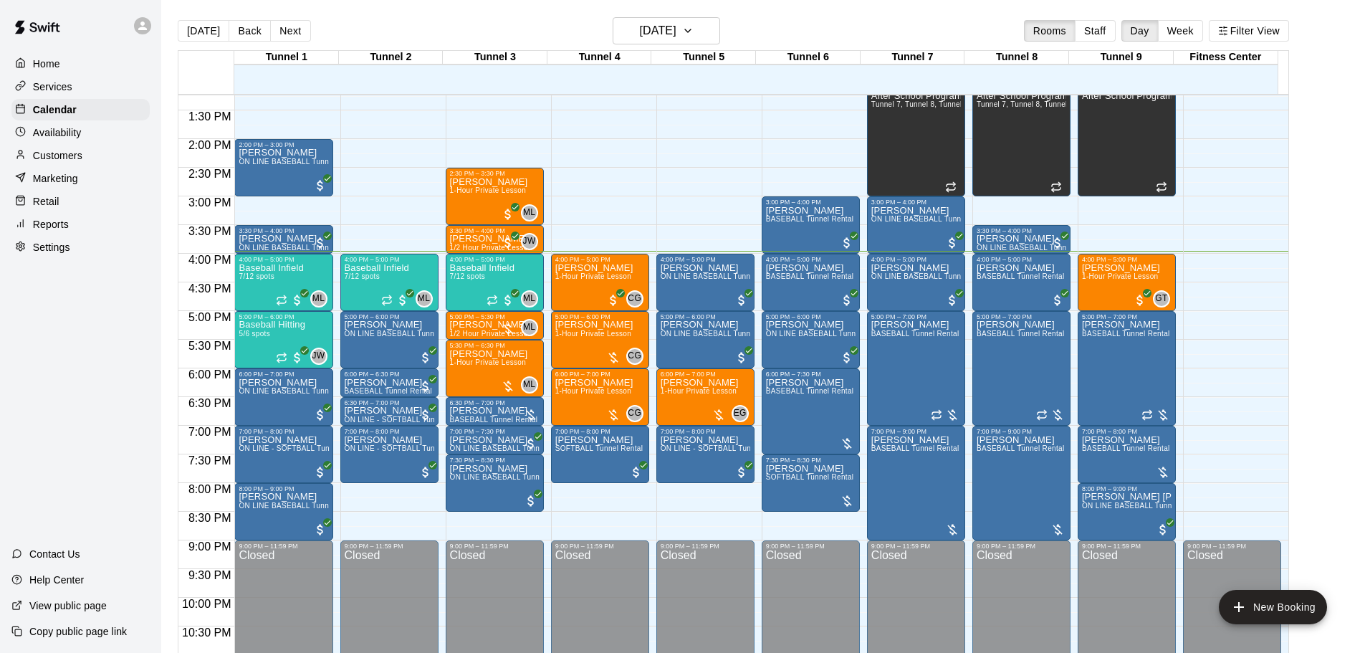
drag, startPoint x: 809, startPoint y: 353, endPoint x: 738, endPoint y: 137, distance: 227.1
click at [738, 137] on div "12:00 AM – 10:00 AM Closed 4:00 PM – 5:00 PM [PERSON_NAME] ON LINE BASEBALL Tun…" at bounding box center [705, 24] width 98 height 1376
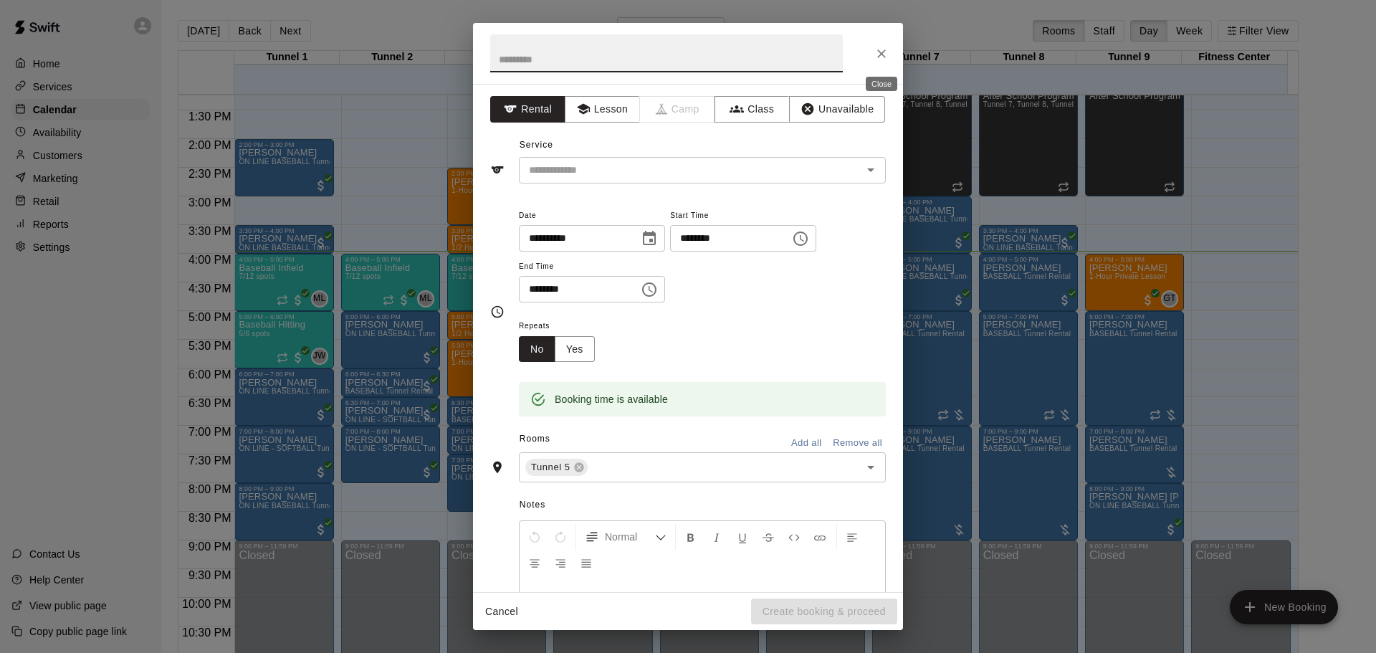
click at [878, 44] on button "Close" at bounding box center [882, 54] width 26 height 26
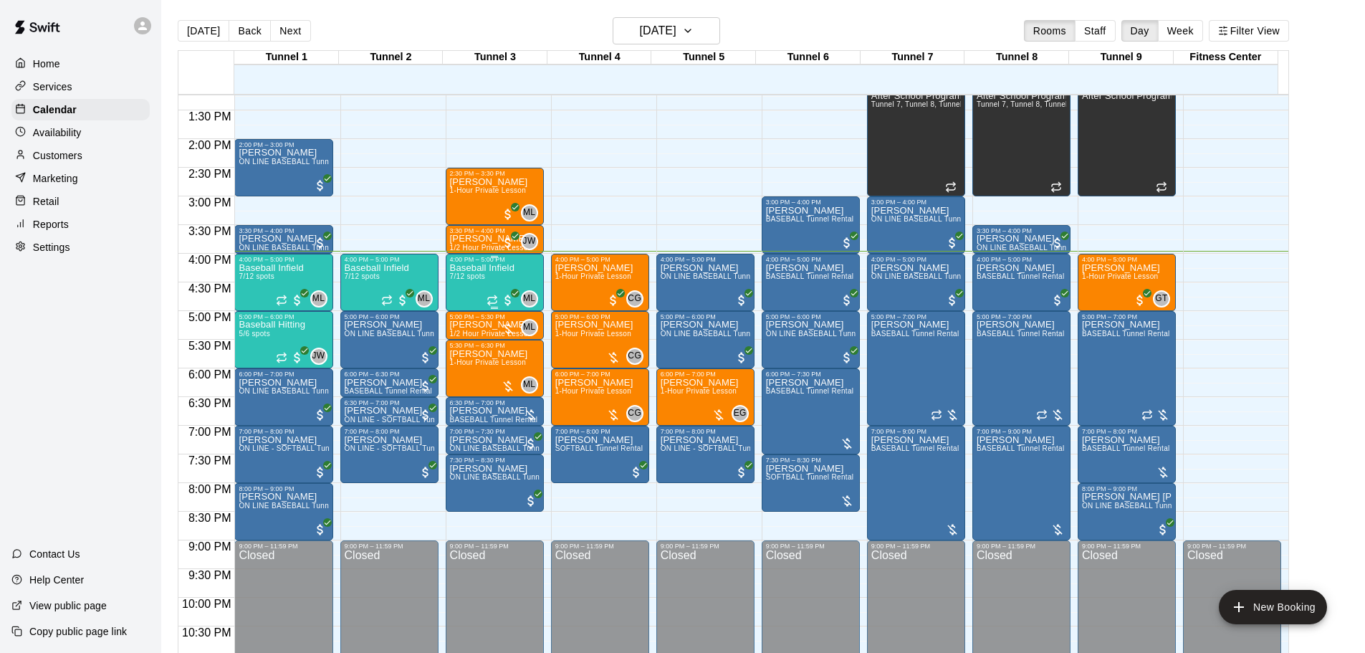
click at [469, 280] on span "7/12 spots" at bounding box center [467, 276] width 35 height 8
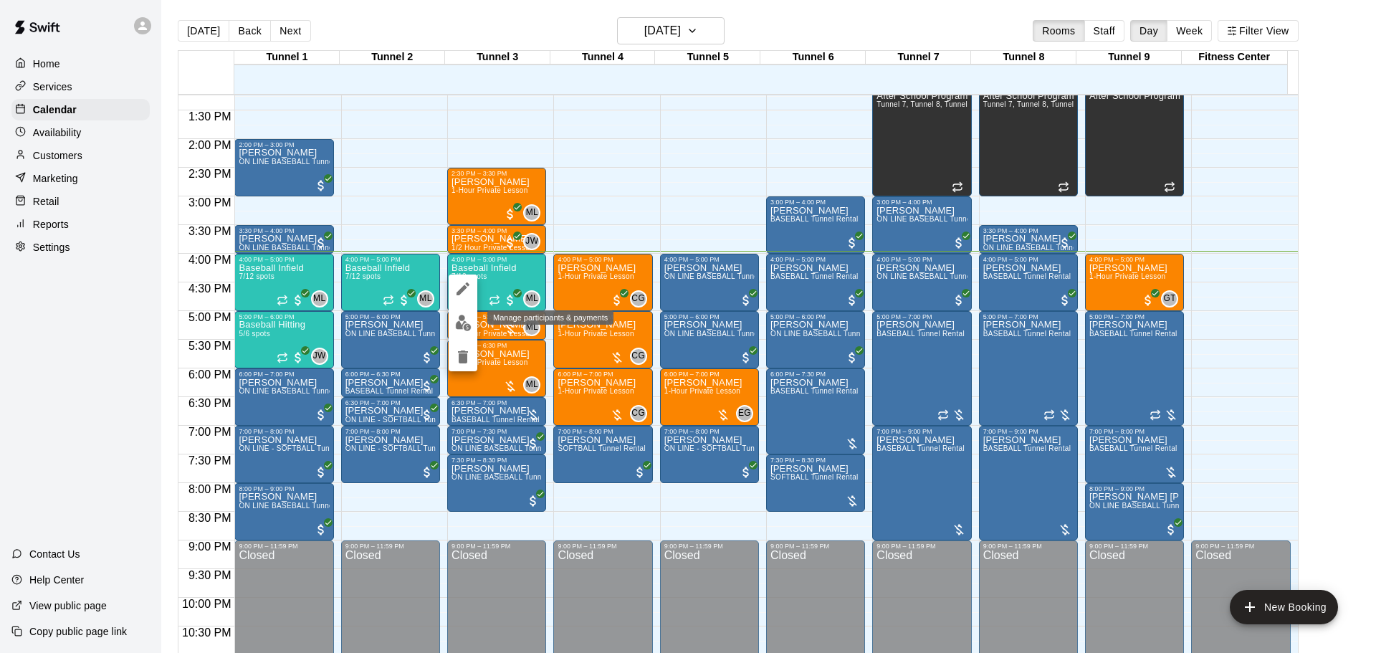
click at [467, 322] on img "edit" at bounding box center [463, 323] width 16 height 16
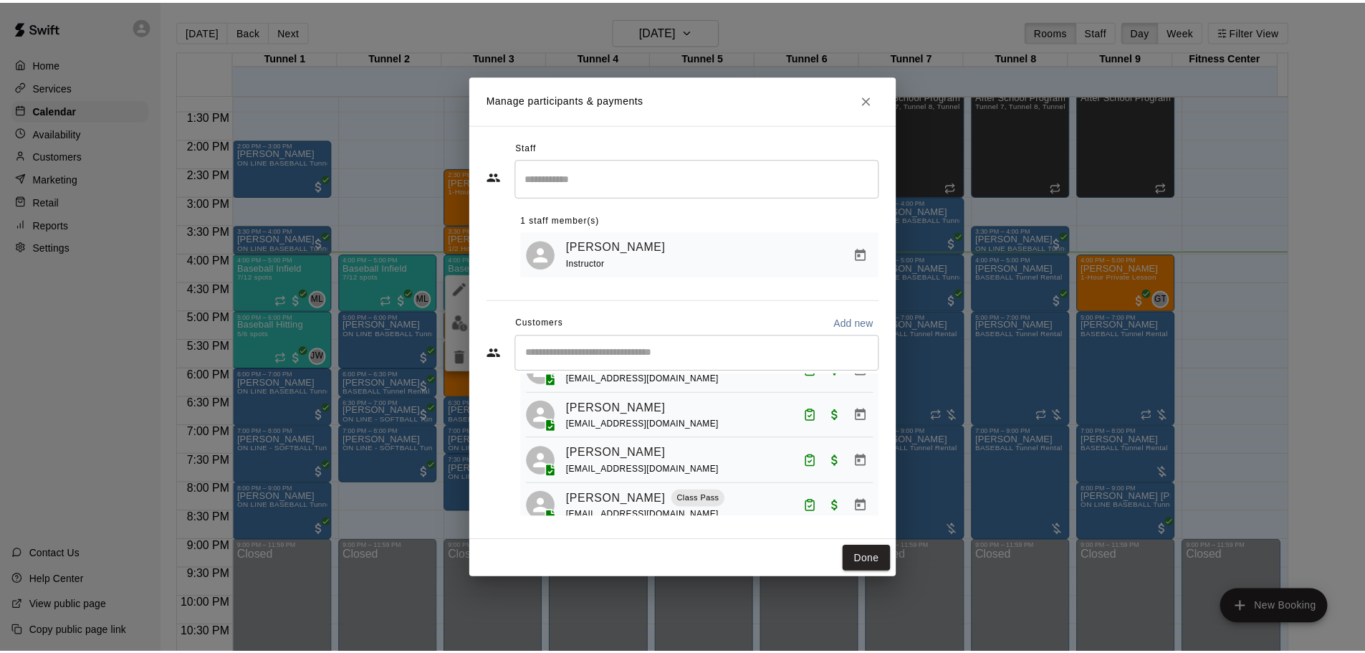
scroll to position [231, 0]
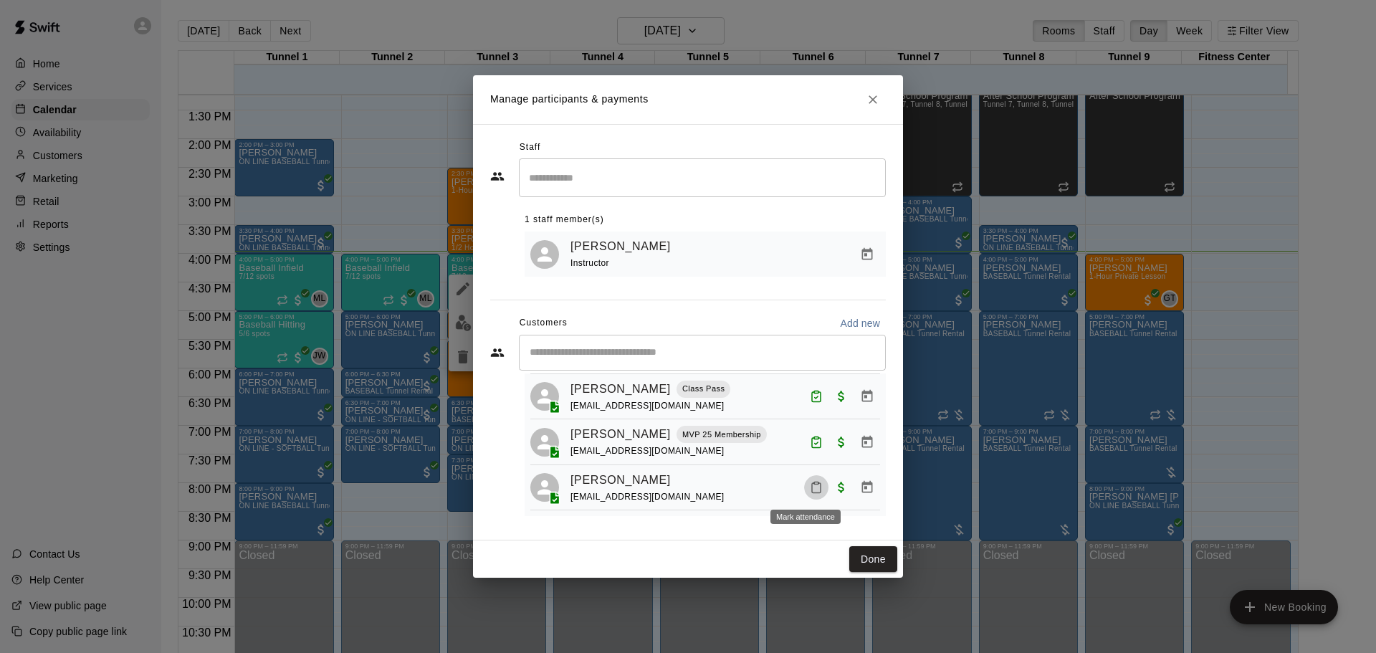
click at [804, 487] on button "Mark attendance" at bounding box center [816, 487] width 24 height 24
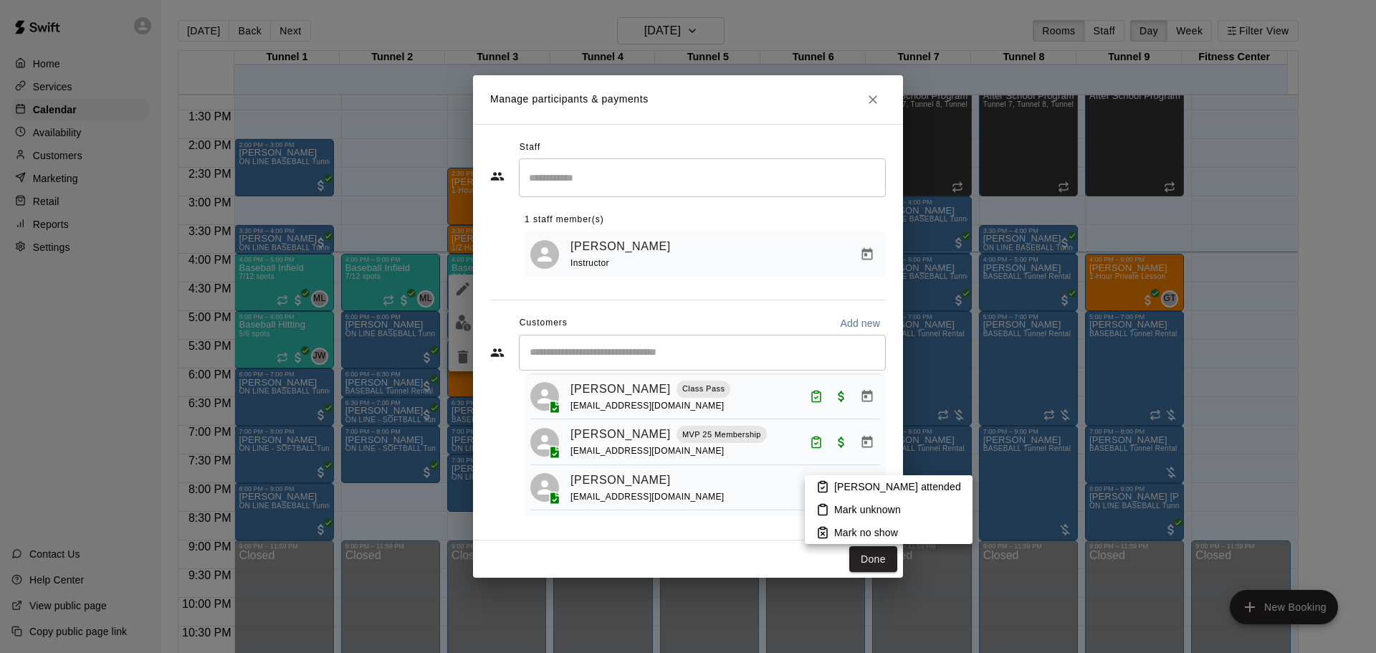
click at [844, 480] on p "[PERSON_NAME] attended" at bounding box center [897, 486] width 127 height 14
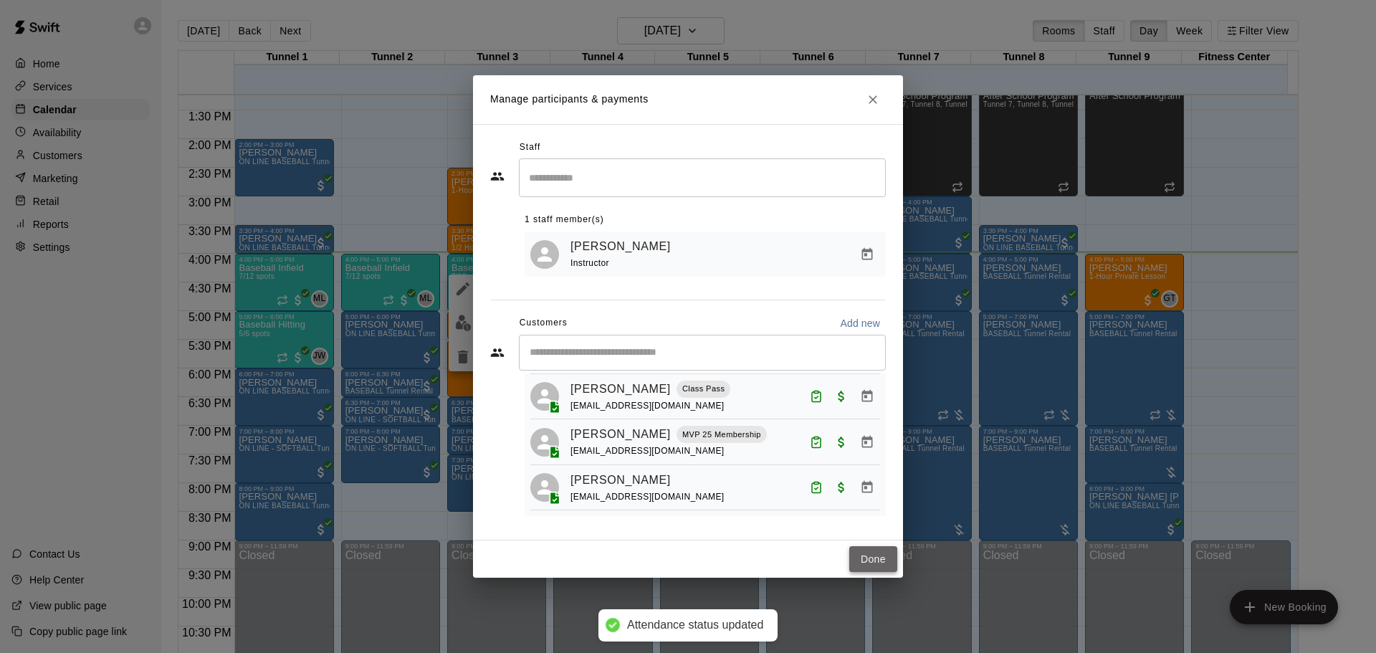
click at [859, 558] on button "Done" at bounding box center [873, 559] width 48 height 27
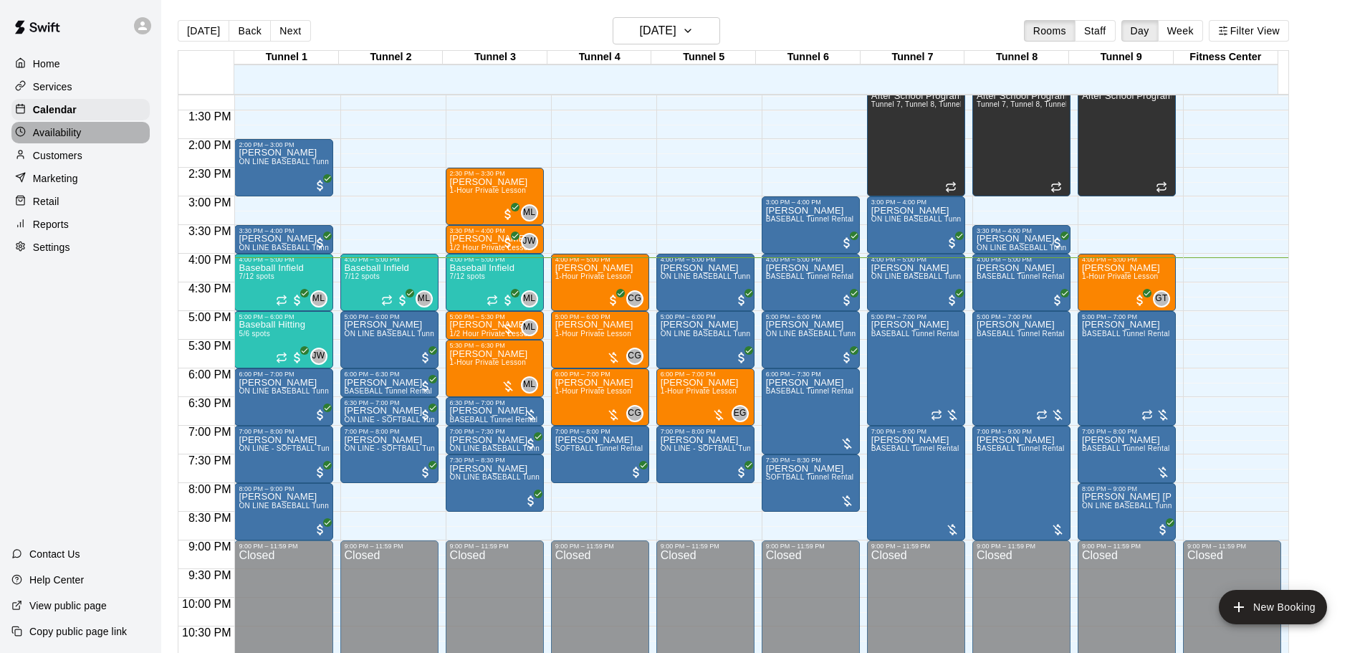
click at [125, 125] on div "Availability" at bounding box center [80, 132] width 138 height 21
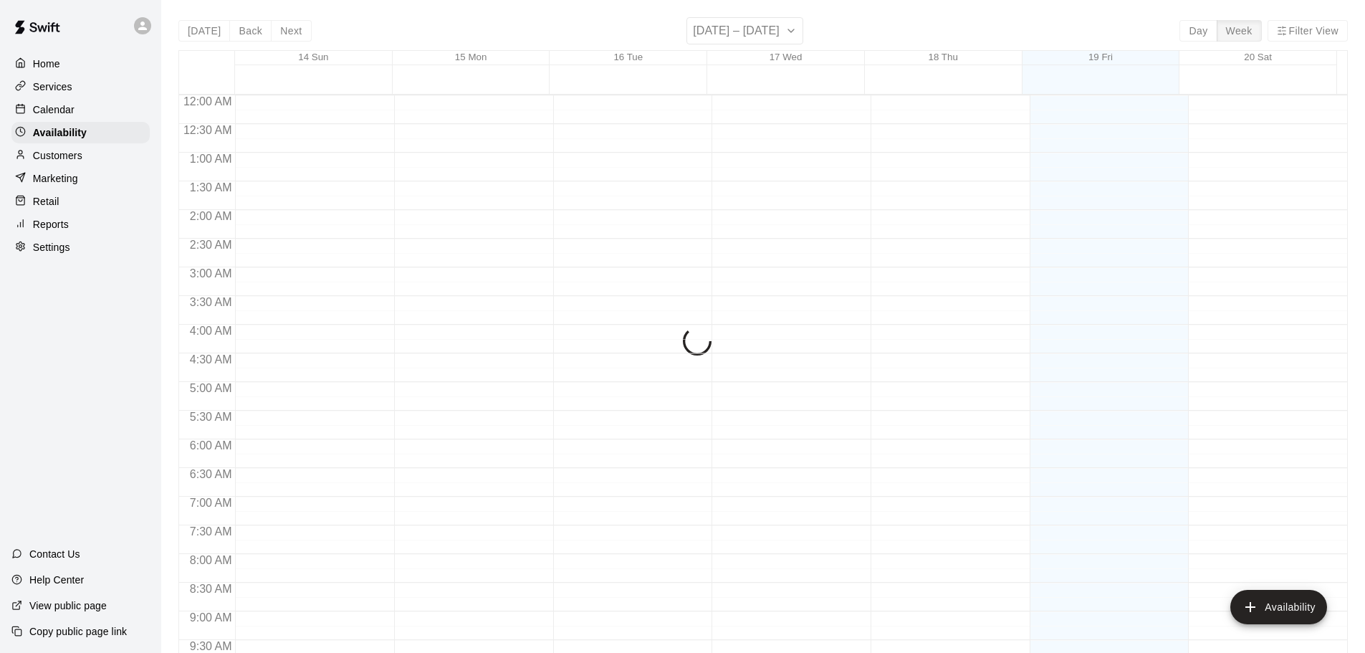
scroll to position [803, 0]
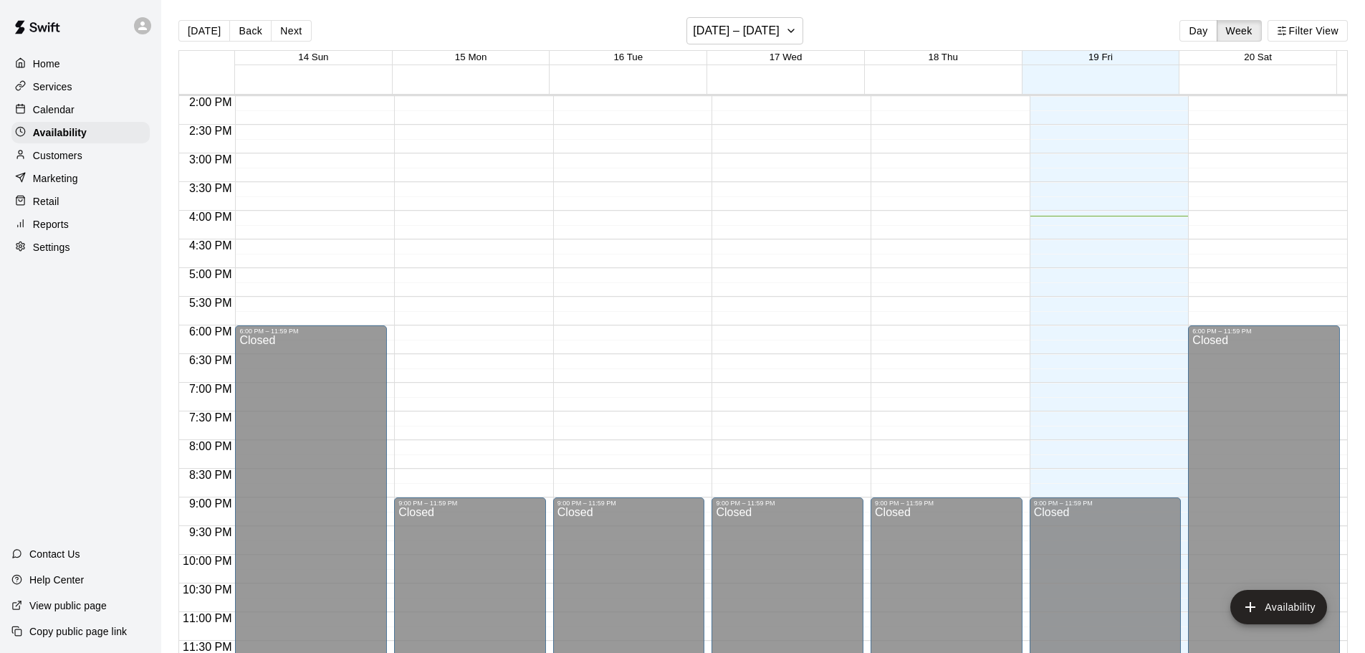
click at [65, 151] on p "Customers" at bounding box center [57, 155] width 49 height 14
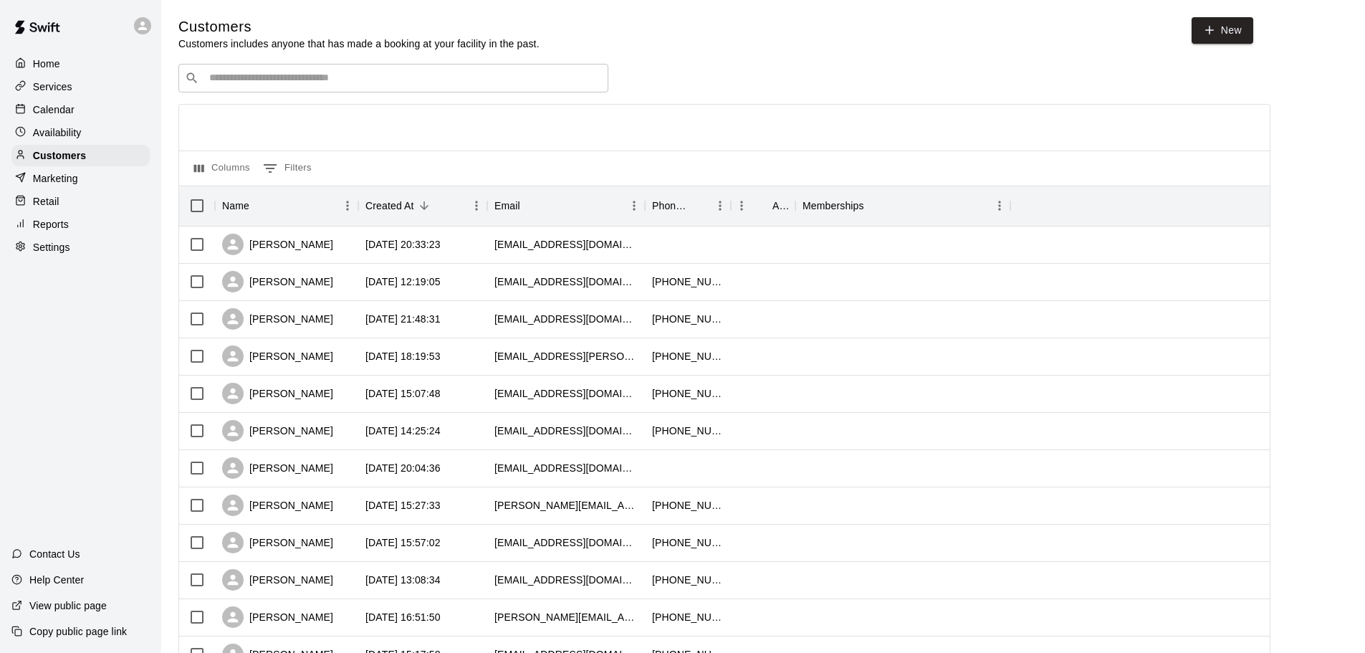
click at [444, 70] on div "​ ​" at bounding box center [393, 78] width 430 height 29
click at [82, 110] on div "Calendar" at bounding box center [80, 109] width 138 height 21
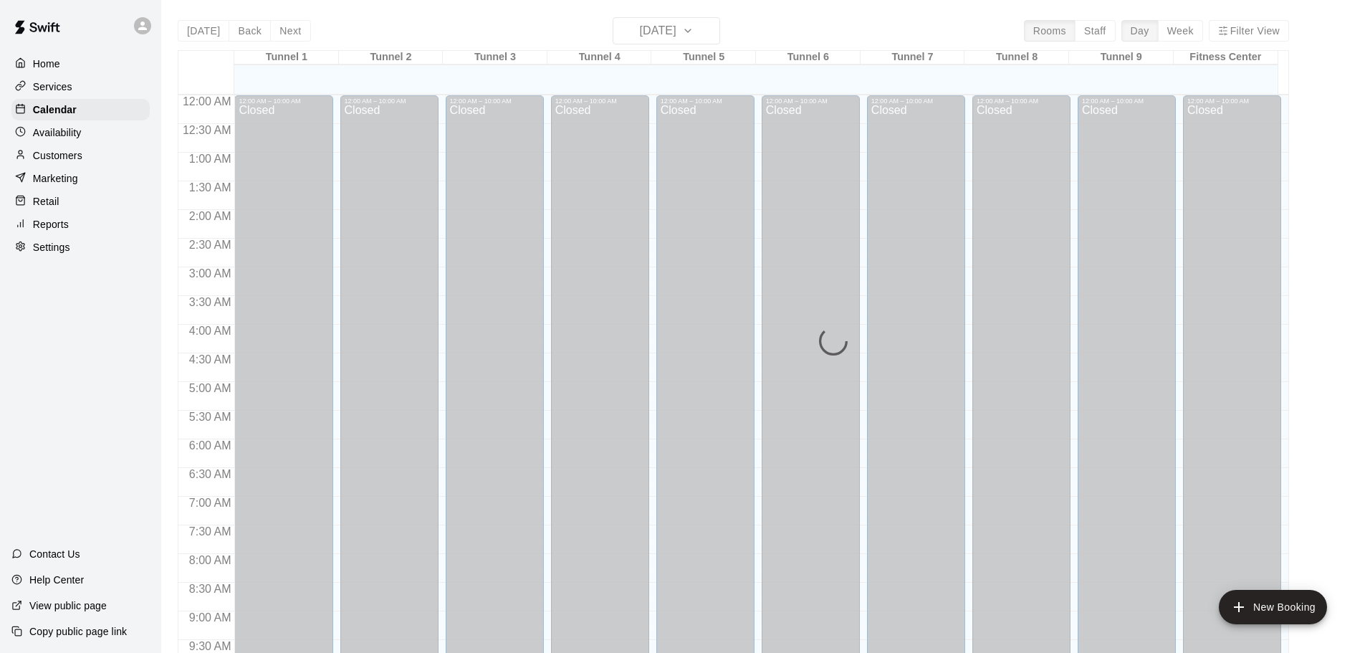
scroll to position [759, 0]
